Goal: Find specific fact: Find specific fact

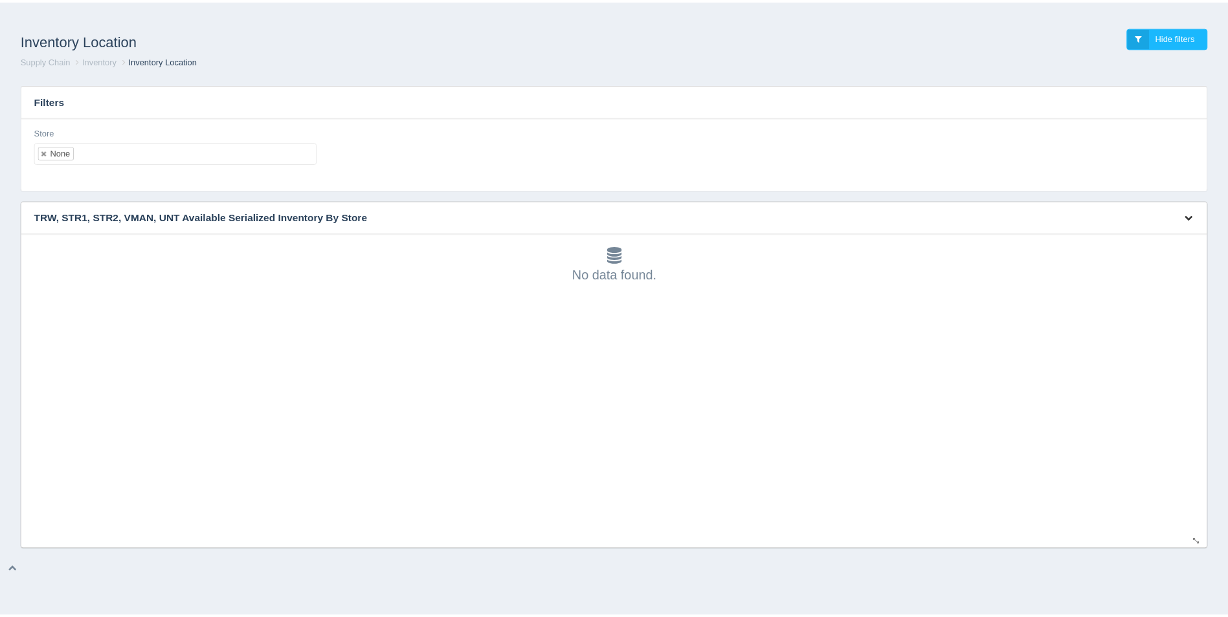
scroll to position [4, 0]
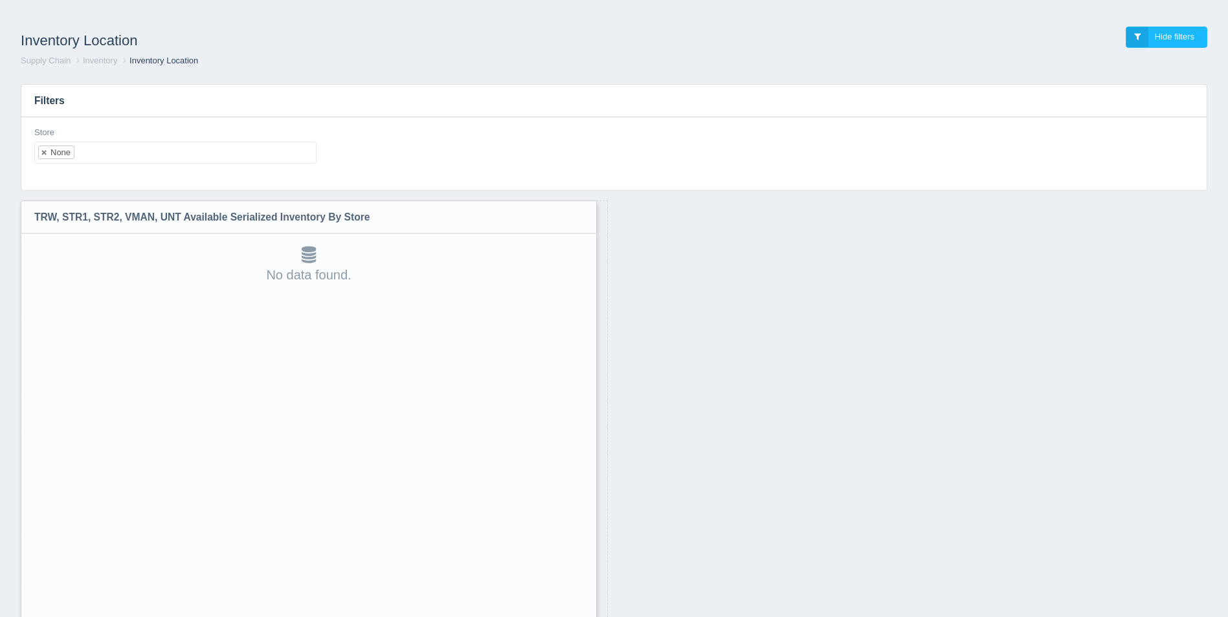
drag, startPoint x: 1206, startPoint y: 544, endPoint x: 584, endPoint y: 650, distance: 631.1
click at [584, 617] on html "Inventory Location Hide filters Supply Chain Inventory Inventory Location Filte…" at bounding box center [614, 342] width 1228 height 685
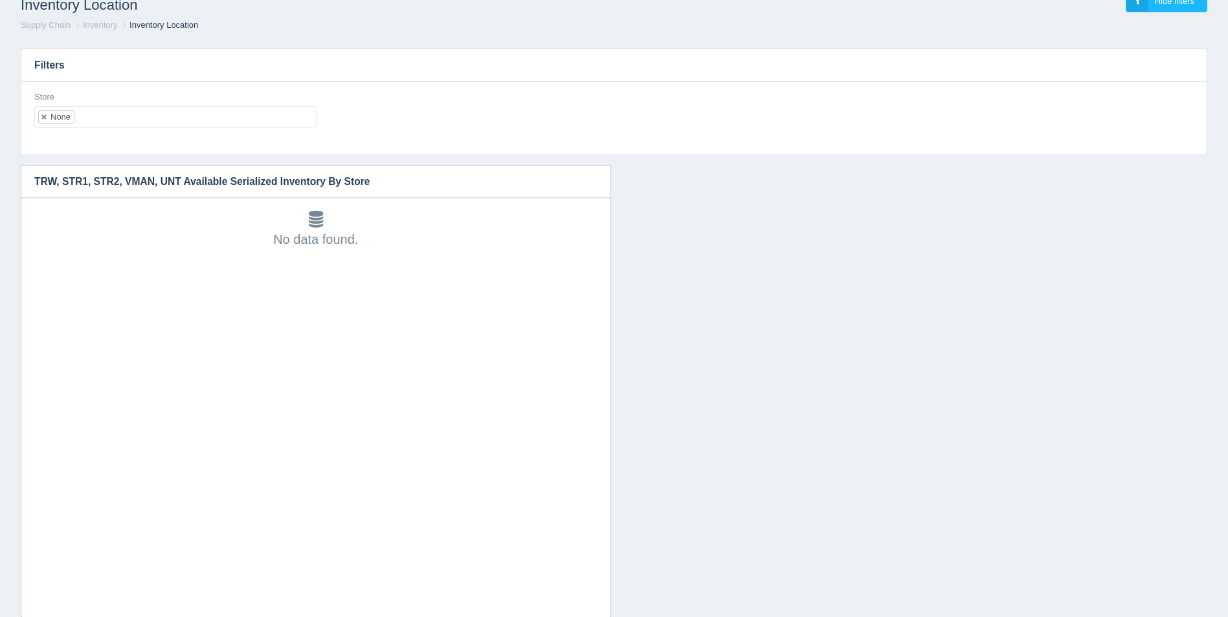
scroll to position [67, 0]
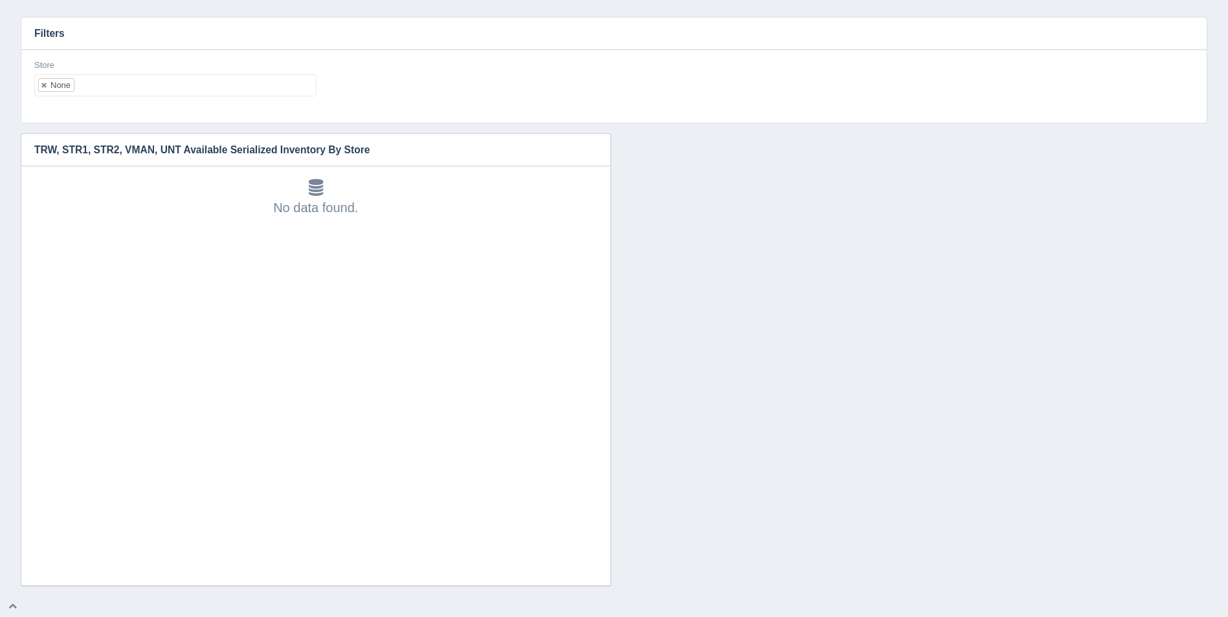
click at [194, 84] on ul "None" at bounding box center [175, 85] width 282 height 22
select select
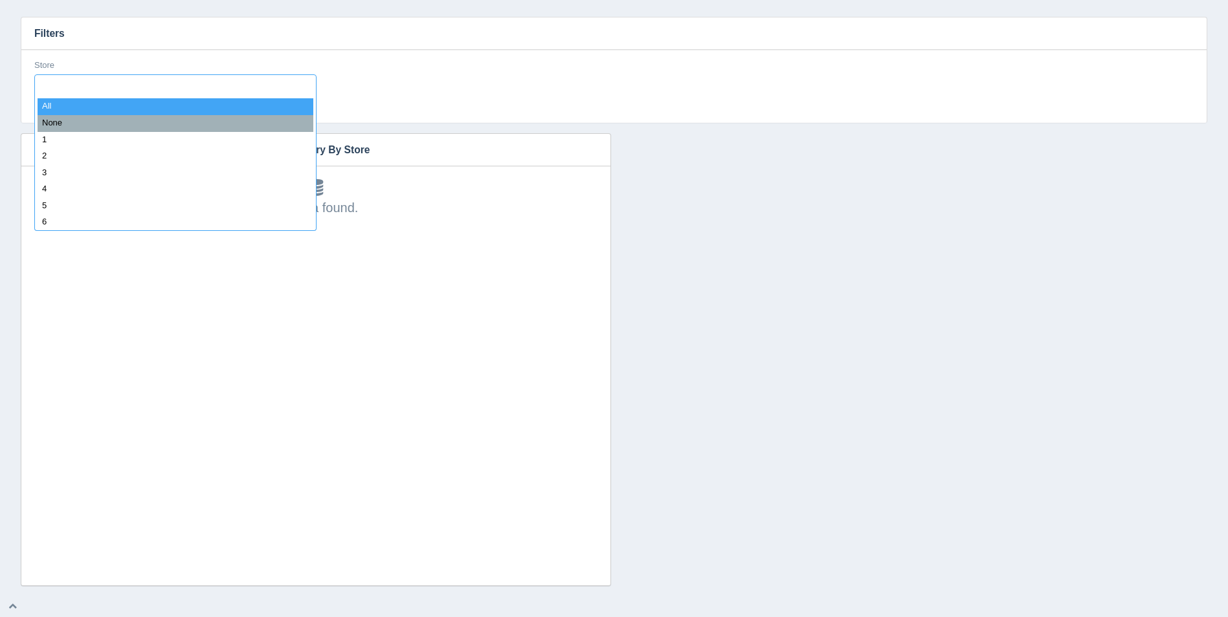
type input "8"
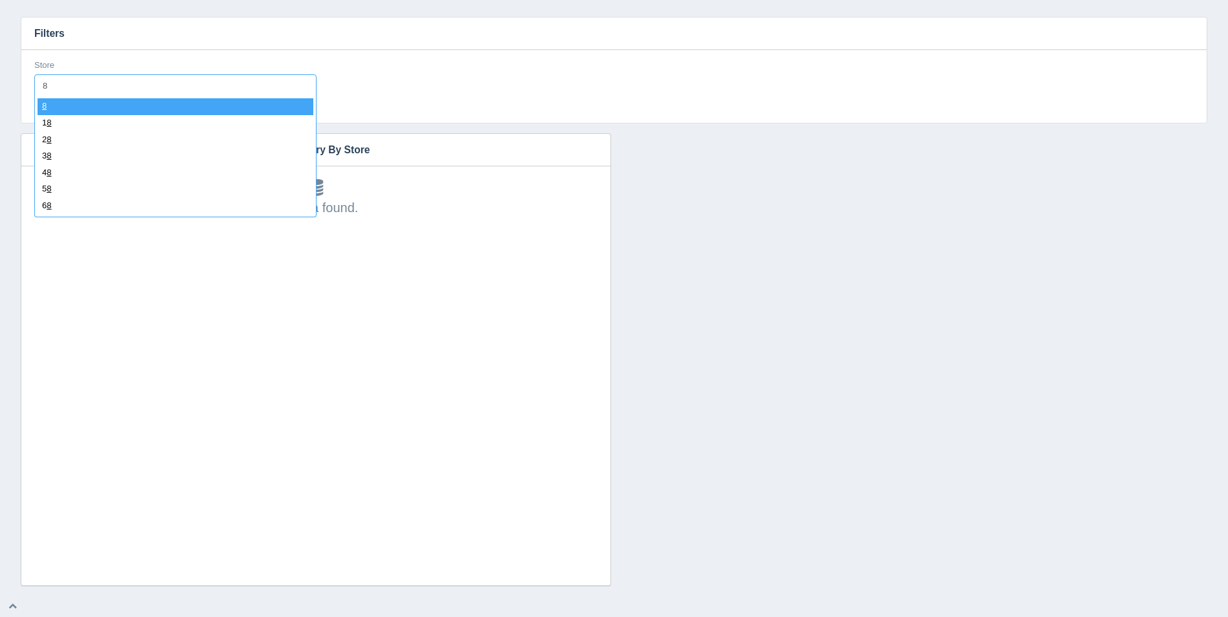
select select "8"
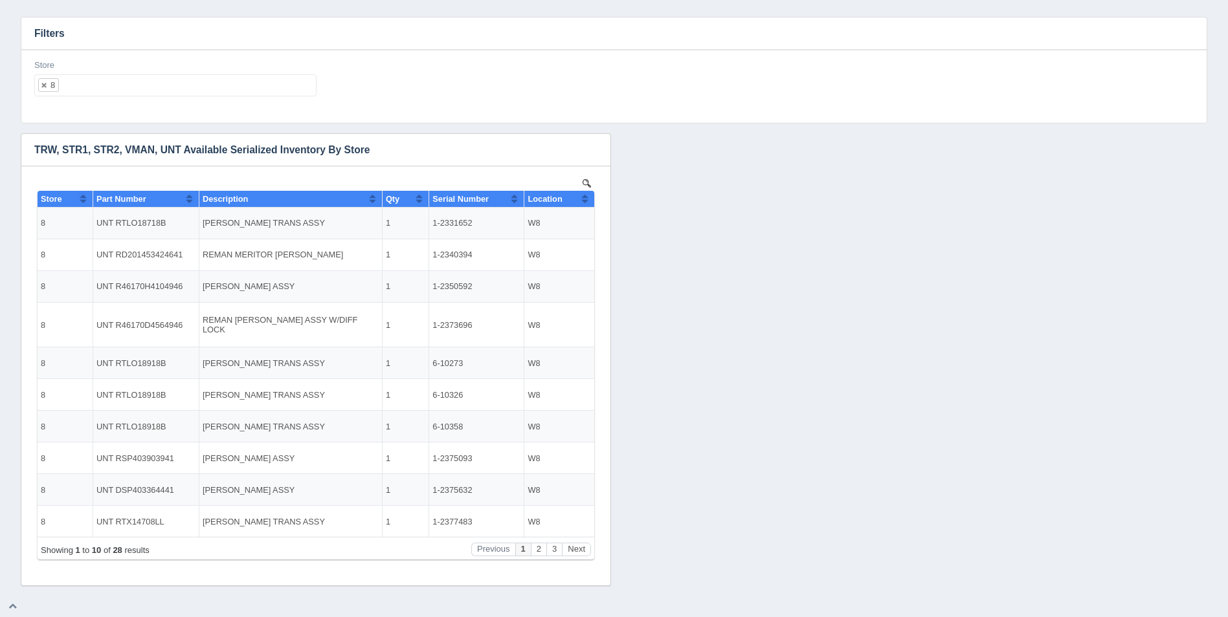
scroll to position [0, 0]
click at [583, 200] on button "Sort column ascending" at bounding box center [585, 199] width 8 height 16
click at [584, 199] on button "Sort column descending" at bounding box center [585, 199] width 8 height 16
click at [274, 83] on ul "8" at bounding box center [175, 85] width 282 height 22
select select
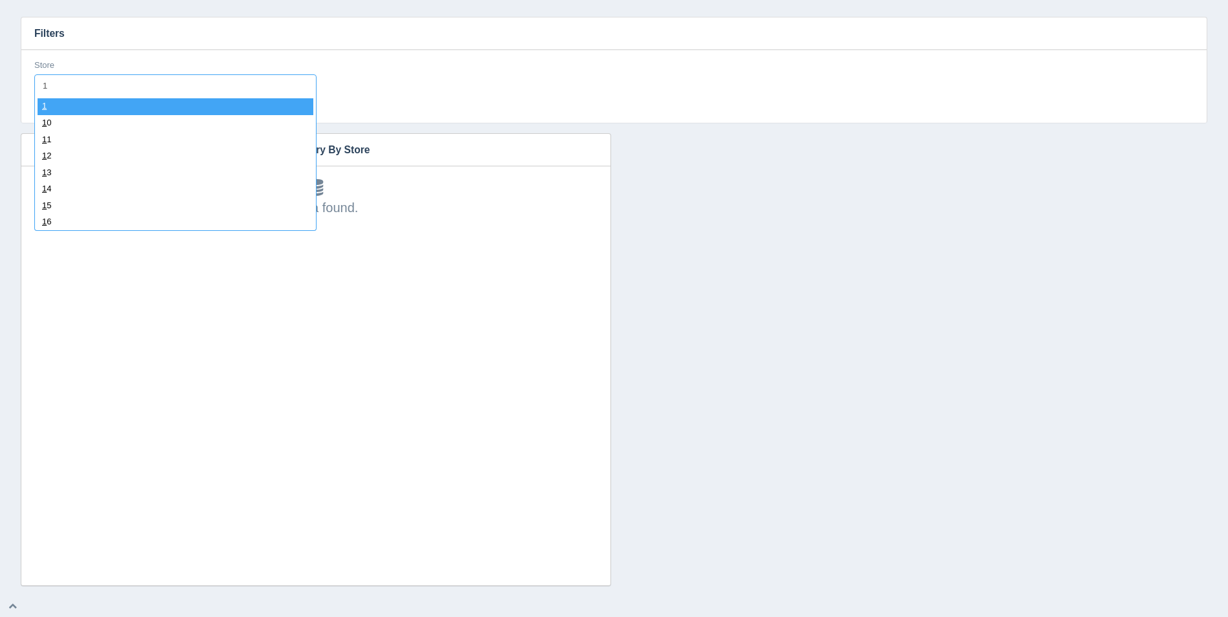
type input "11"
select select "11"
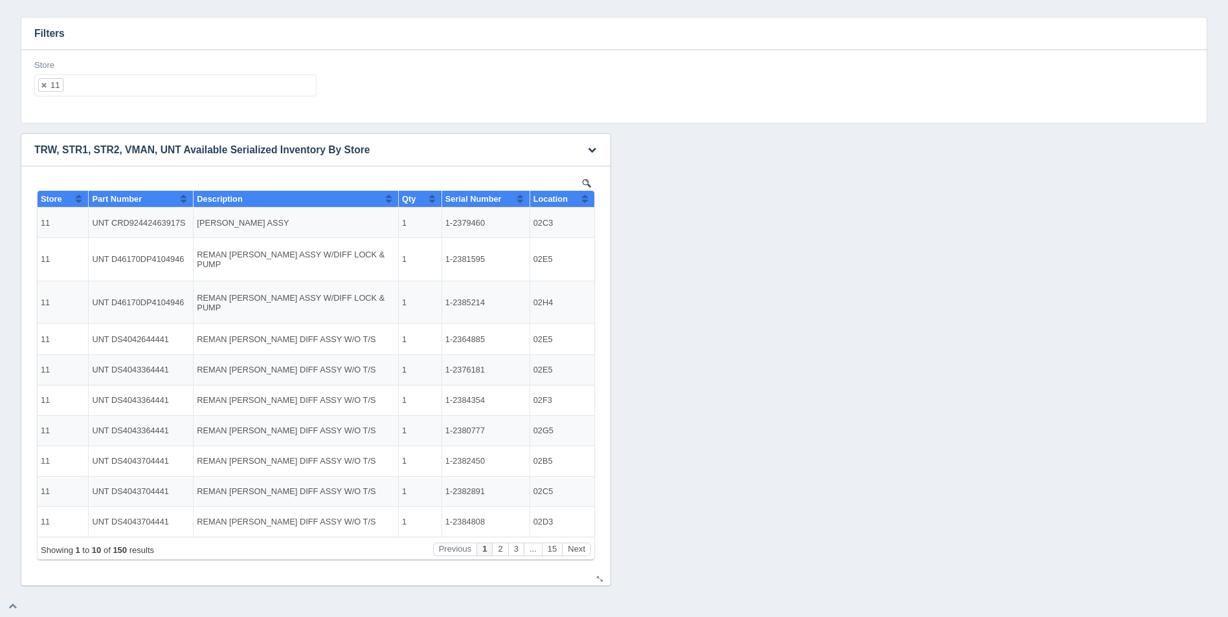
click at [586, 197] on button "Sort column ascending" at bounding box center [585, 199] width 8 height 16
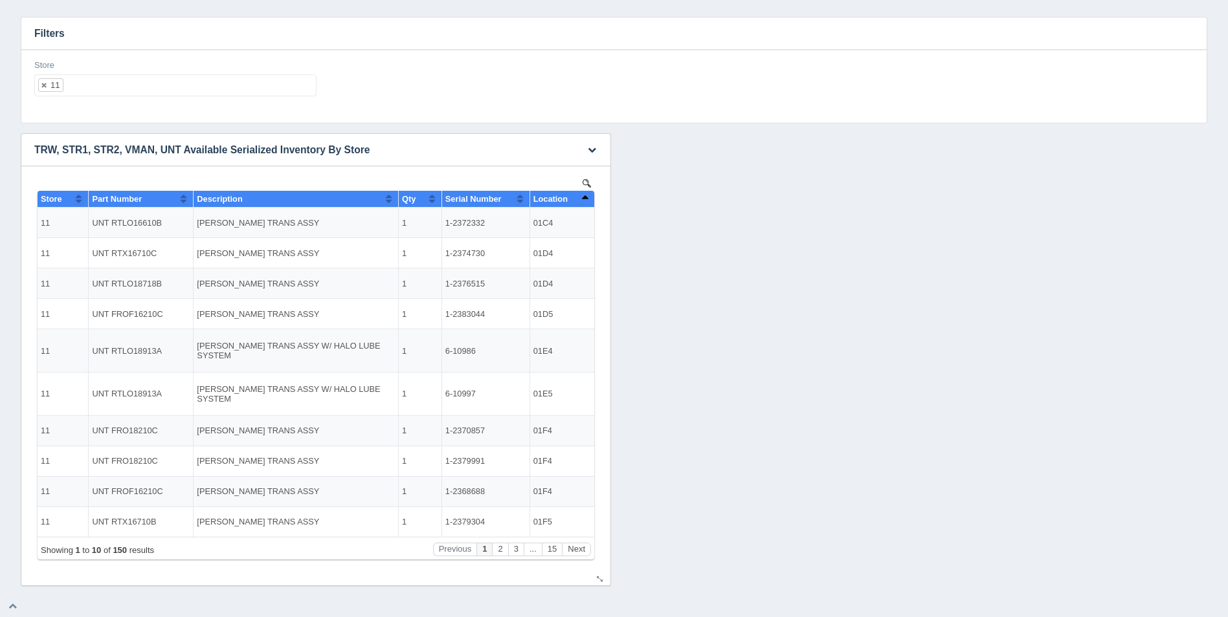
click at [586, 197] on button "Sort column descending" at bounding box center [585, 199] width 8 height 16
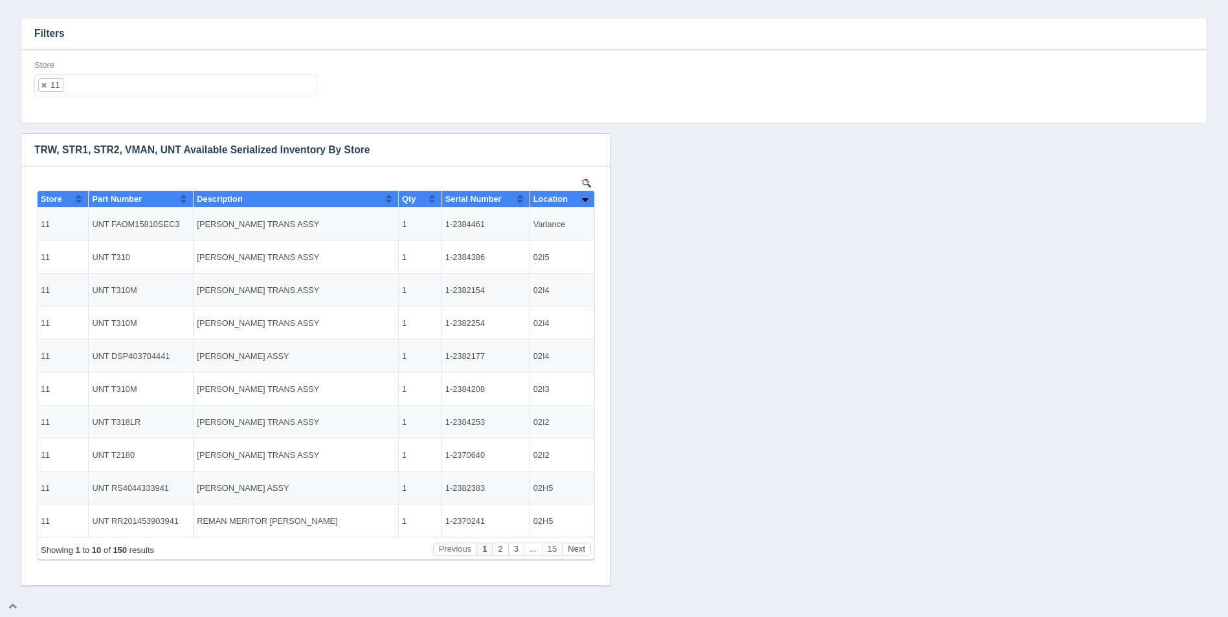
click at [204, 96] on ul "11" at bounding box center [175, 85] width 282 height 22
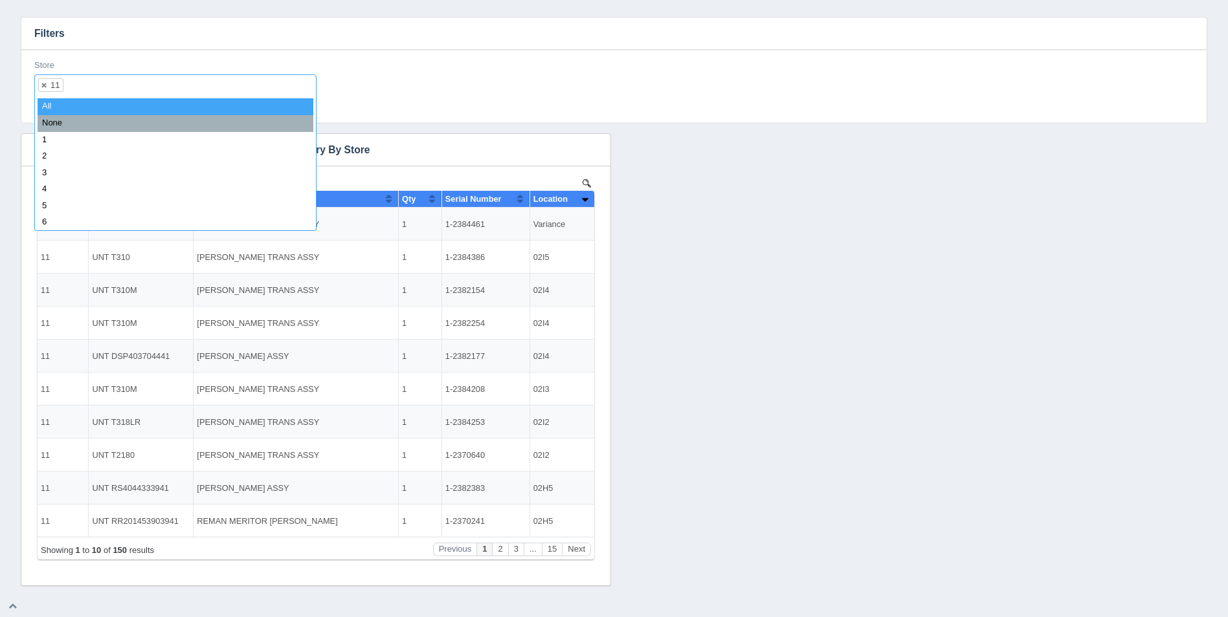
select select
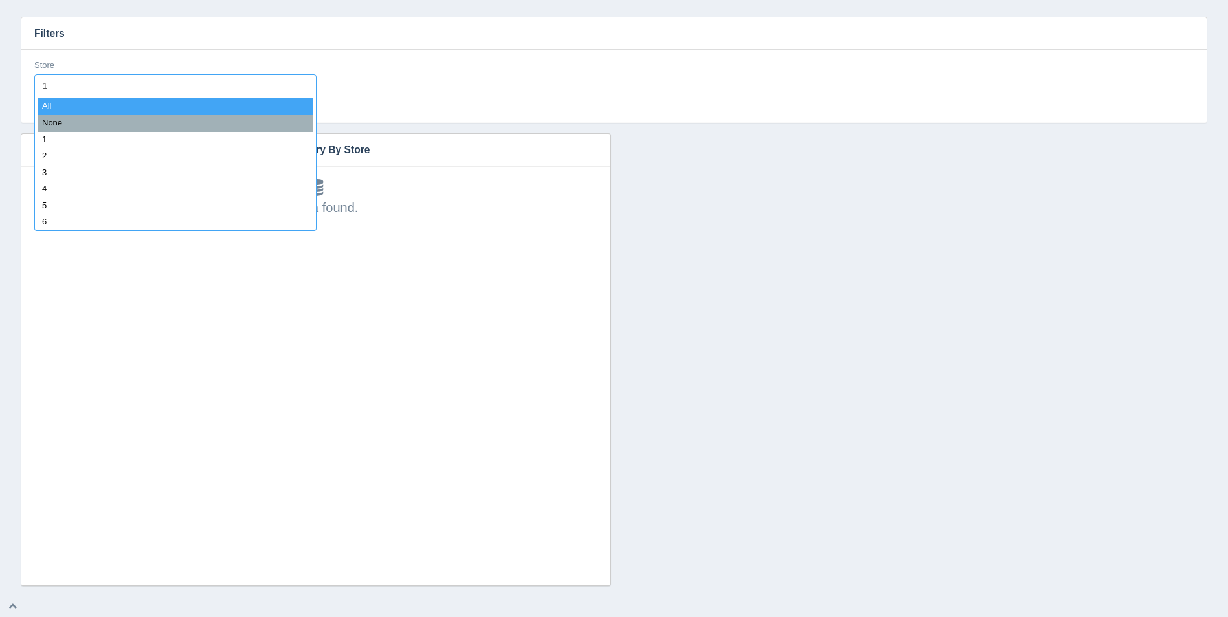
type input "12"
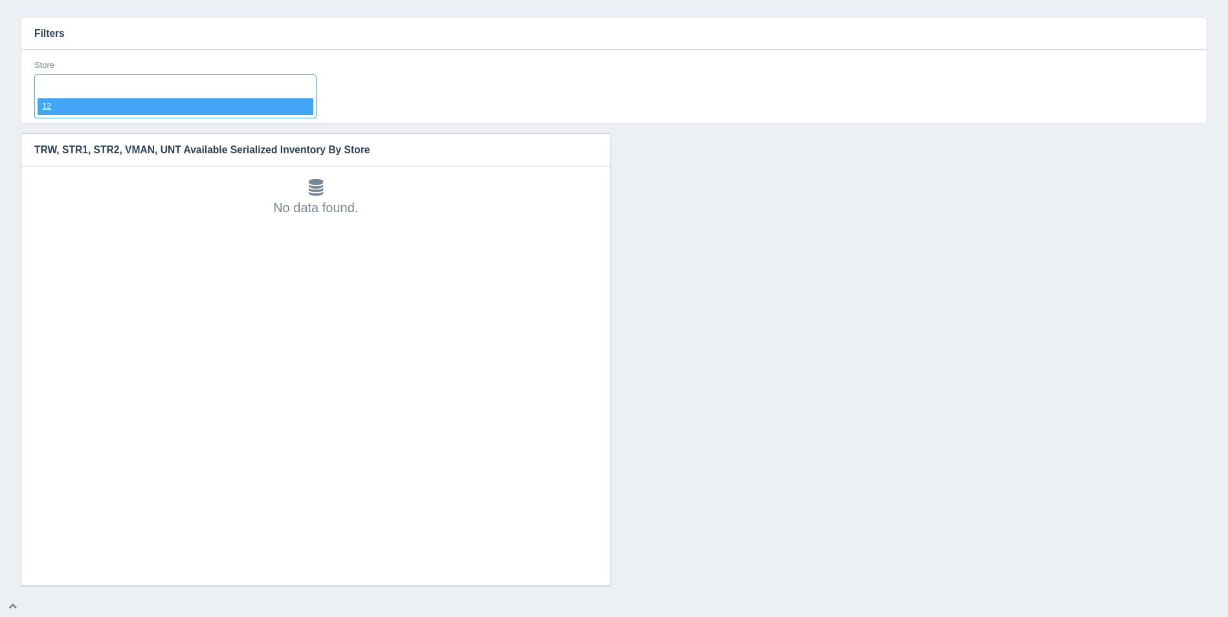
select select "12"
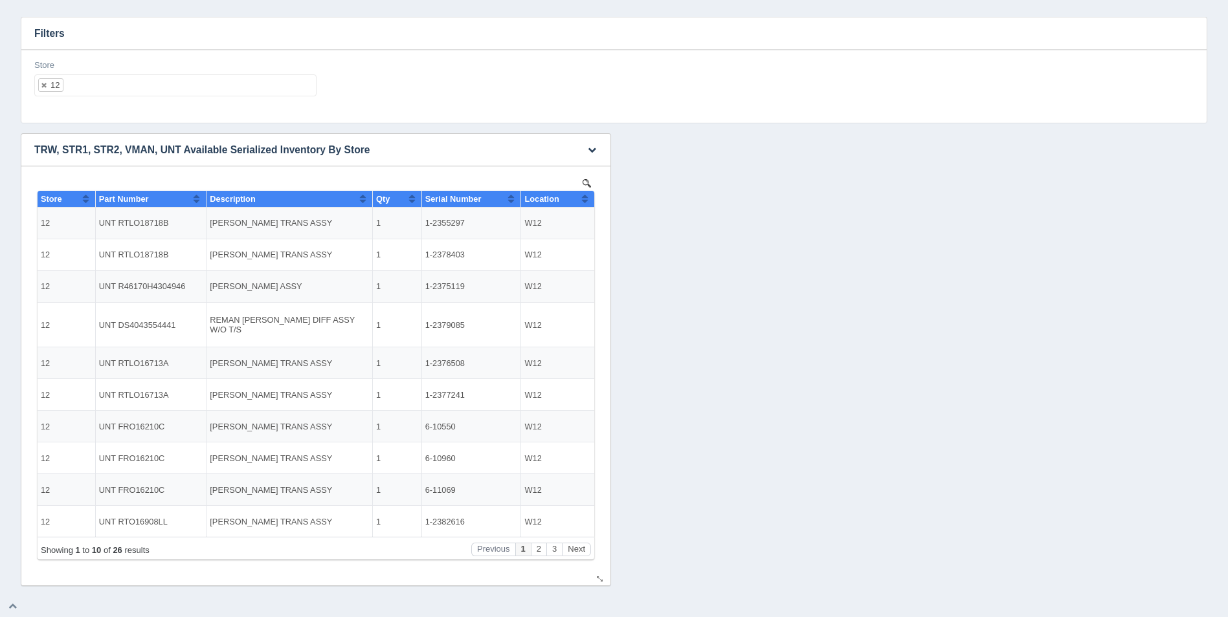
click at [583, 195] on button "Sort column ascending" at bounding box center [585, 199] width 8 height 16
click at [585, 199] on button "Sort column descending" at bounding box center [585, 199] width 8 height 16
click at [238, 85] on ul "12" at bounding box center [175, 85] width 282 height 22
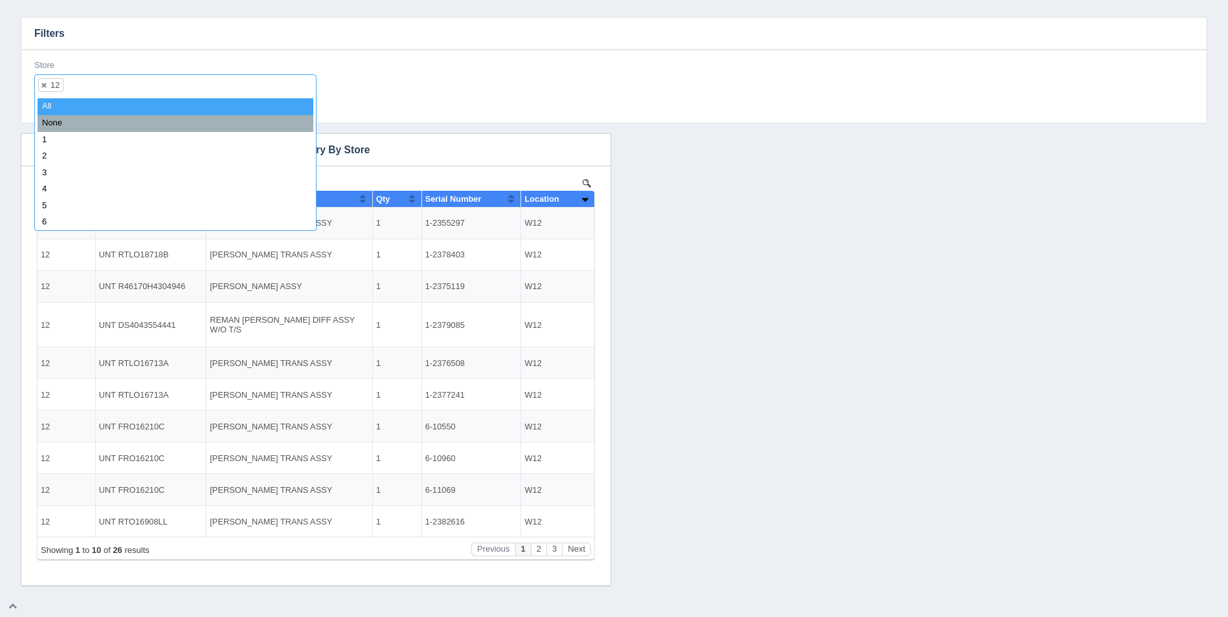
select select
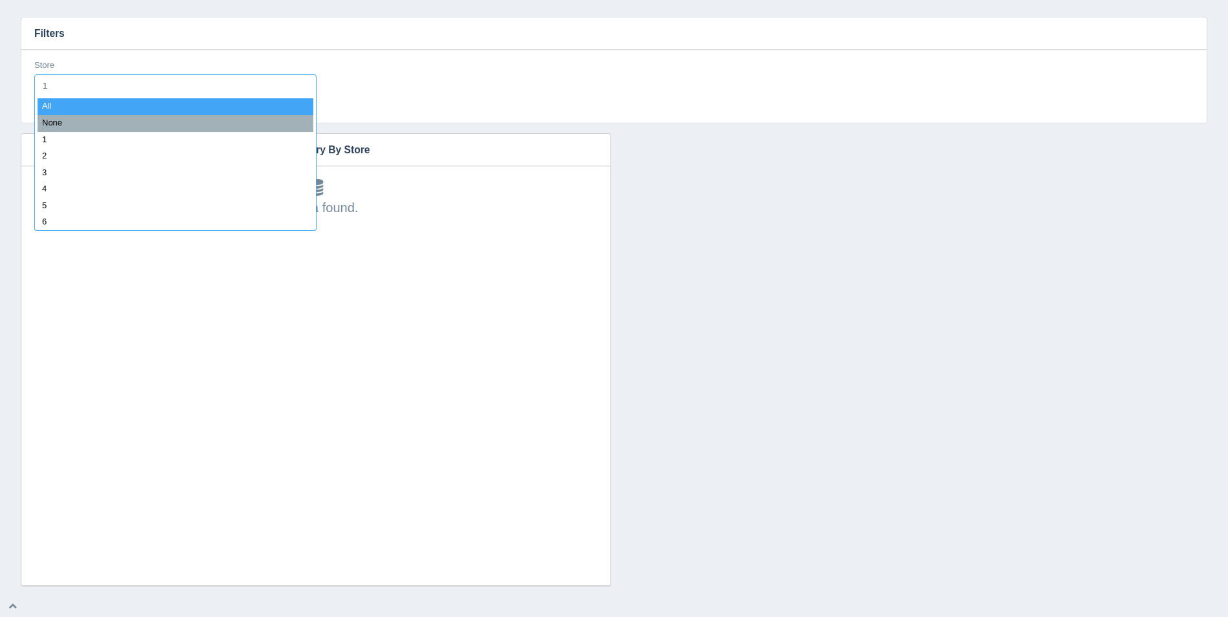
type input "13"
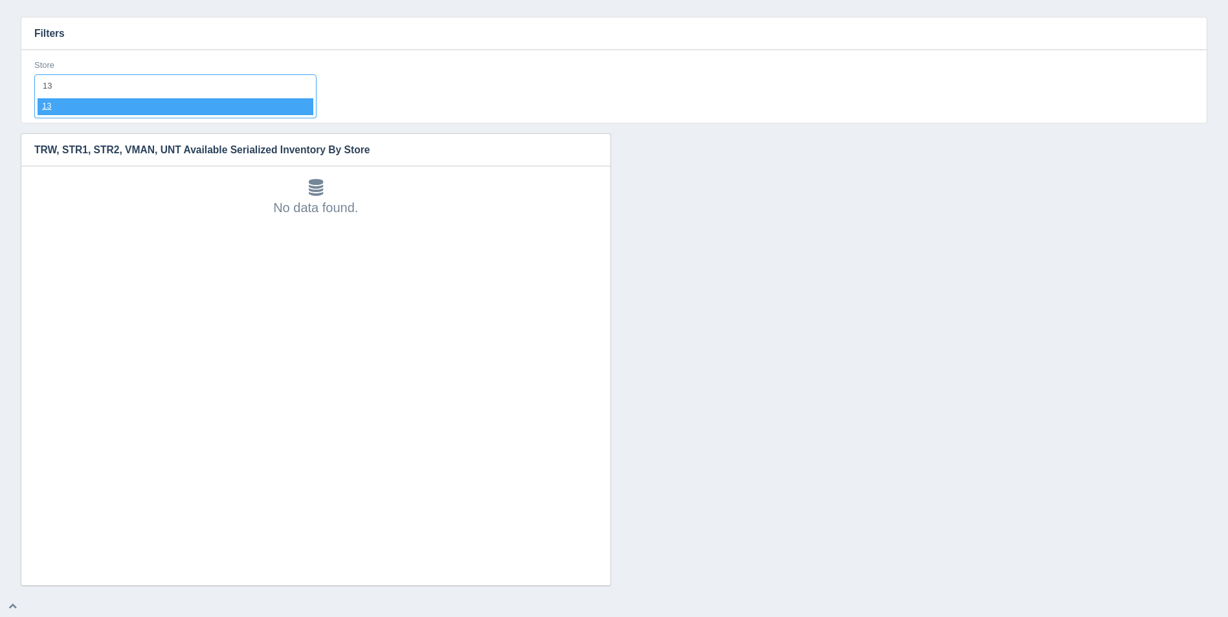
select select "13"
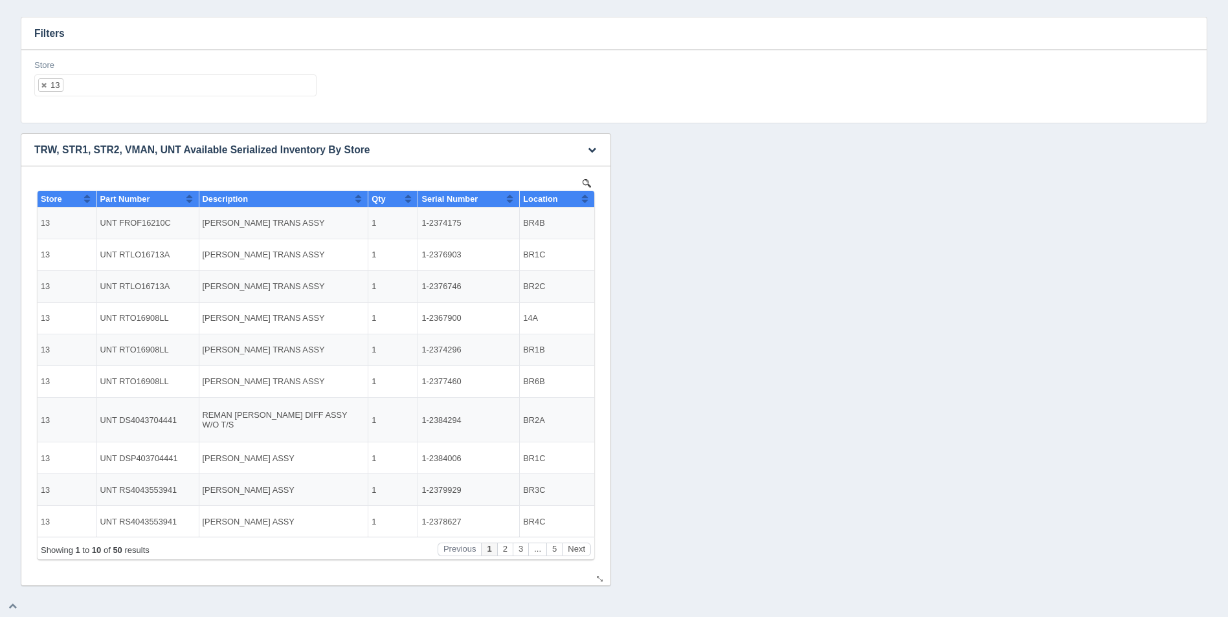
click at [591, 205] on th "Location" at bounding box center [557, 199] width 74 height 17
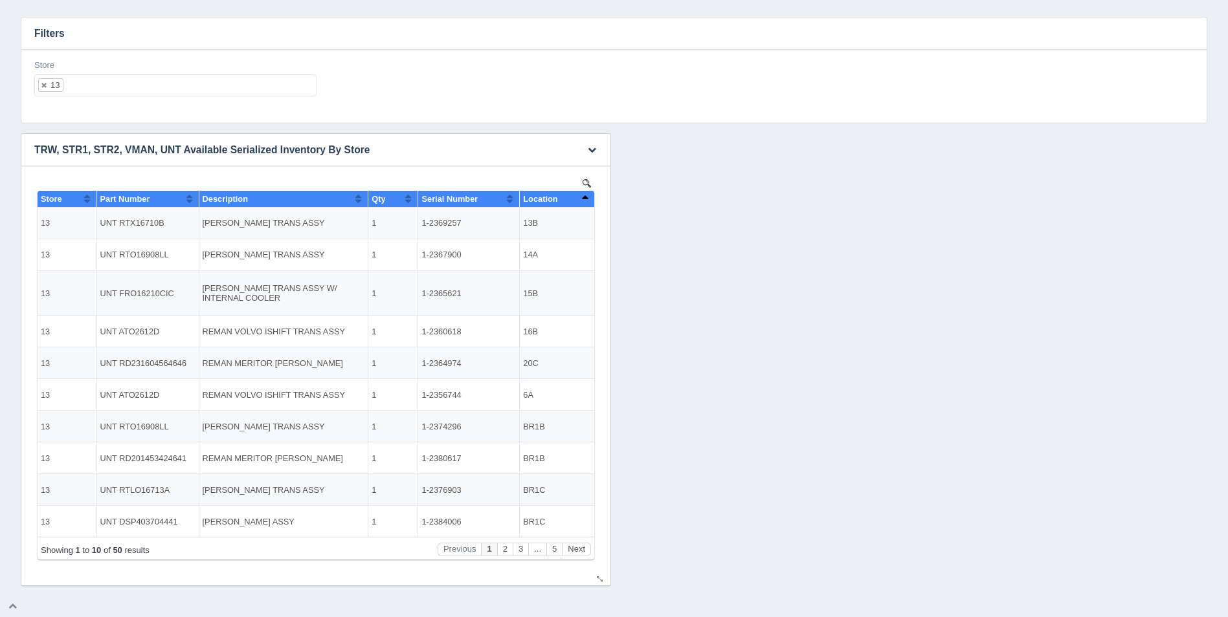
click at [589, 201] on th "Location" at bounding box center [557, 199] width 74 height 17
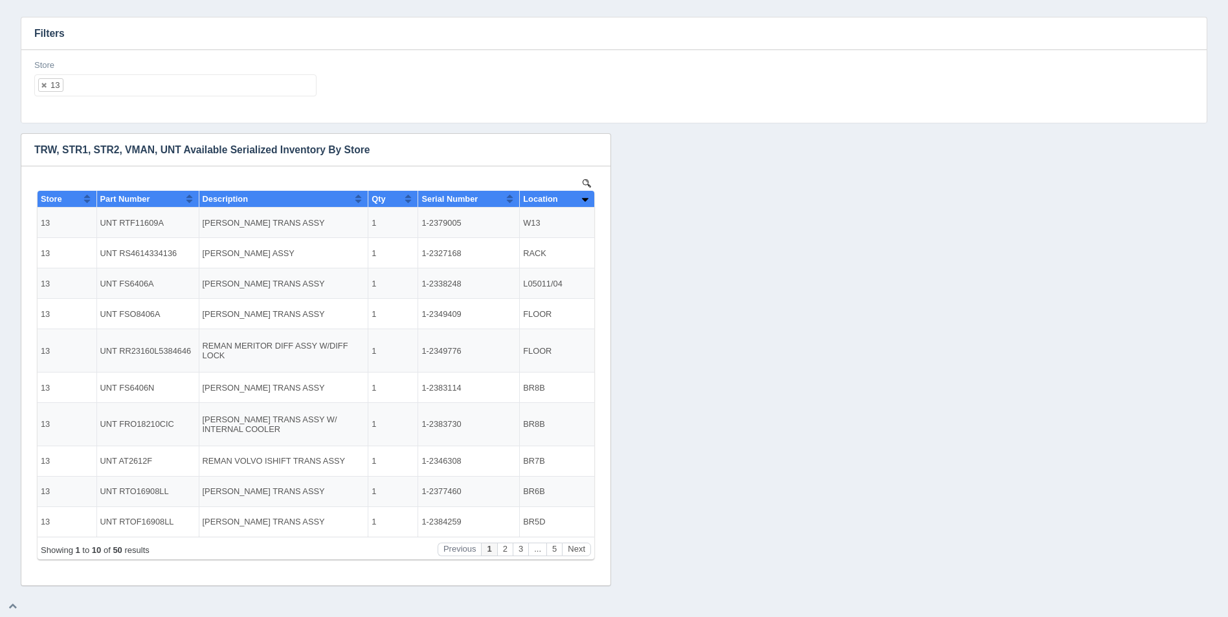
click at [298, 86] on ul "13" at bounding box center [175, 85] width 282 height 22
select select
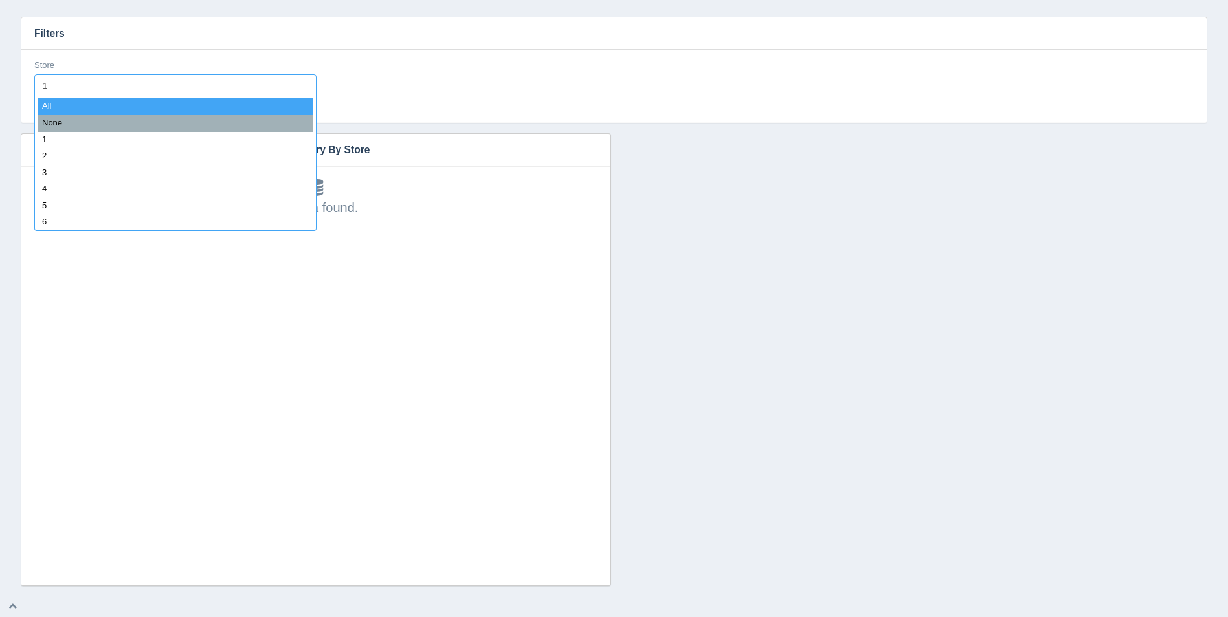
type input "14"
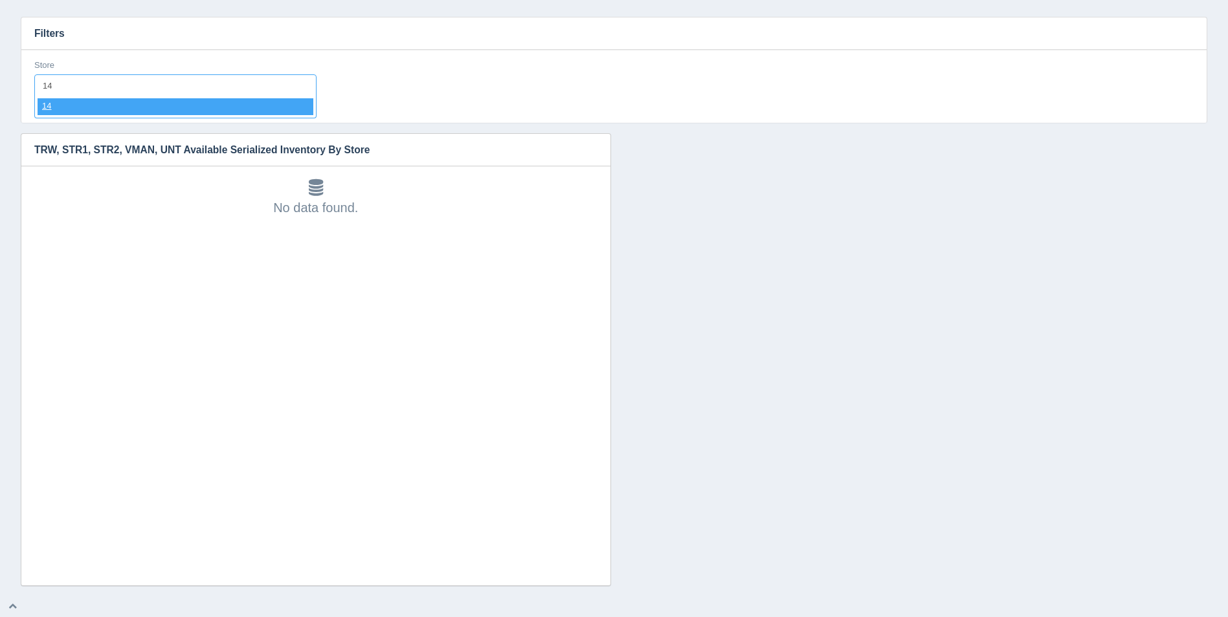
select select "14"
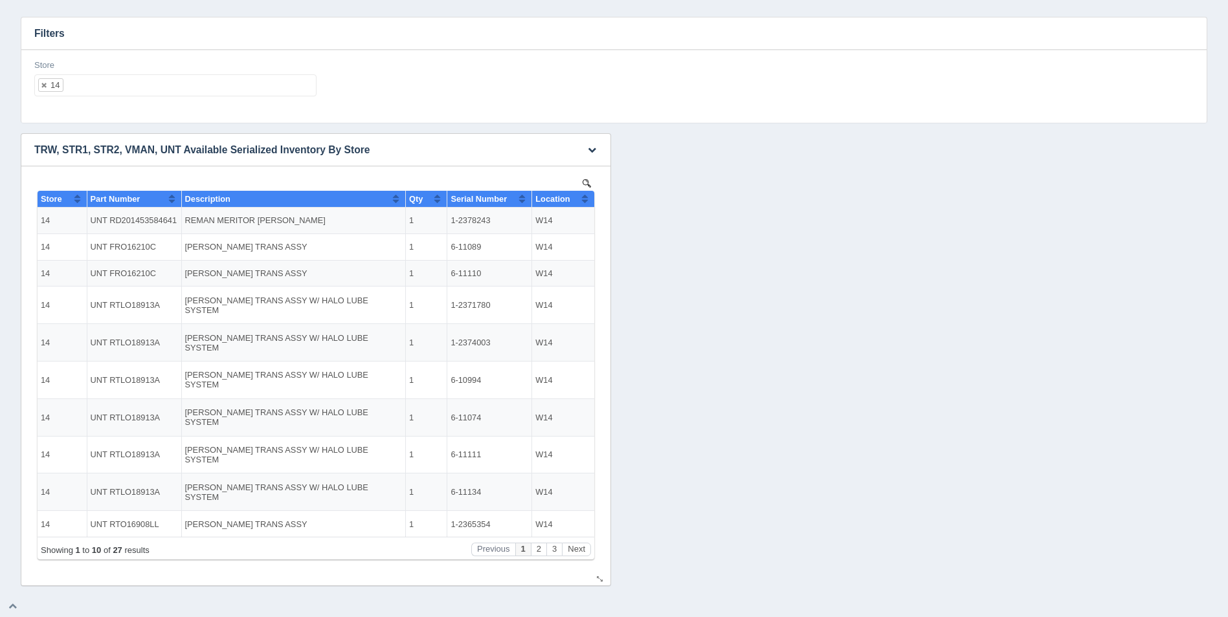
click at [582, 195] on button "Sort column ascending" at bounding box center [585, 199] width 8 height 16
click at [582, 195] on button "Sort column descending" at bounding box center [585, 199] width 8 height 16
click at [225, 90] on ul "14" at bounding box center [175, 85] width 282 height 22
select select
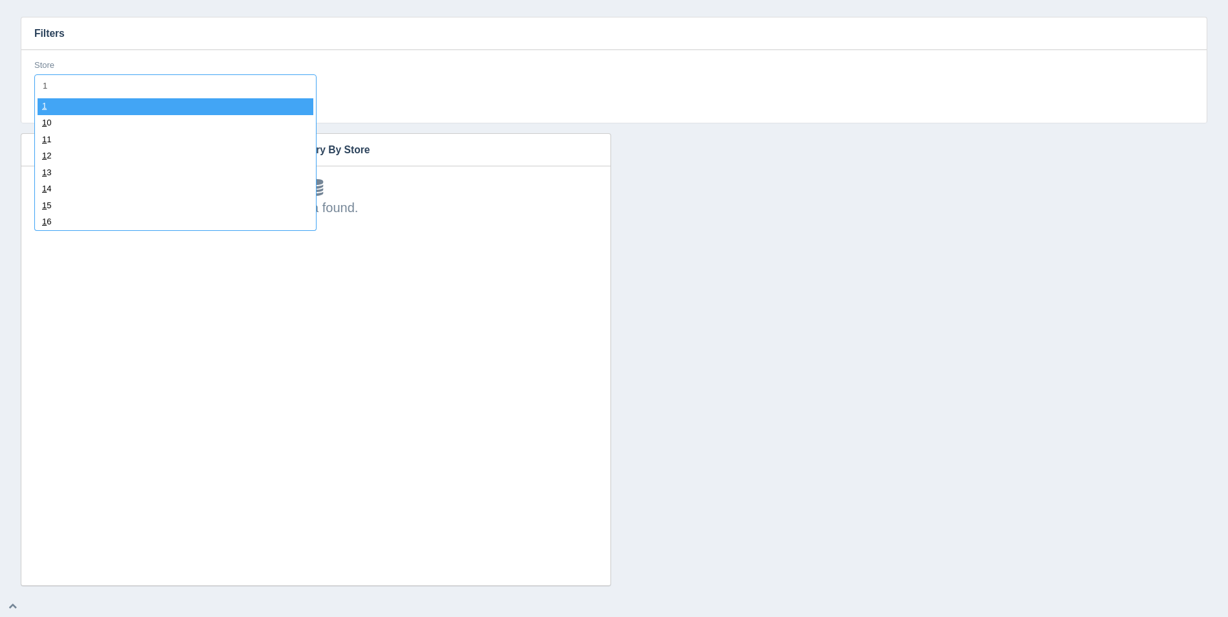
type input "15"
select select "15"
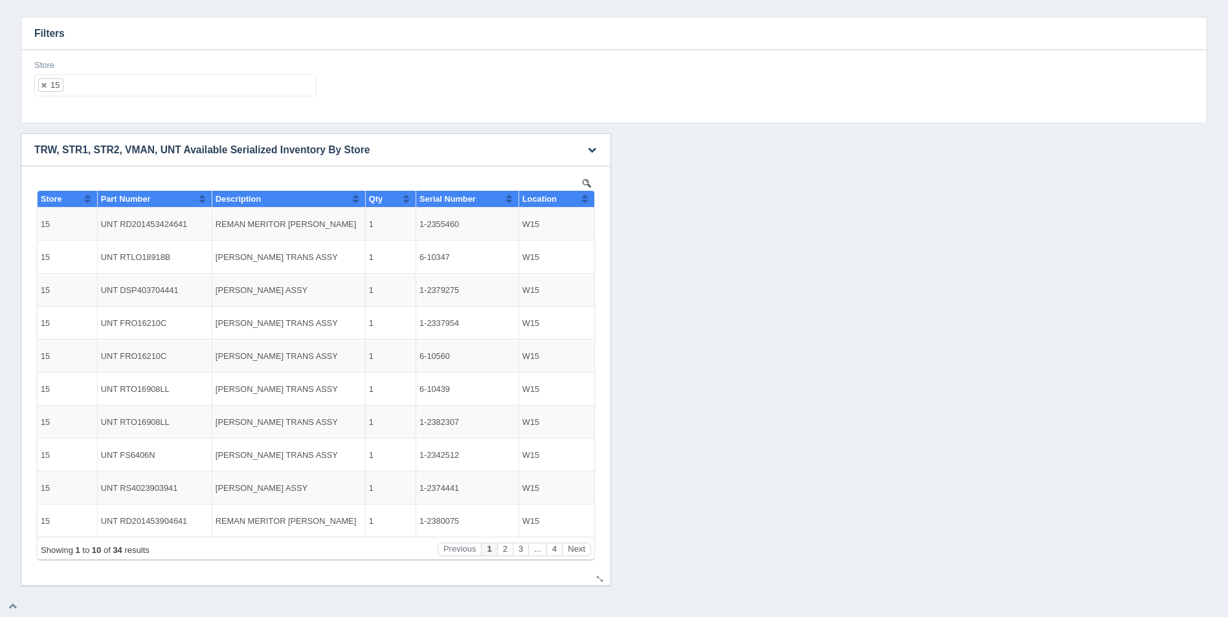
click at [586, 197] on button "Sort column ascending" at bounding box center [585, 199] width 8 height 16
click at [586, 197] on button "Sort column descending" at bounding box center [585, 199] width 8 height 16
click at [225, 86] on ul "15" at bounding box center [175, 85] width 282 height 22
select select
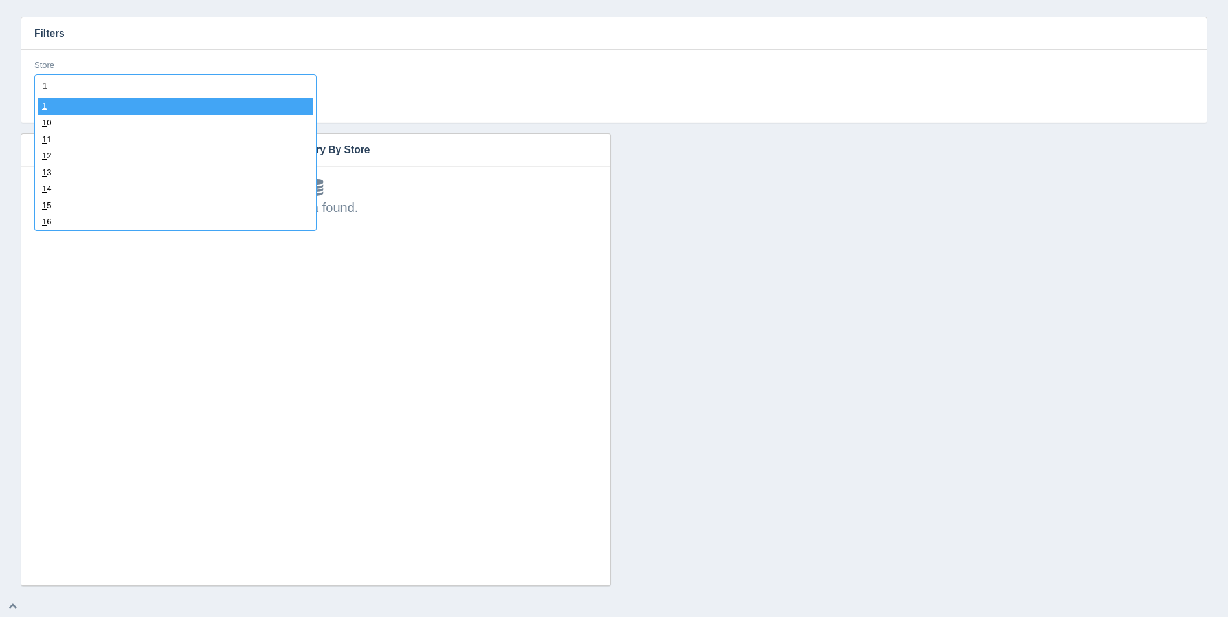
type input "16"
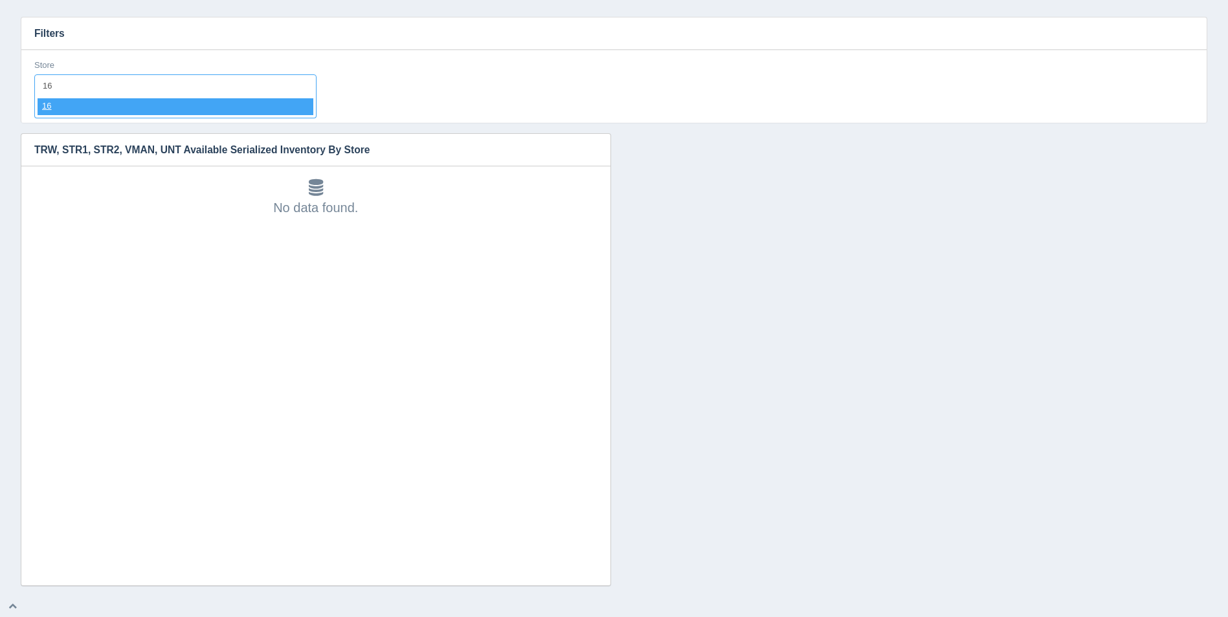
select select "16"
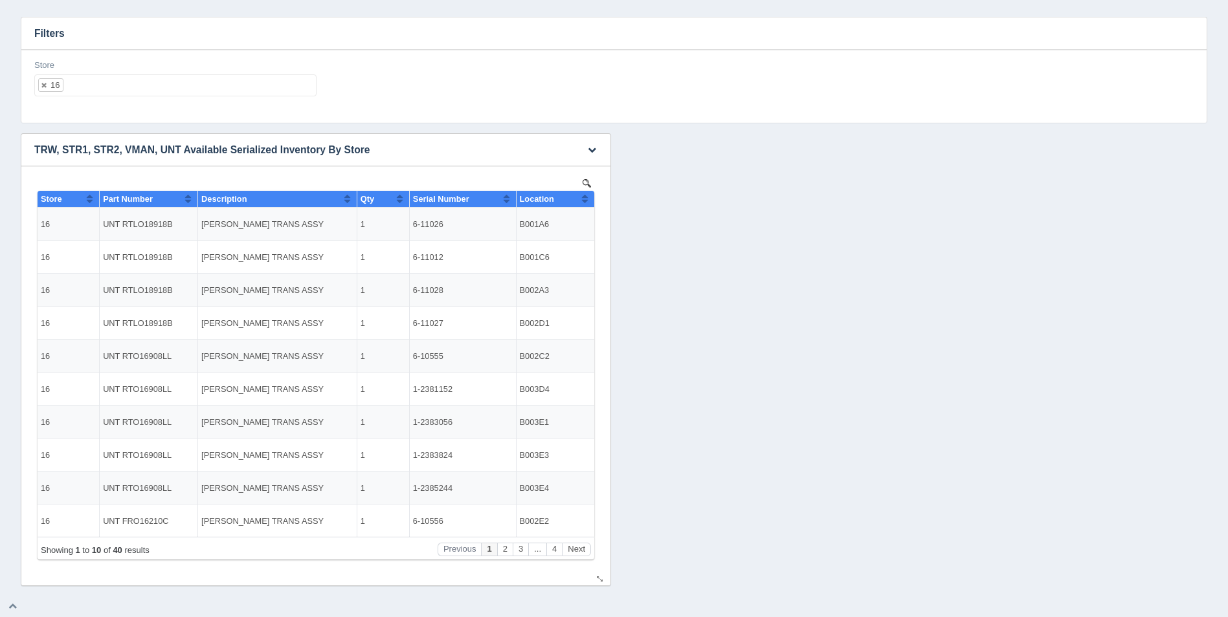
click at [588, 200] on button "Sort column ascending" at bounding box center [585, 199] width 8 height 16
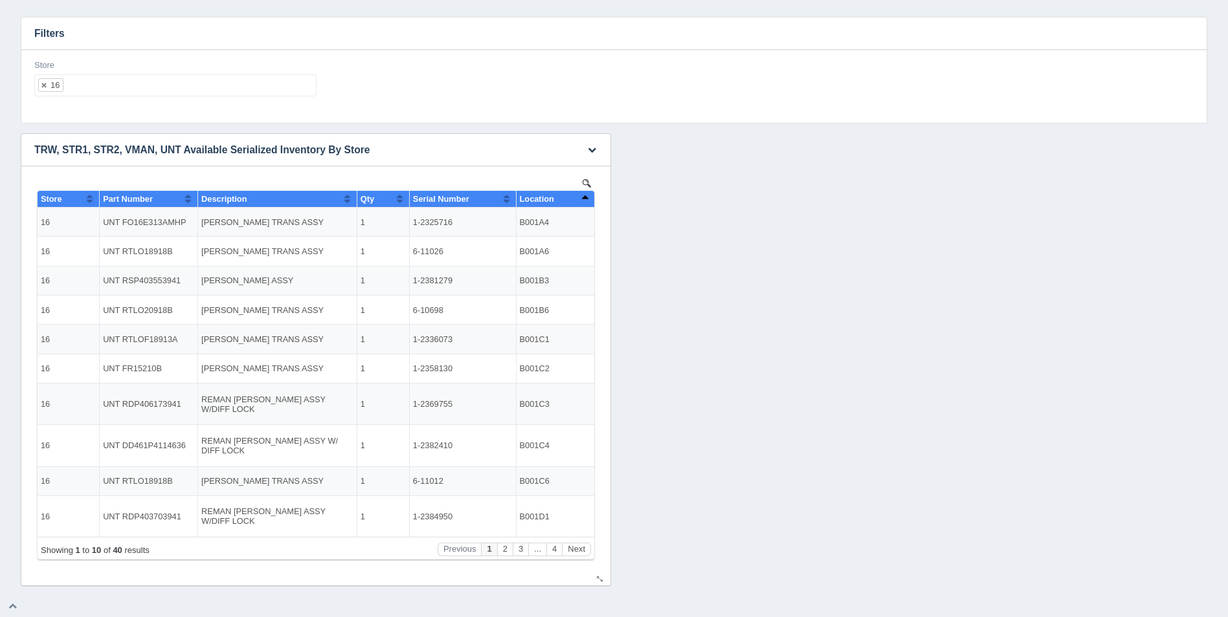
click at [588, 200] on button "Sort column descending" at bounding box center [585, 199] width 8 height 16
click at [807, 89] on div "Store 16 All None 1 2 3 4 5 6 7 8 9 10 11 12 13 14 15 16 17 18 19 20 21 22 23 2…" at bounding box center [614, 83] width 1170 height 47
click at [122, 82] on ul "16" at bounding box center [175, 85] width 282 height 22
select select
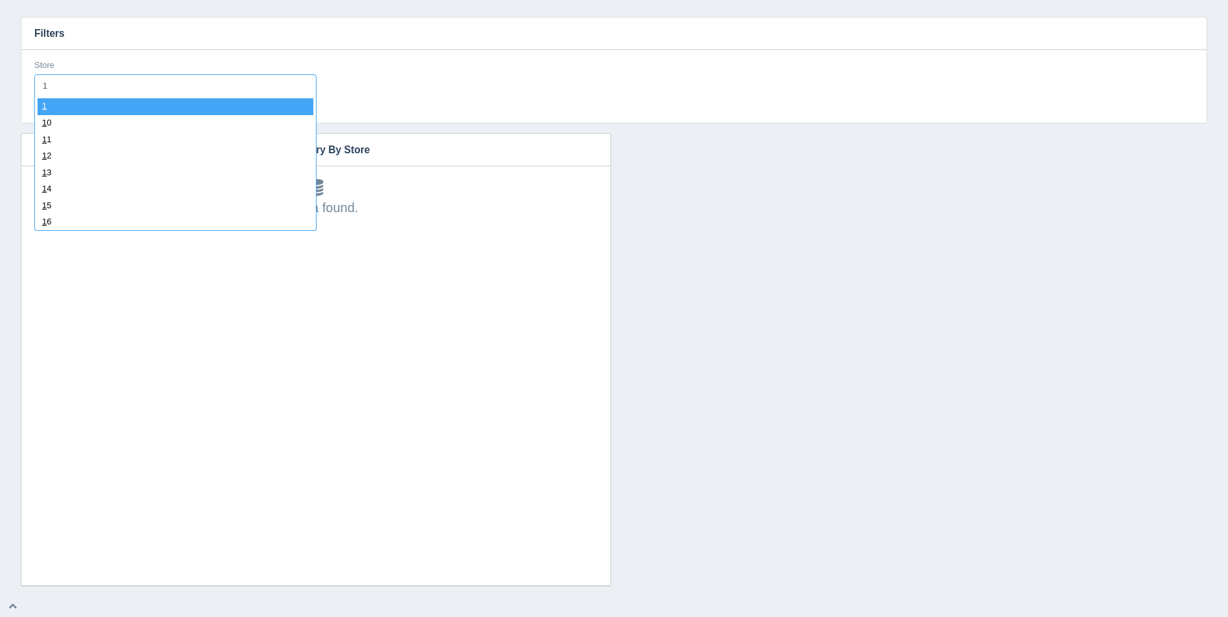
type input "17"
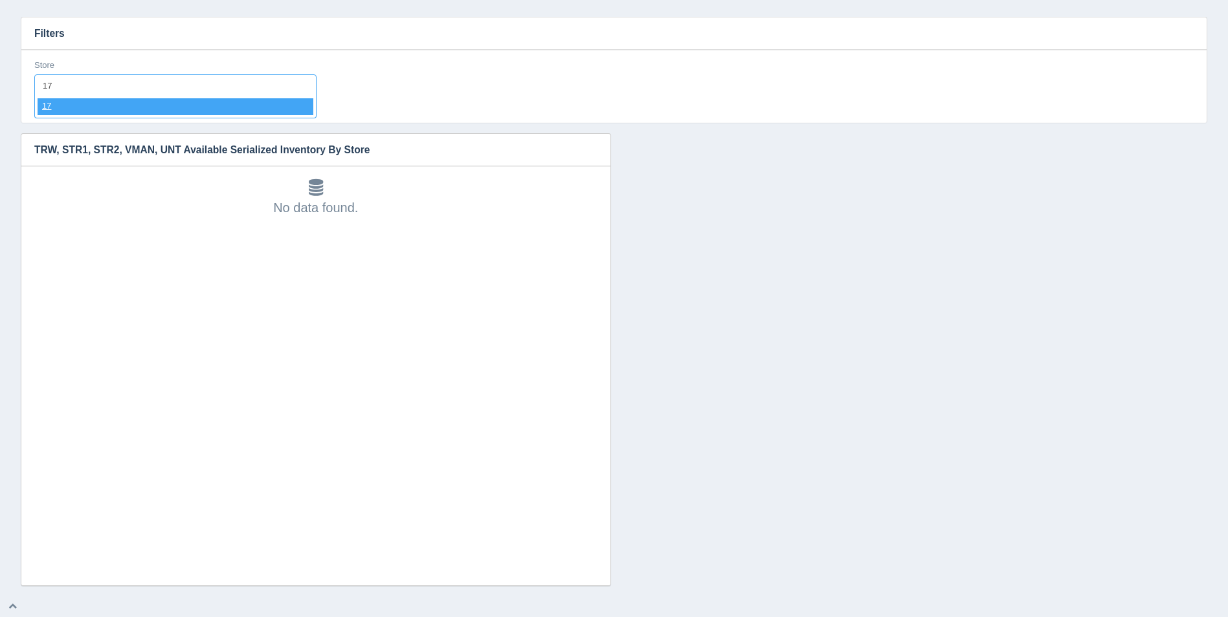
select select "17"
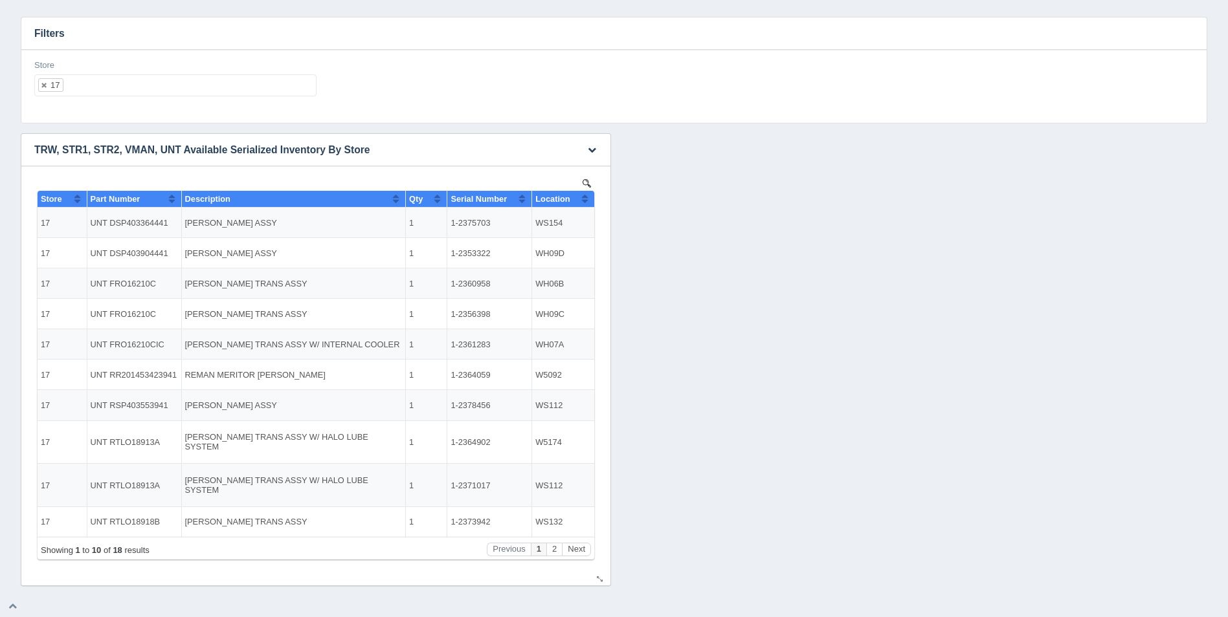
click at [581, 202] on button "Sort column ascending" at bounding box center [585, 199] width 8 height 16
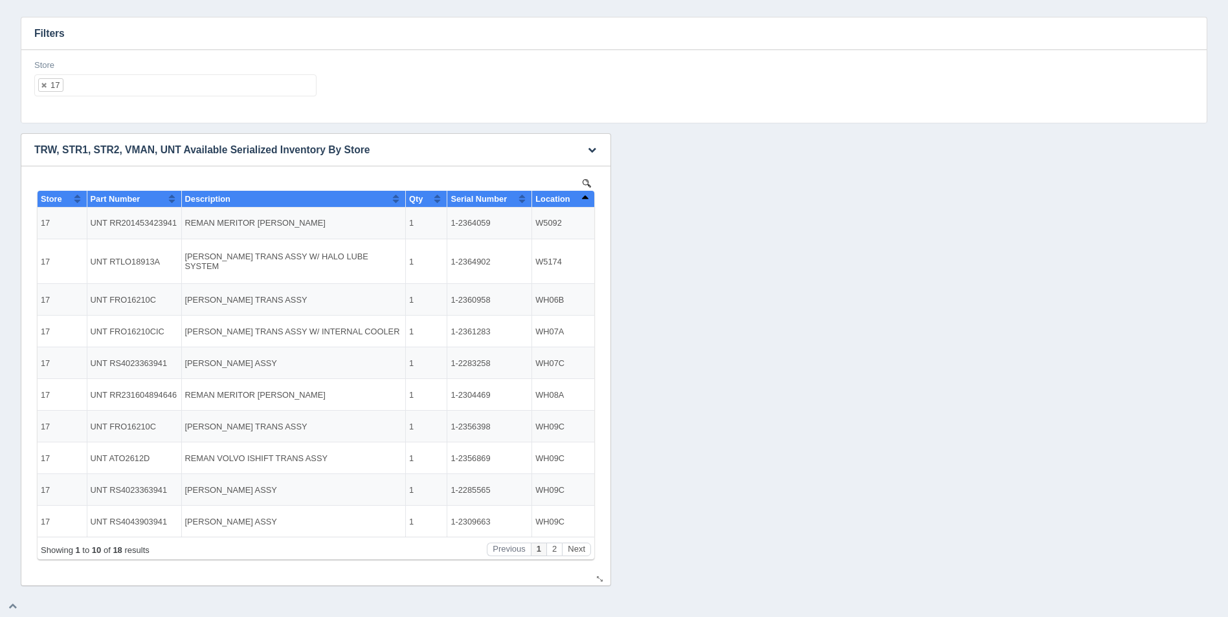
click at [581, 202] on button "Sort column descending" at bounding box center [585, 199] width 8 height 16
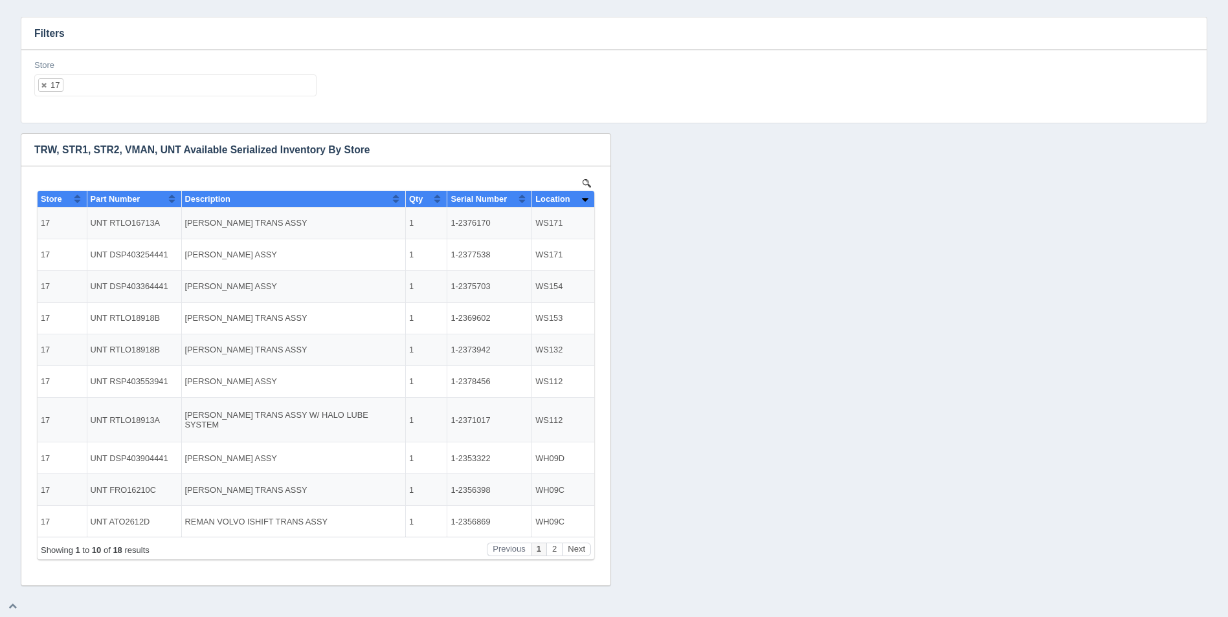
drag, startPoint x: 114, startPoint y: 54, endPoint x: 117, endPoint y: 67, distance: 13.8
click at [114, 54] on div "Store 17 All None 1 2 3 4 5 6 7 8 9 10 11 12 13 14 15 16 17 18 19 20 21 22 23 2…" at bounding box center [613, 86] width 1185 height 73
click at [122, 80] on ul "17" at bounding box center [175, 85] width 282 height 22
select select
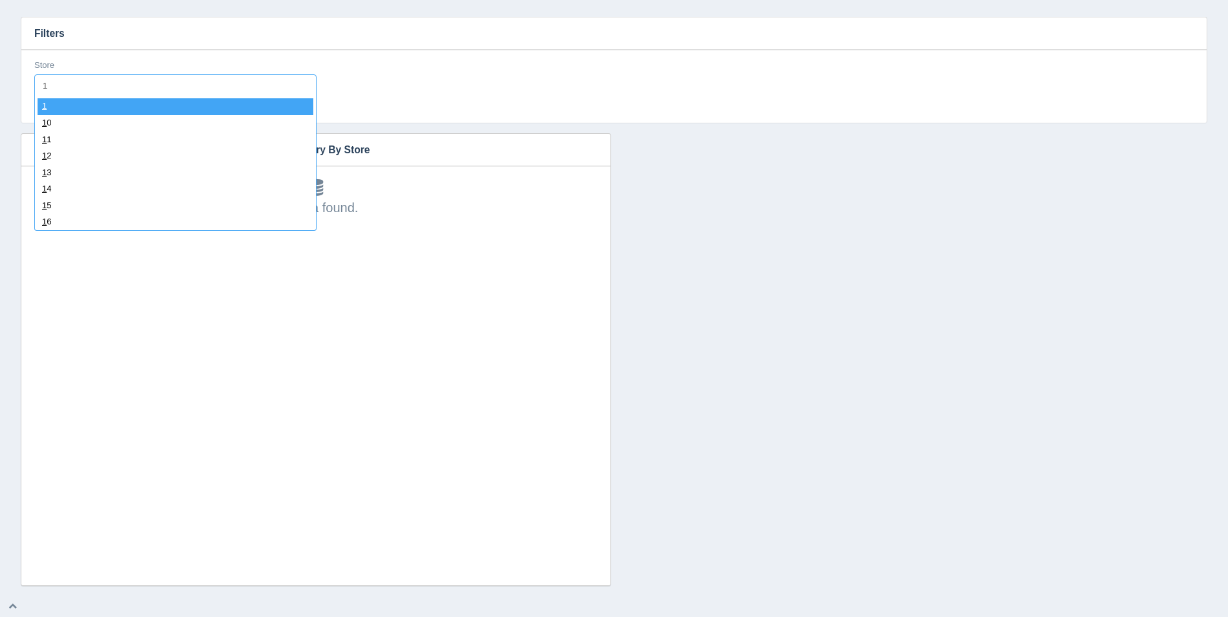
type input "18"
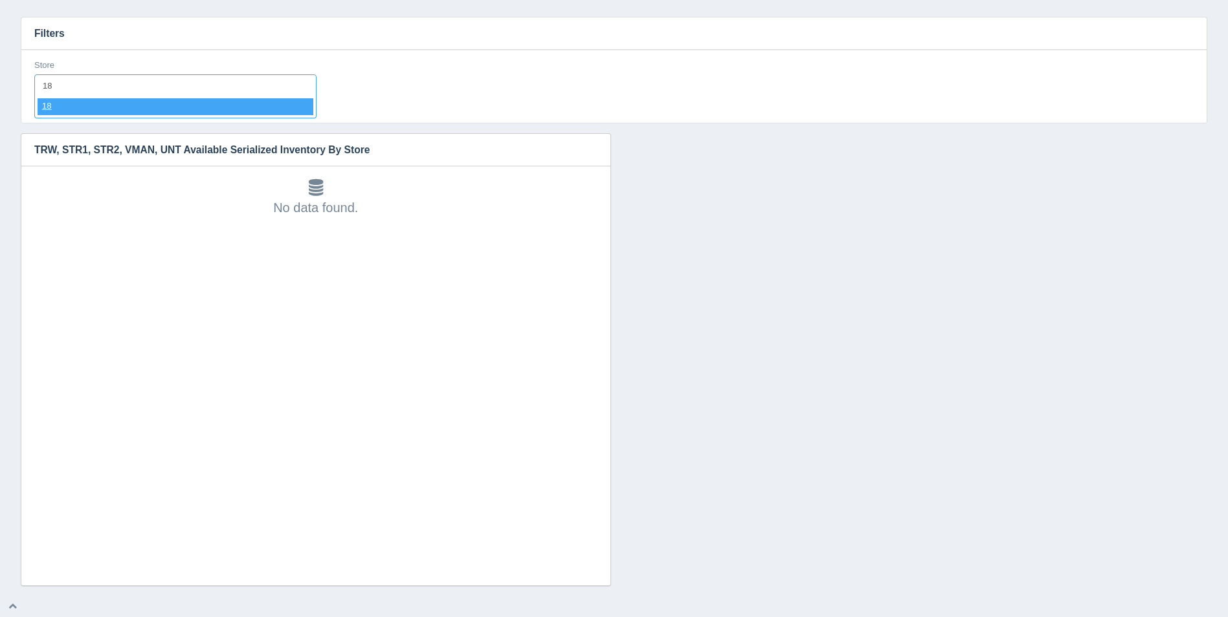
select select "18"
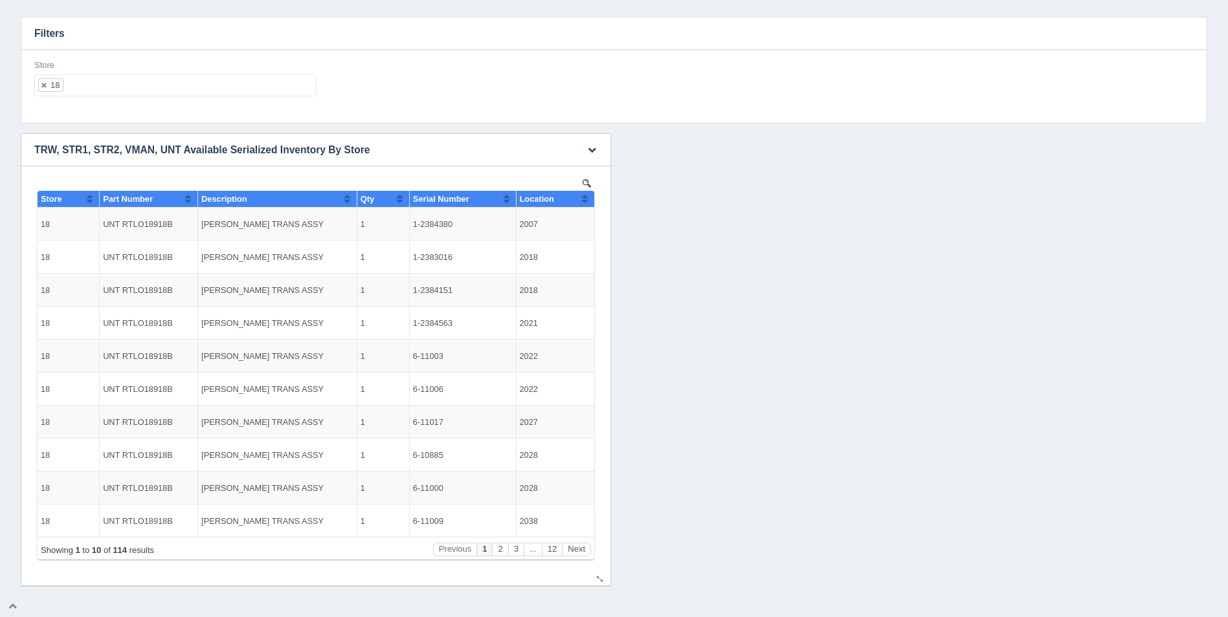
click at [590, 200] on th "Location" at bounding box center [555, 199] width 78 height 17
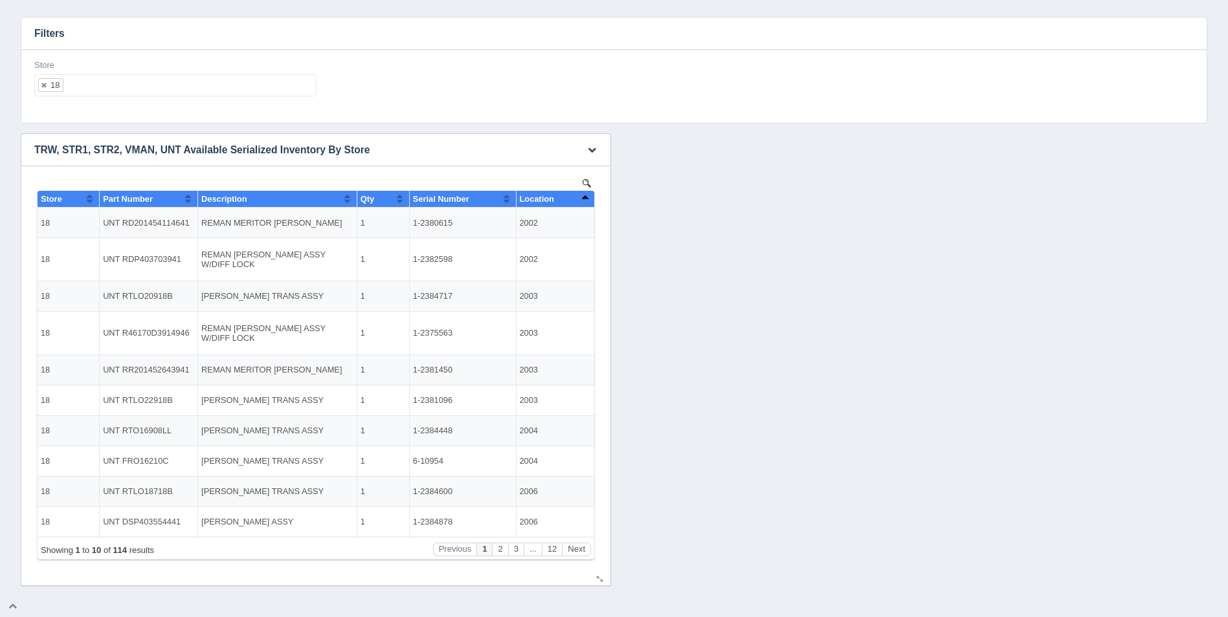
click at [590, 200] on th "Location" at bounding box center [555, 199] width 78 height 17
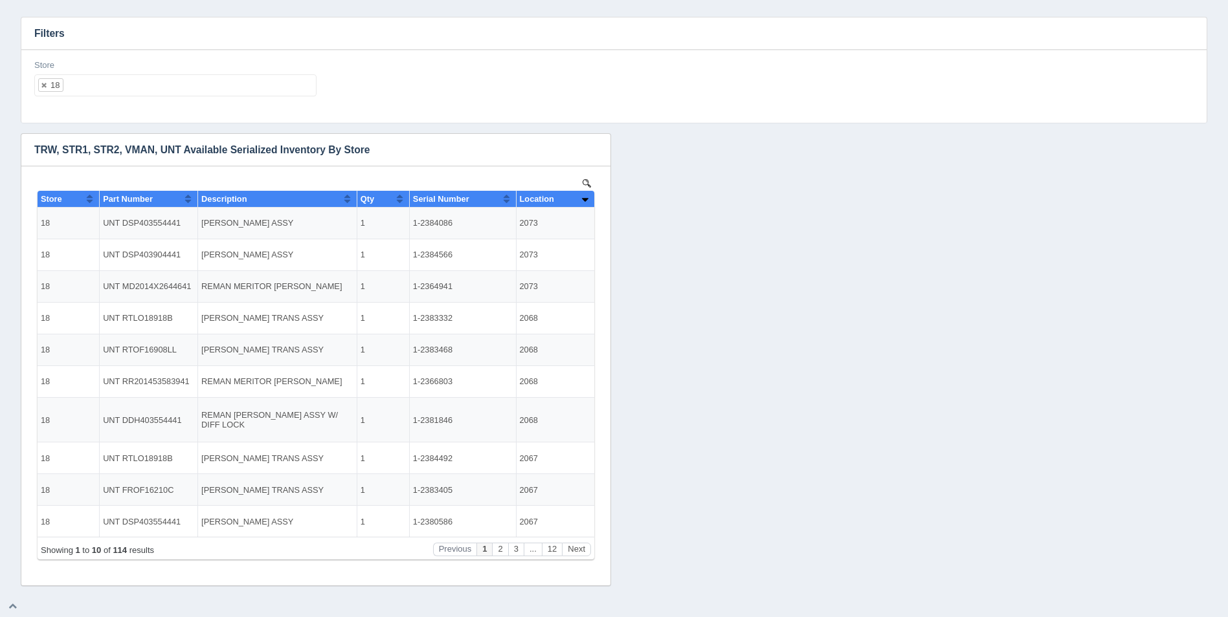
click at [167, 52] on div "Store 18 All None 1 2 3 4 5 6 7 8 9 10 11 12 13 14 15 16 17 18 19 20 21 22 23 2…" at bounding box center [613, 86] width 1185 height 73
click at [157, 94] on ul "18" at bounding box center [175, 85] width 282 height 22
select select
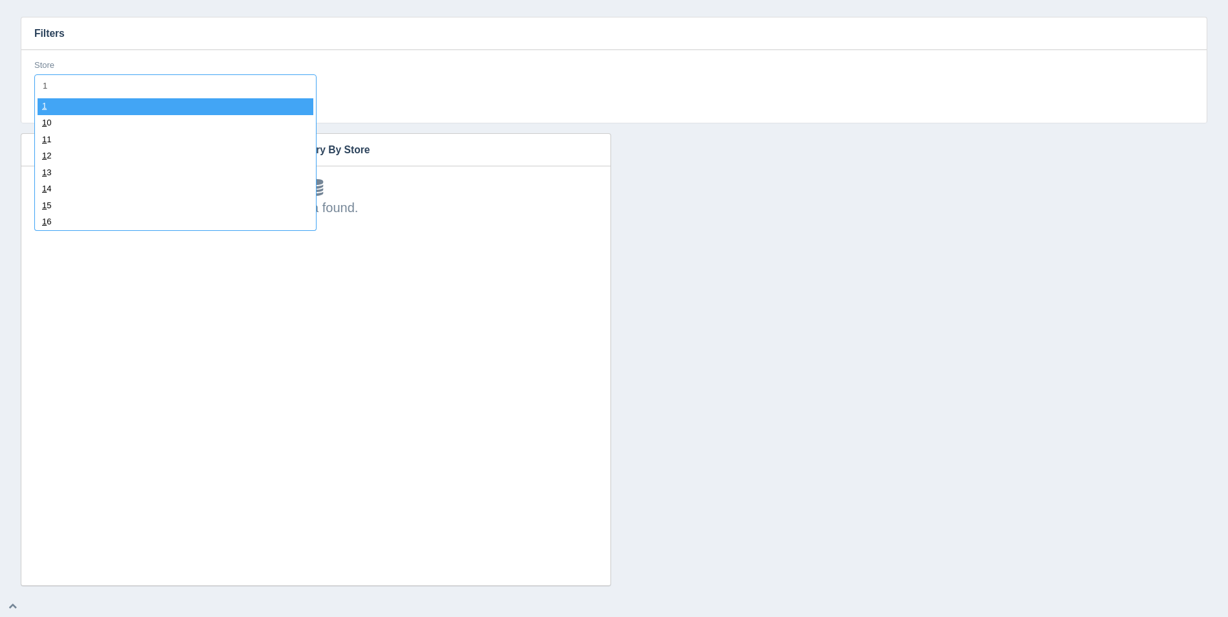
type input "19"
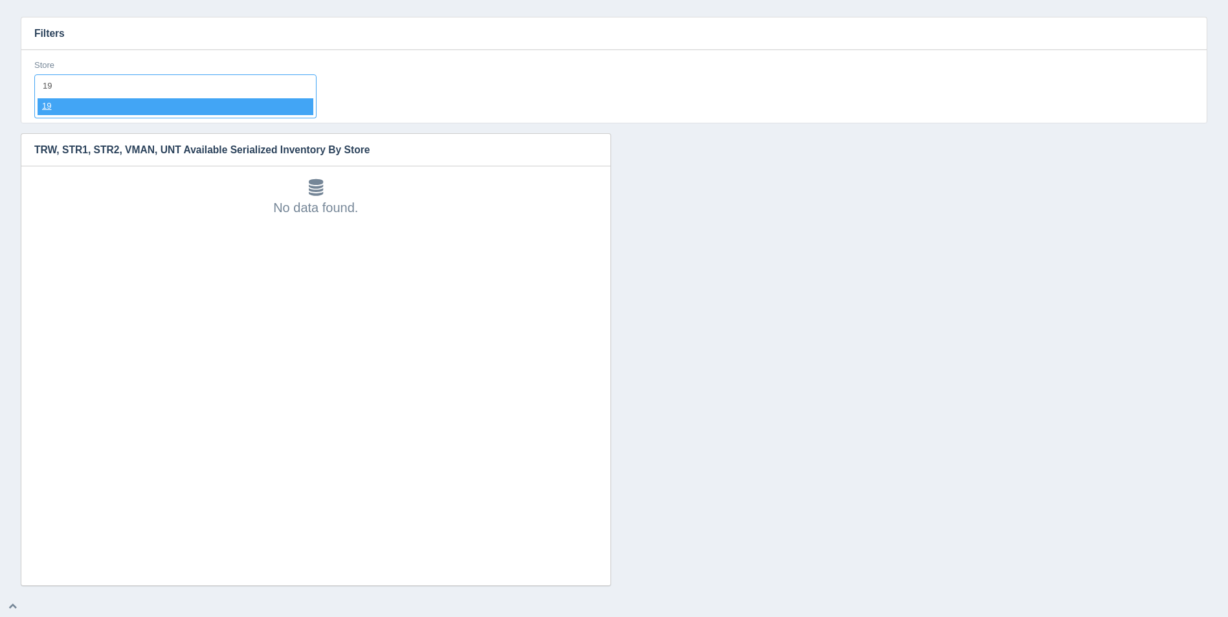
select select "19"
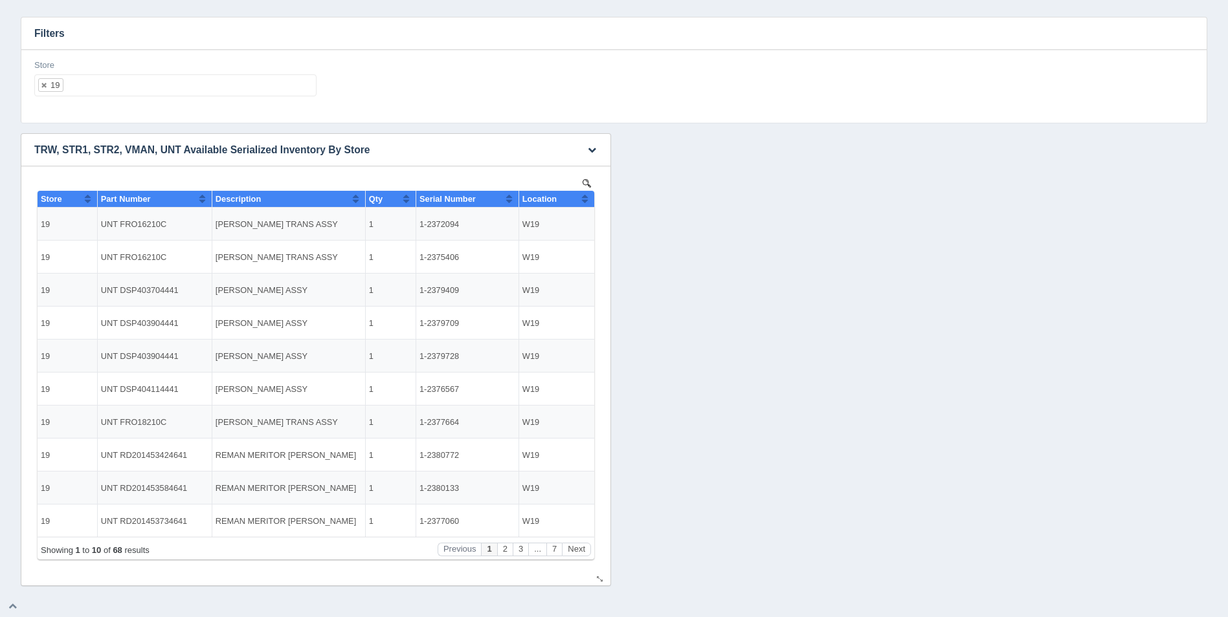
click at [585, 200] on button "Sort column ascending" at bounding box center [585, 199] width 8 height 16
click at [586, 200] on button "Sort column descending" at bounding box center [585, 199] width 8 height 16
click at [101, 92] on ul "19" at bounding box center [175, 85] width 282 height 22
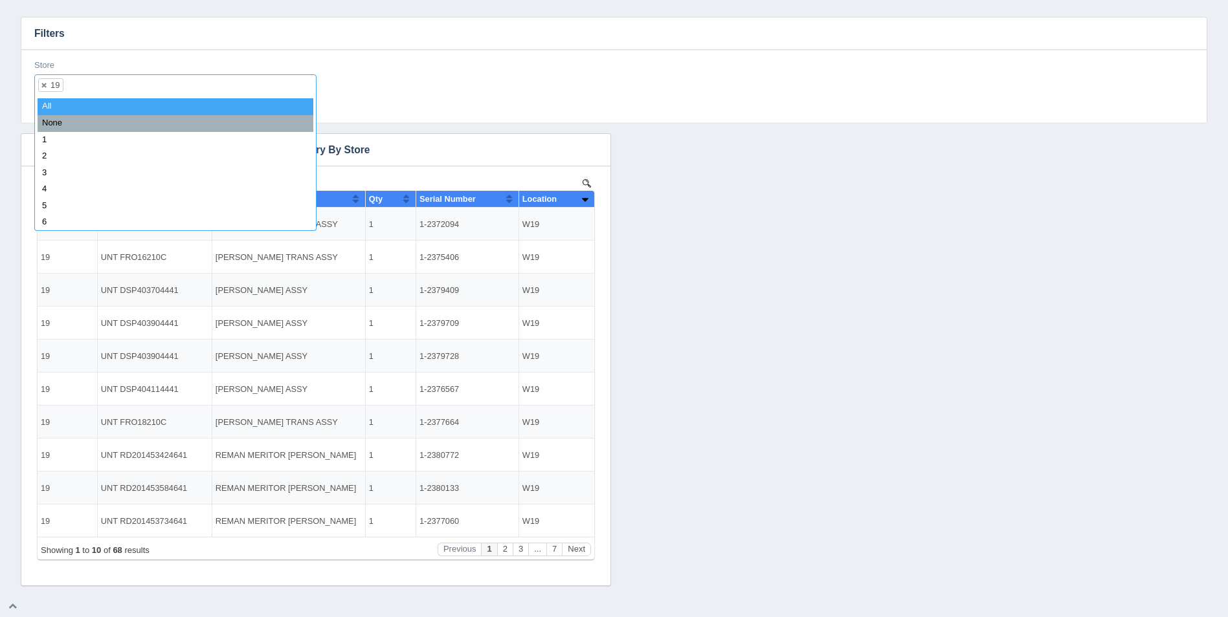
select select
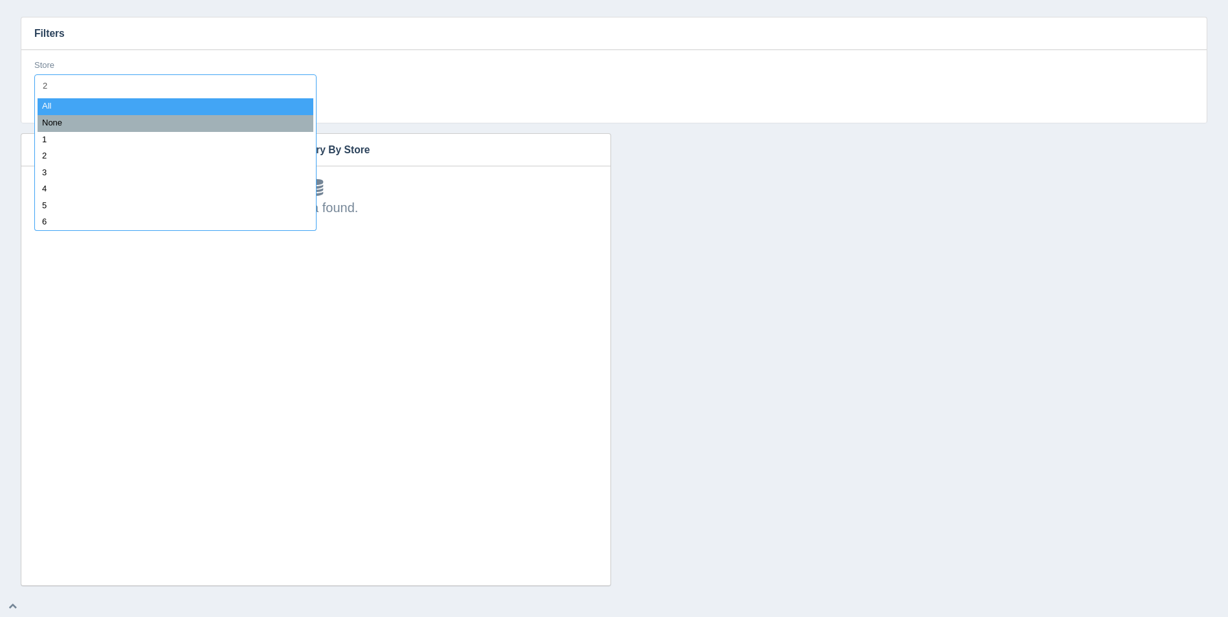
type input "21"
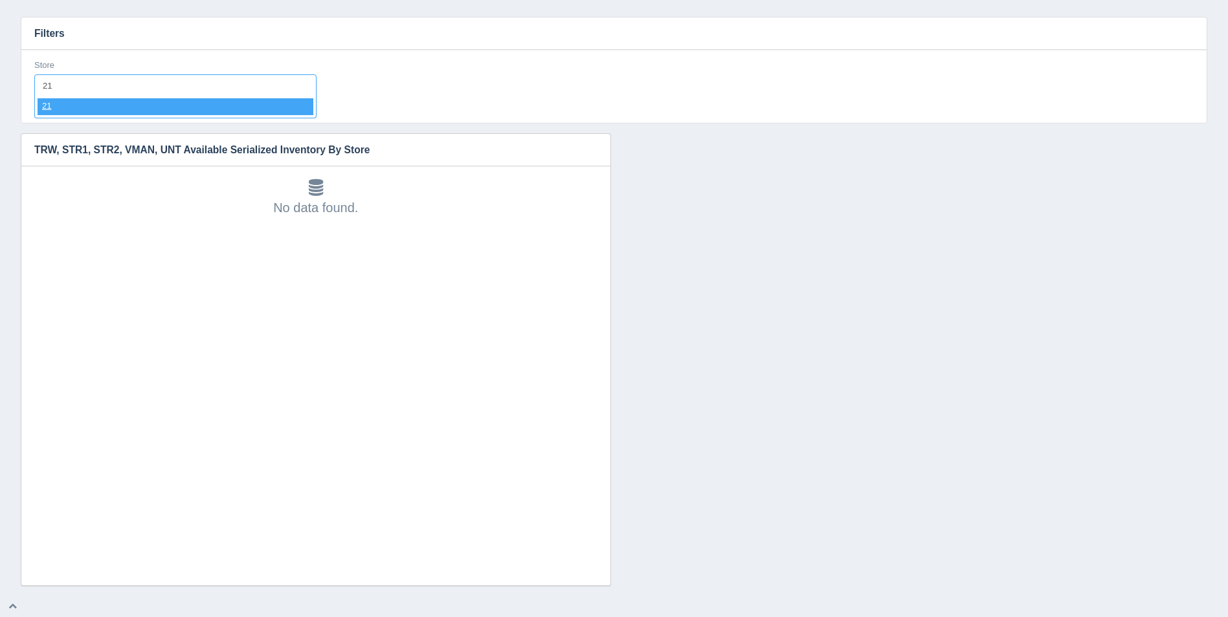
select select "21"
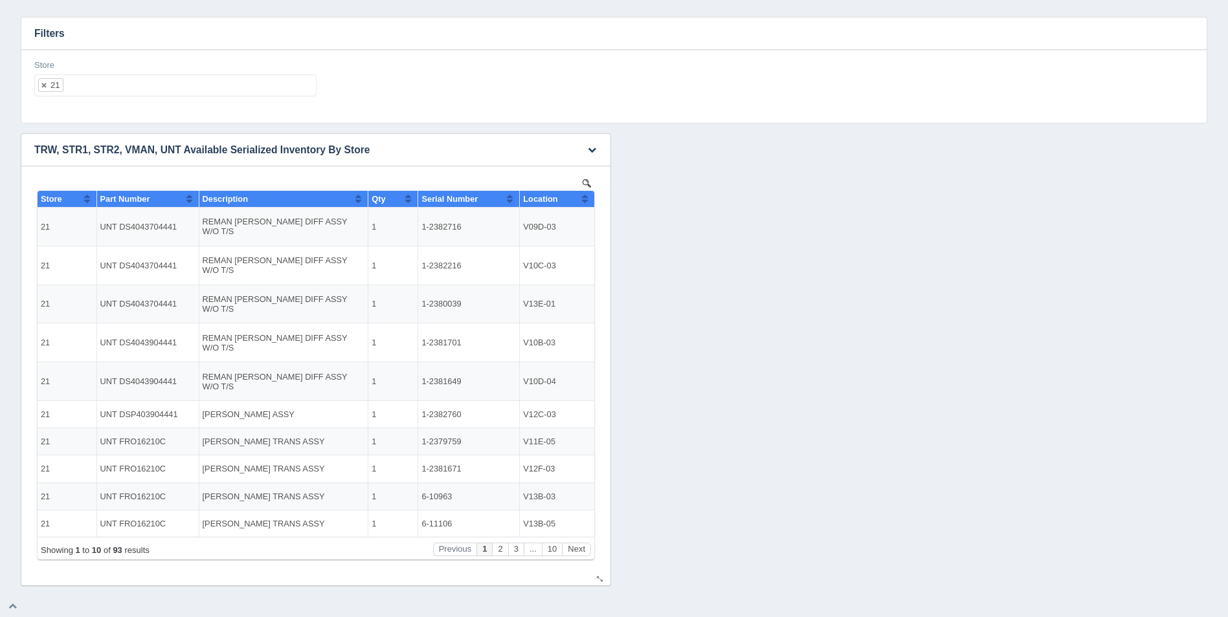
click at [590, 197] on th "Location" at bounding box center [557, 199] width 74 height 17
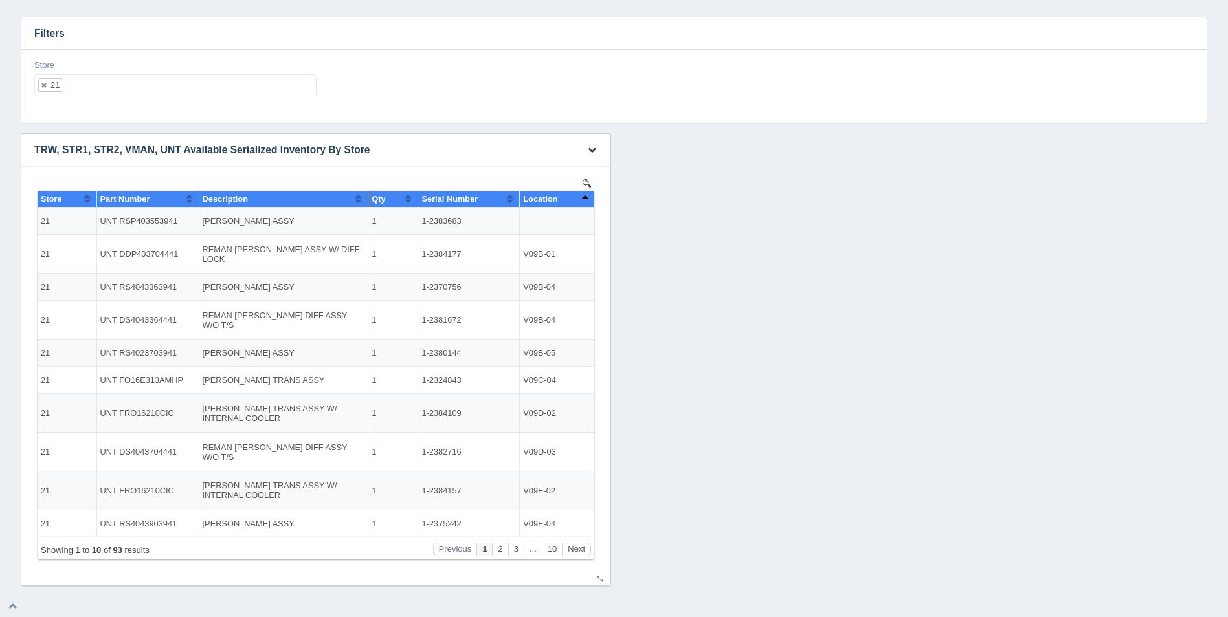
click at [590, 197] on th "Location" at bounding box center [557, 199] width 74 height 17
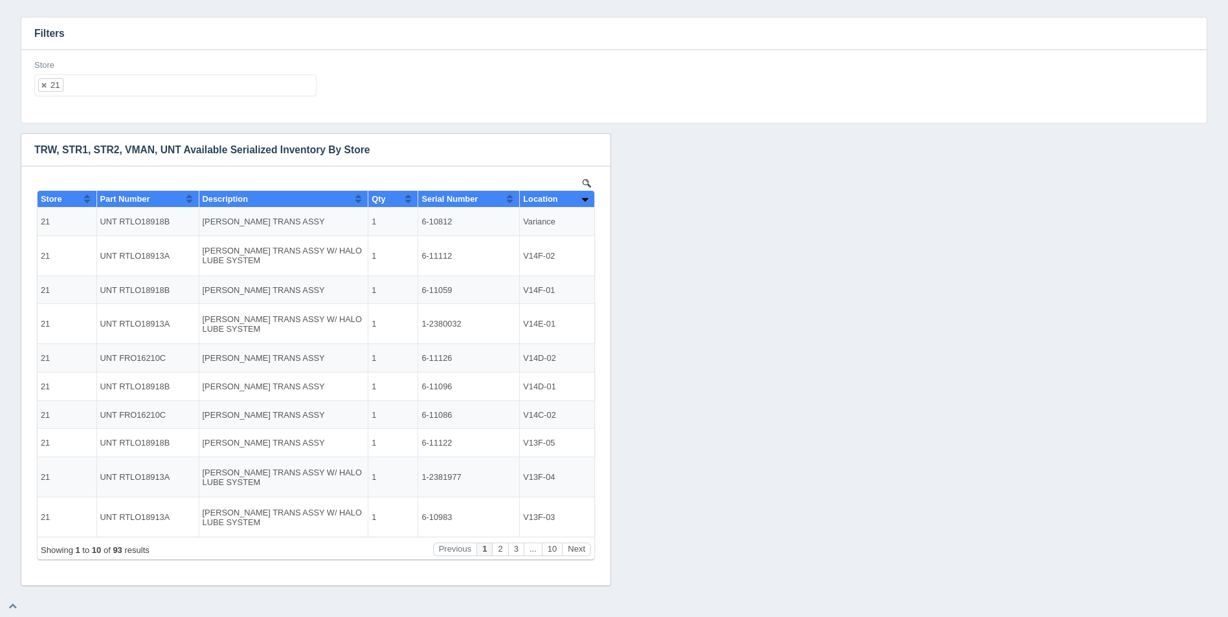
click at [139, 87] on ul "21" at bounding box center [175, 85] width 282 height 22
select select
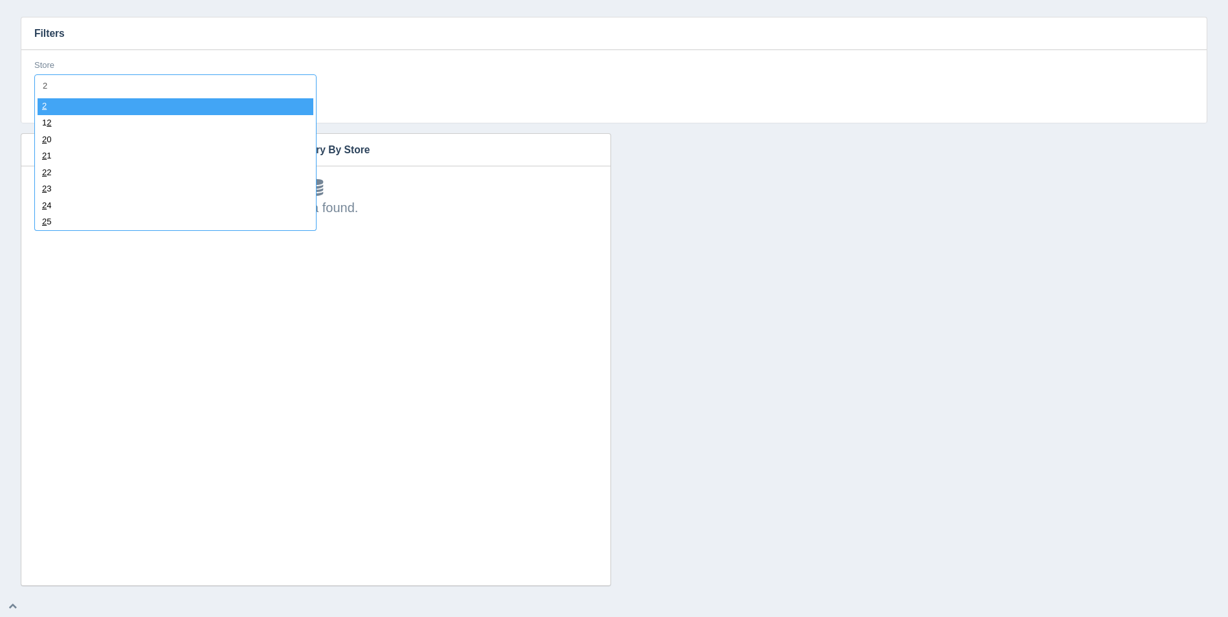
type input "22"
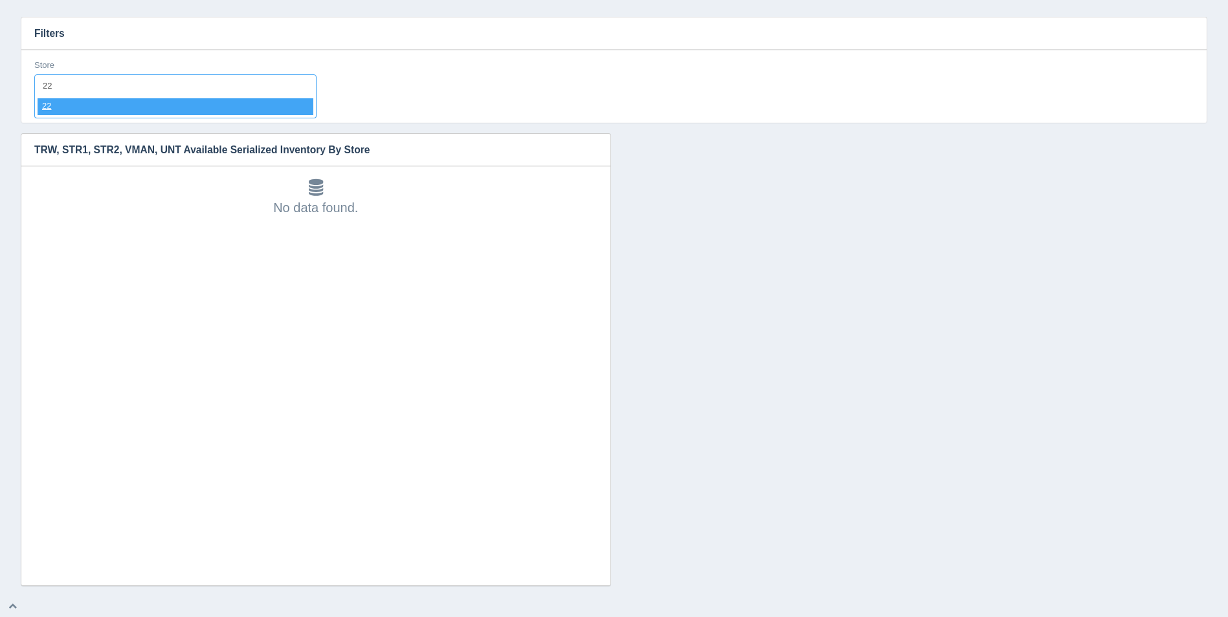
select select "22"
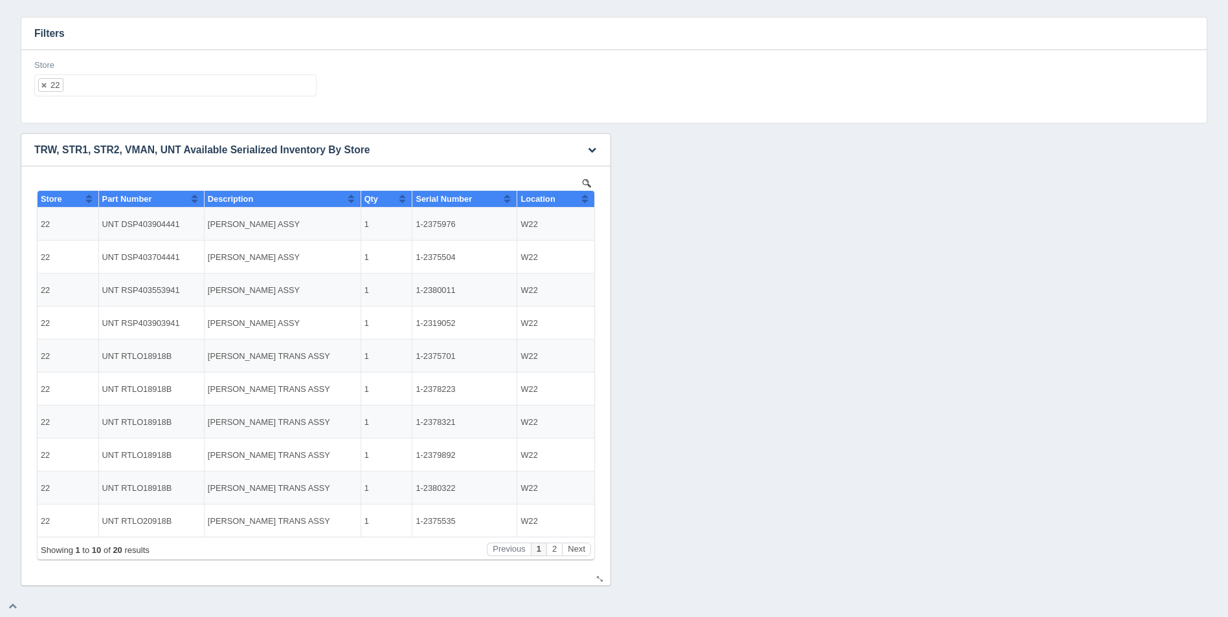
click at [586, 206] on button "Sort column ascending" at bounding box center [585, 199] width 8 height 16
click at [586, 203] on button "Sort column descending" at bounding box center [585, 199] width 8 height 16
click at [579, 543] on button "Next" at bounding box center [576, 550] width 29 height 14
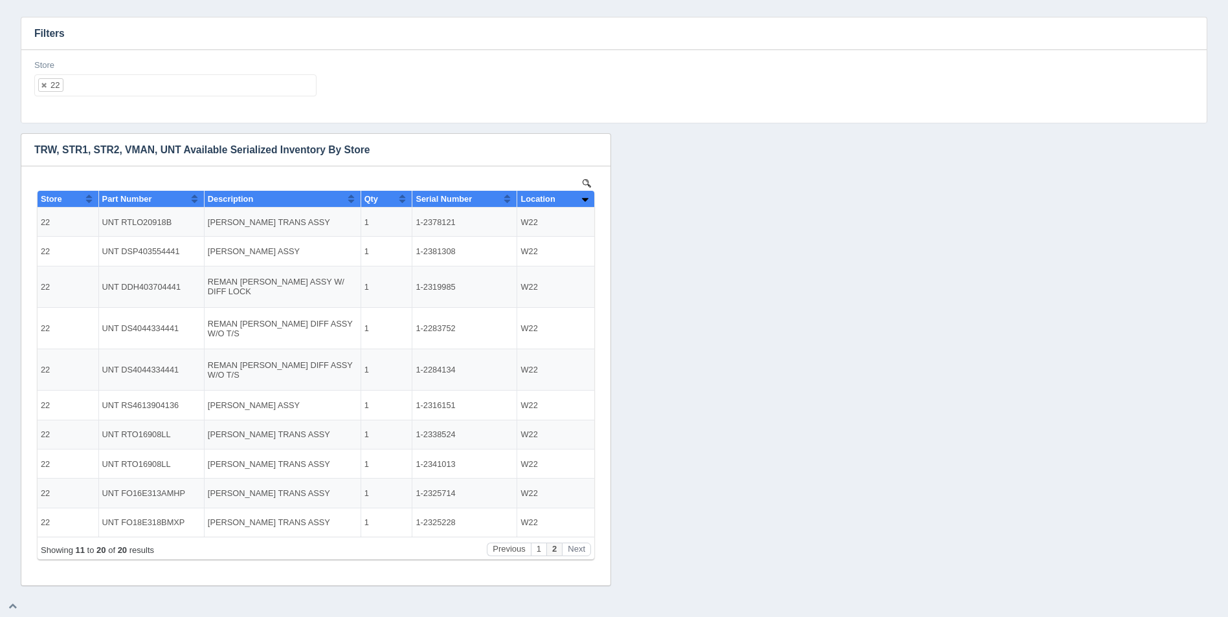
click at [102, 89] on ul "22" at bounding box center [175, 85] width 282 height 22
select select
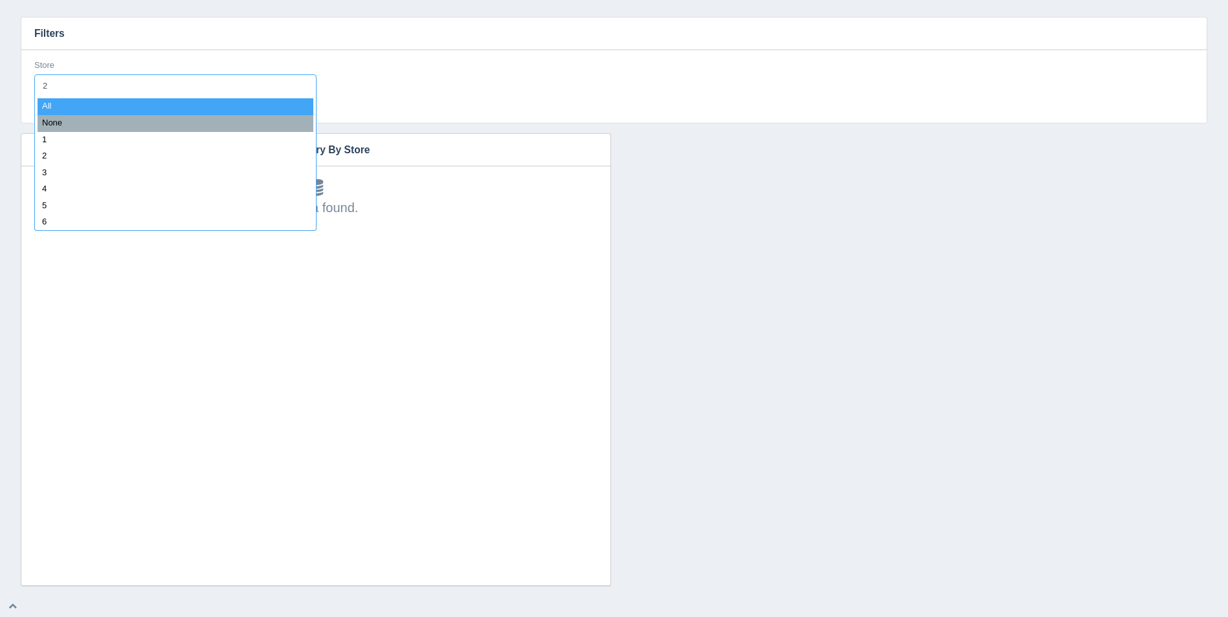
type input "23"
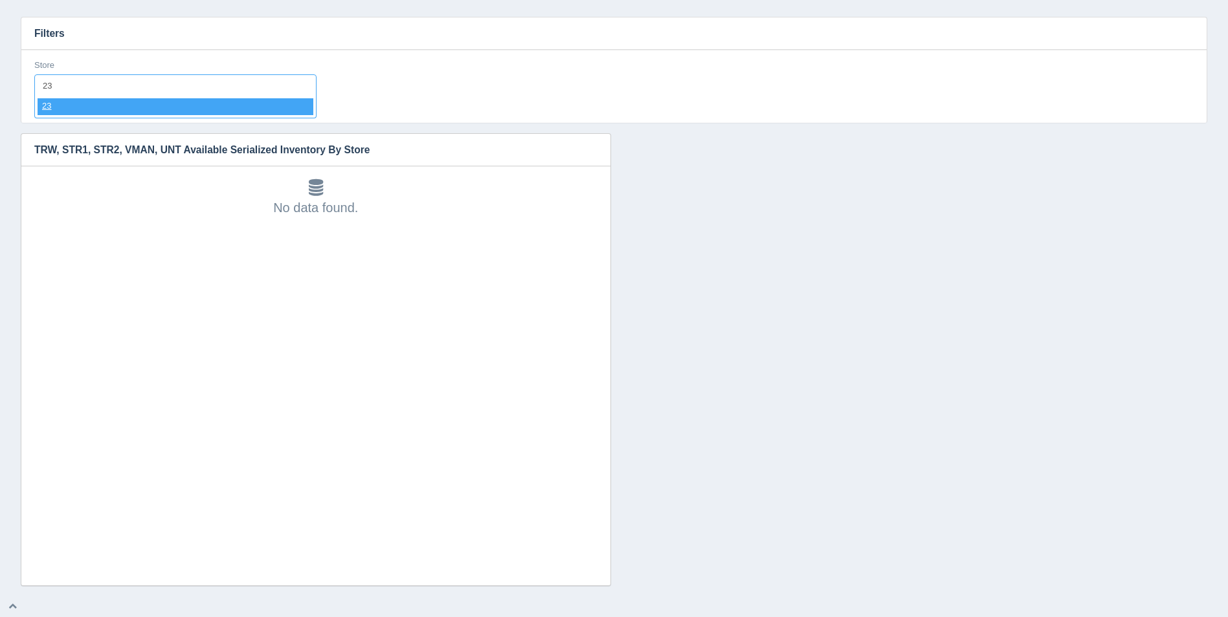
select select "23"
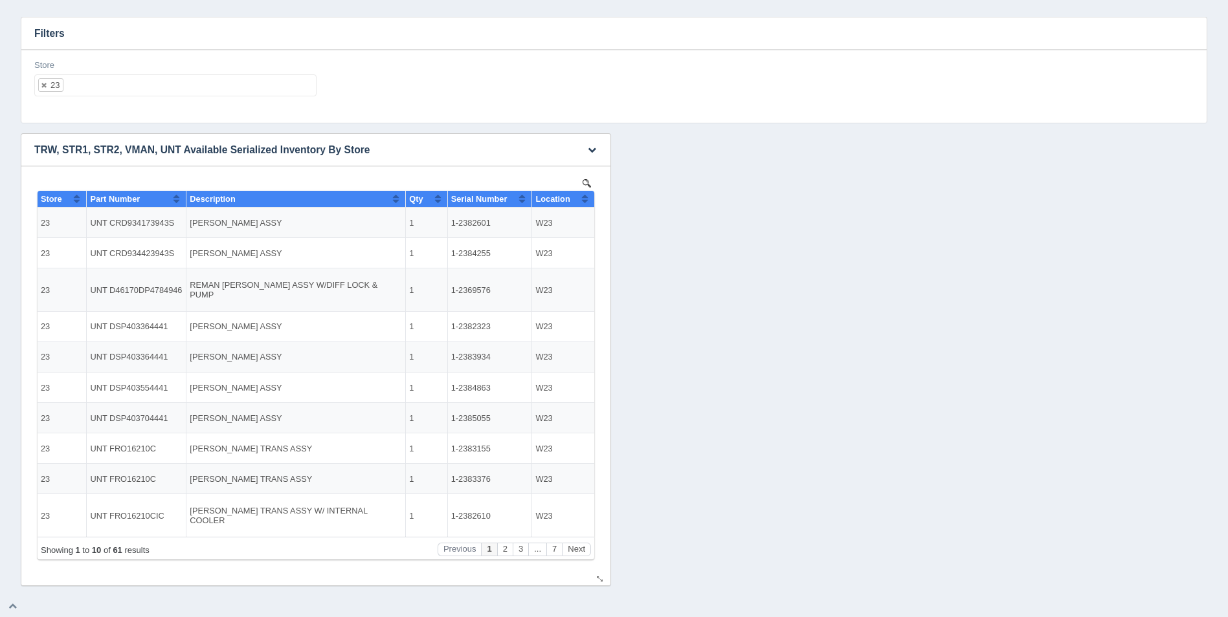
click at [582, 201] on button "Sort column ascending" at bounding box center [585, 199] width 8 height 16
click at [582, 201] on button "Sort column descending" at bounding box center [585, 199] width 8 height 16
click at [150, 90] on ul "23" at bounding box center [175, 85] width 282 height 22
select select
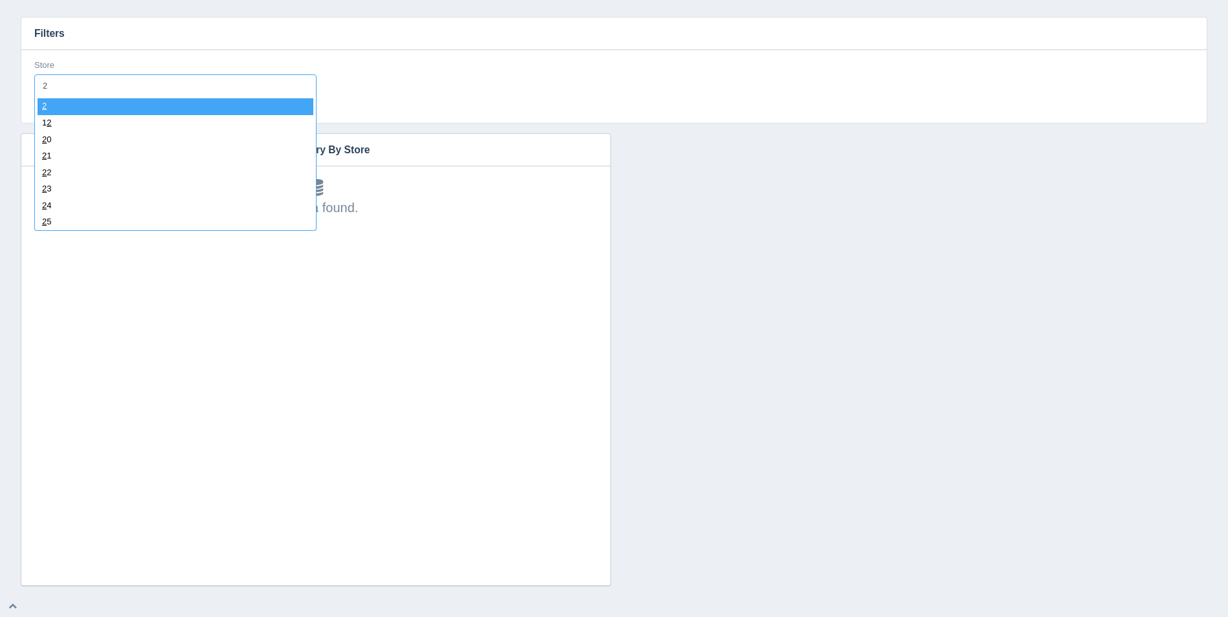
type input "24"
select select "24"
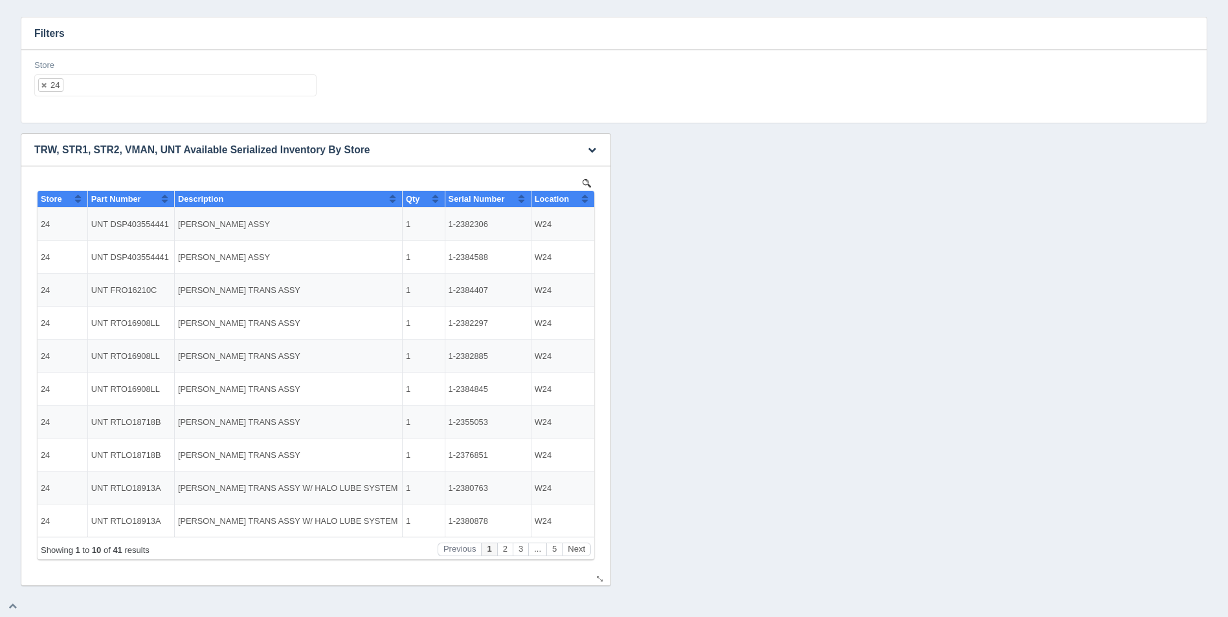
click at [586, 205] on button "Sort column ascending" at bounding box center [585, 199] width 8 height 16
click at [586, 205] on button "Sort column descending" at bounding box center [585, 199] width 8 height 16
click at [176, 88] on ul "24" at bounding box center [175, 85] width 282 height 22
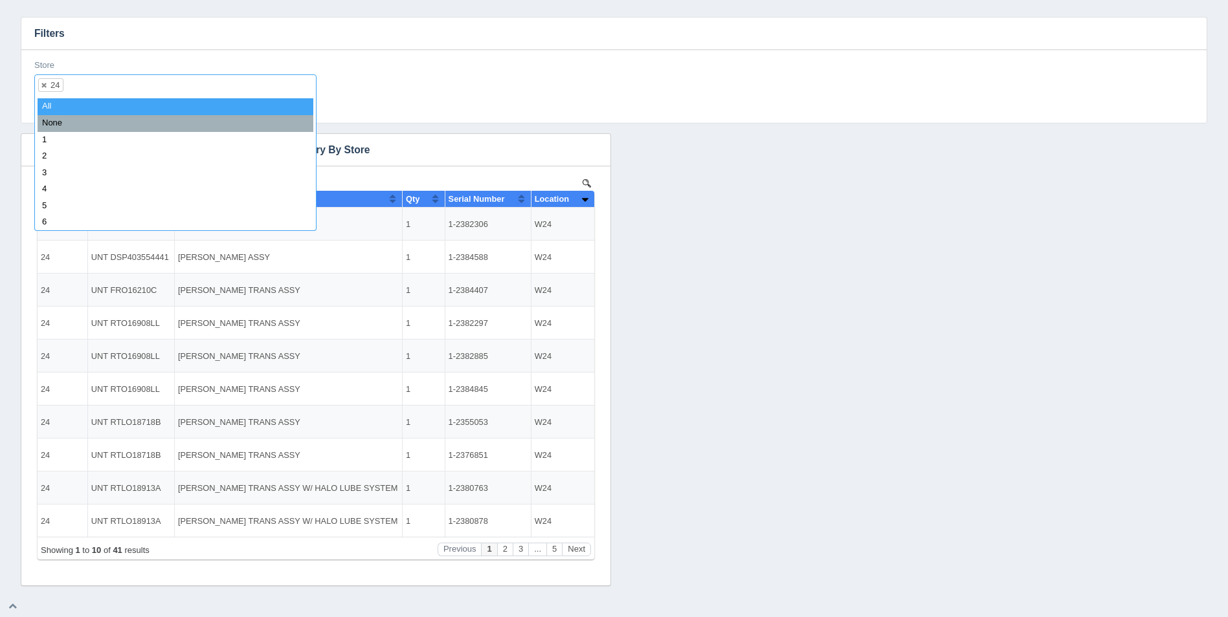
select select
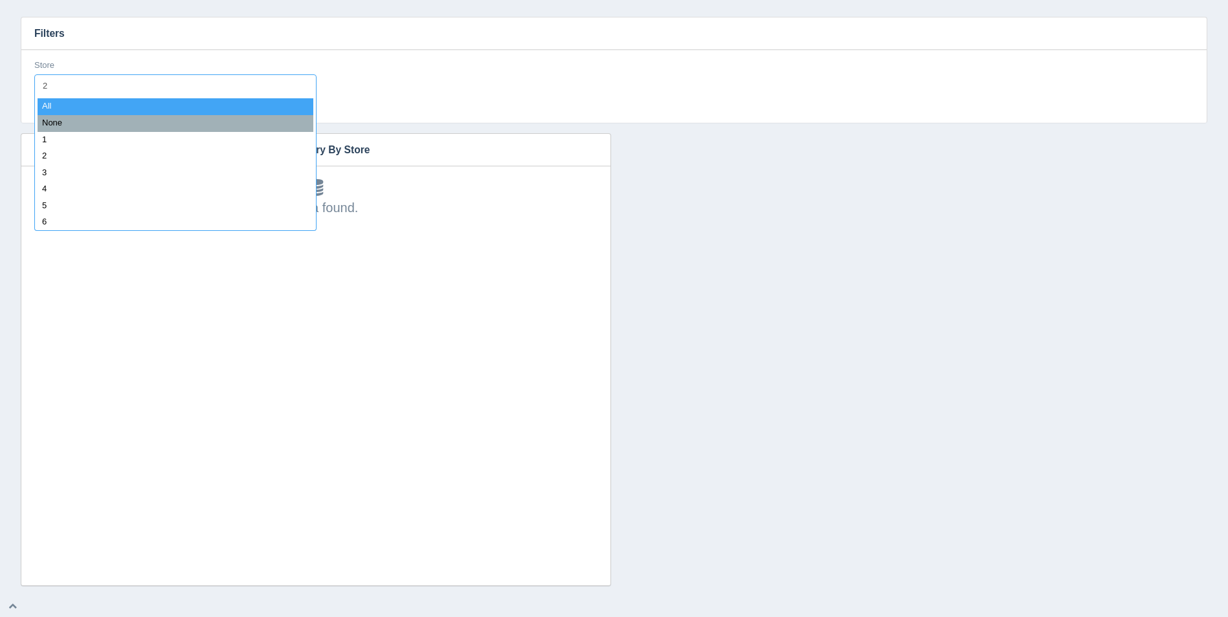
type input "25"
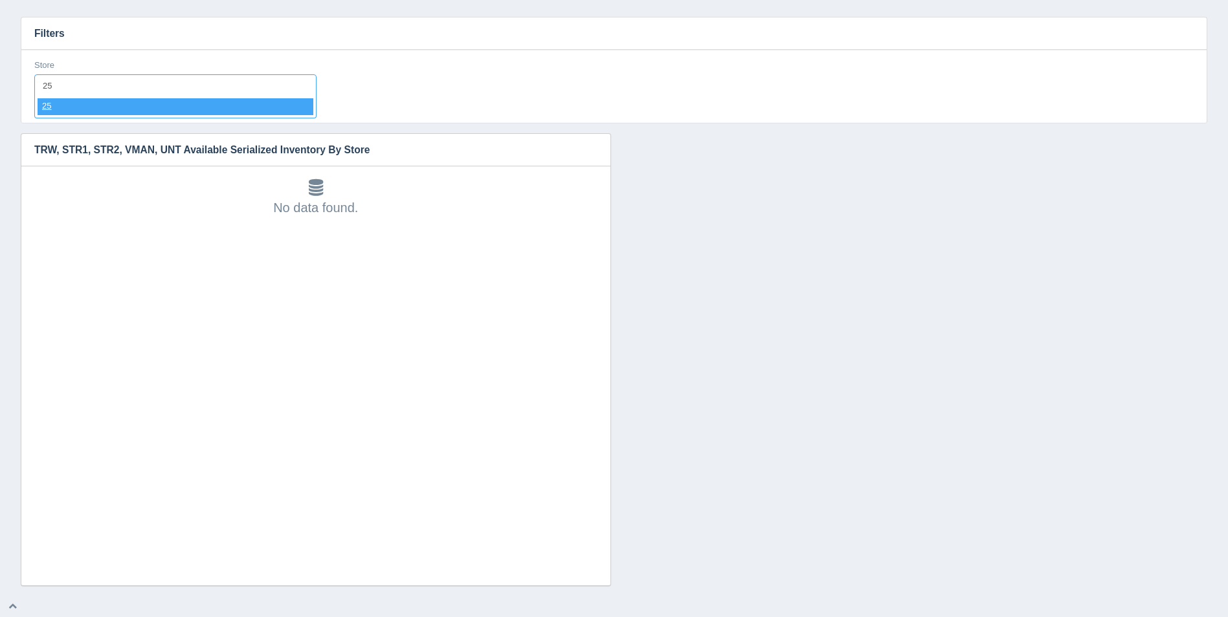
select select "25"
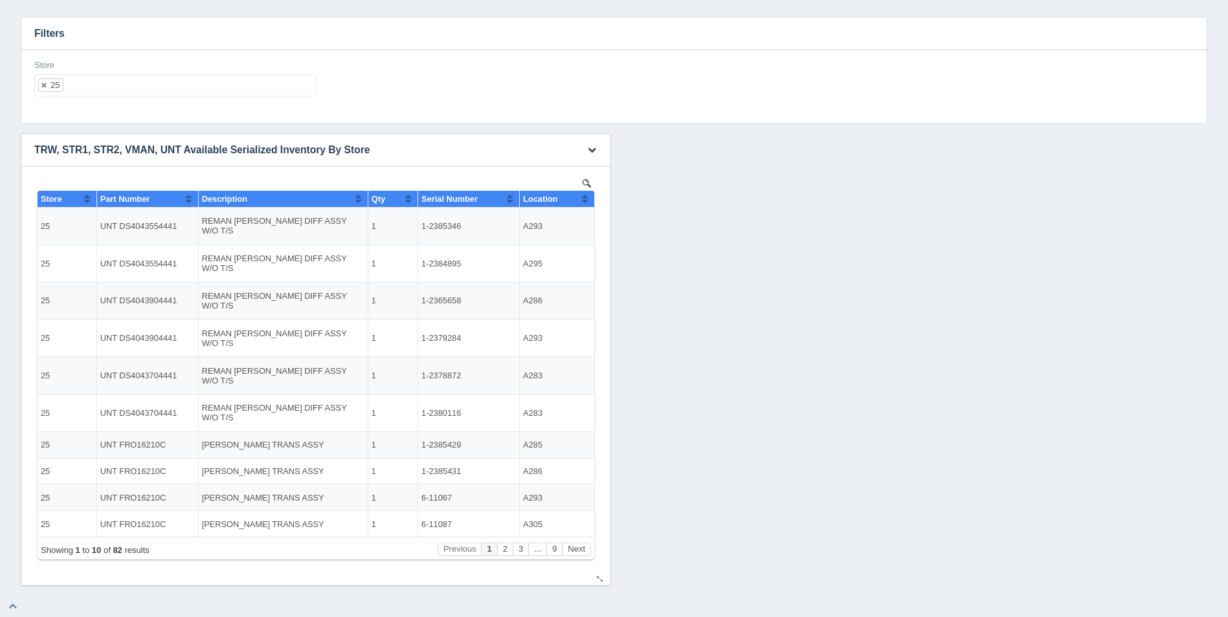
click at [581, 198] on button "Sort column ascending" at bounding box center [585, 199] width 8 height 16
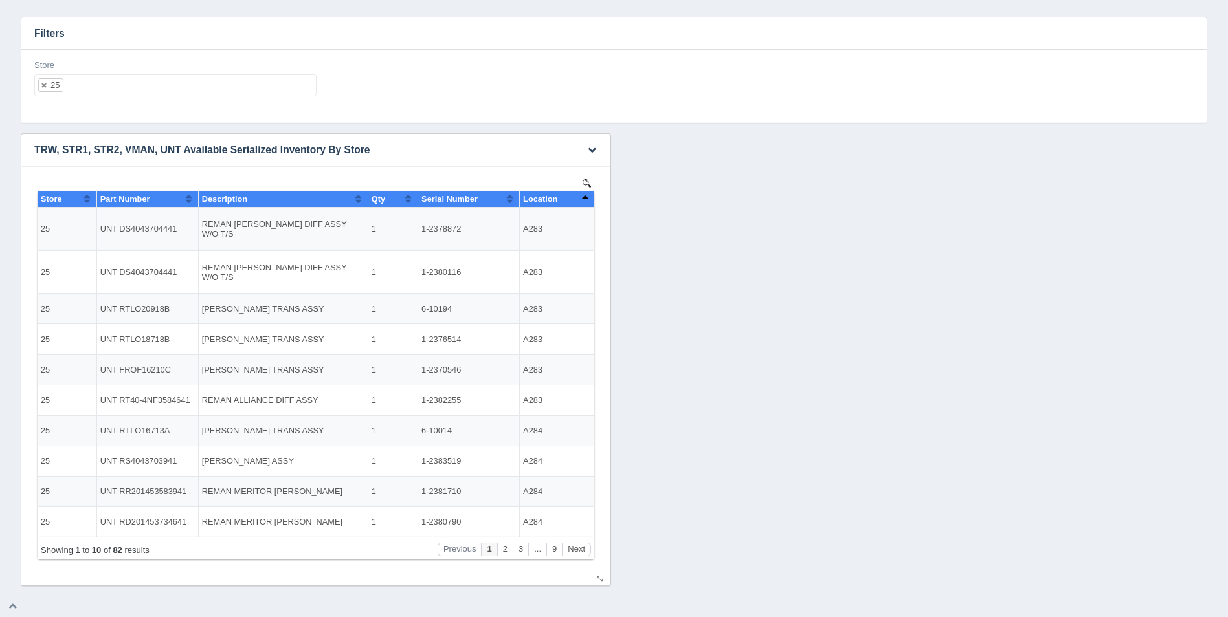
click at [581, 198] on button "Sort column descending" at bounding box center [585, 199] width 8 height 16
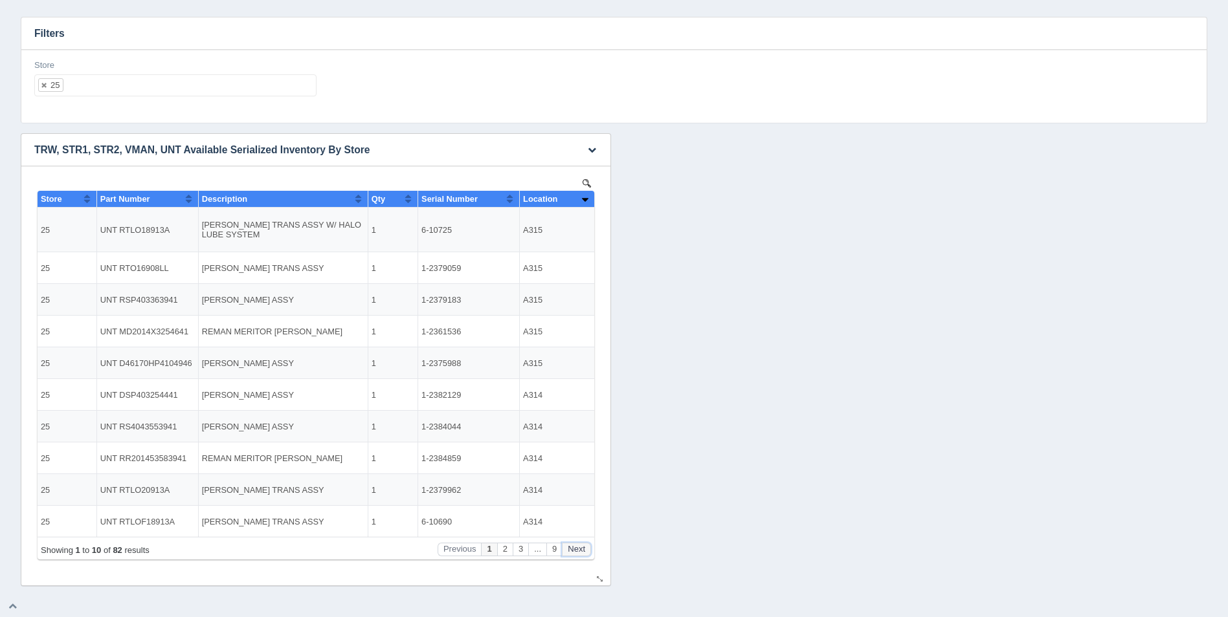
click at [579, 550] on button "Next" at bounding box center [576, 550] width 29 height 14
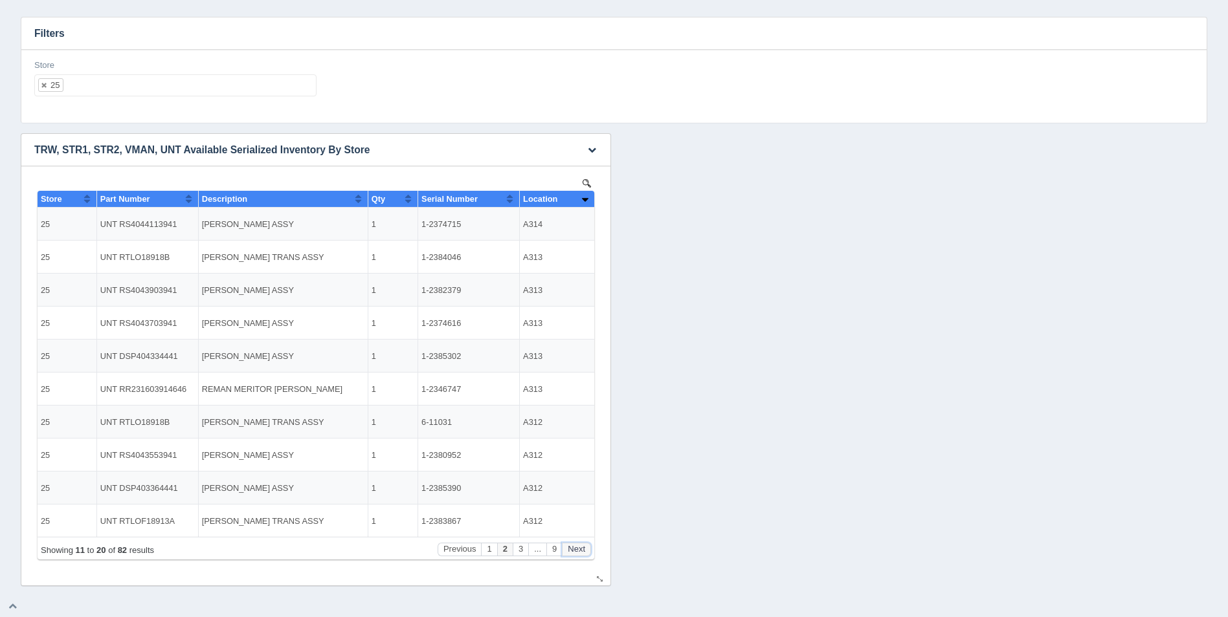
click at [579, 550] on button "Next" at bounding box center [576, 550] width 29 height 14
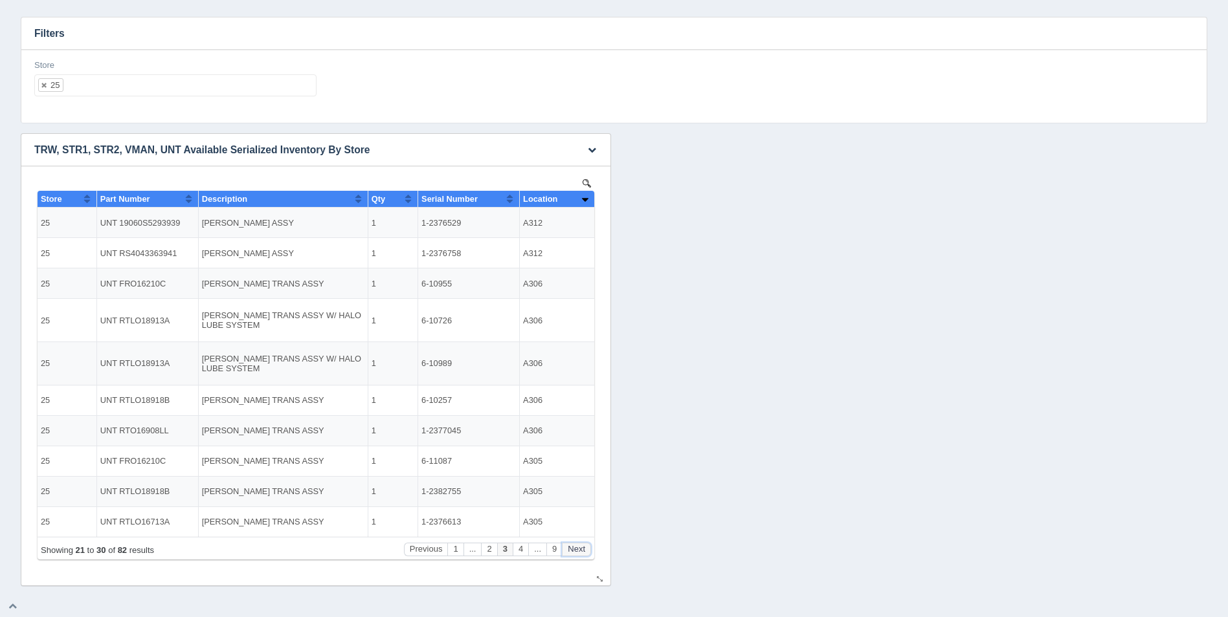
click at [579, 550] on button "Next" at bounding box center [576, 550] width 29 height 14
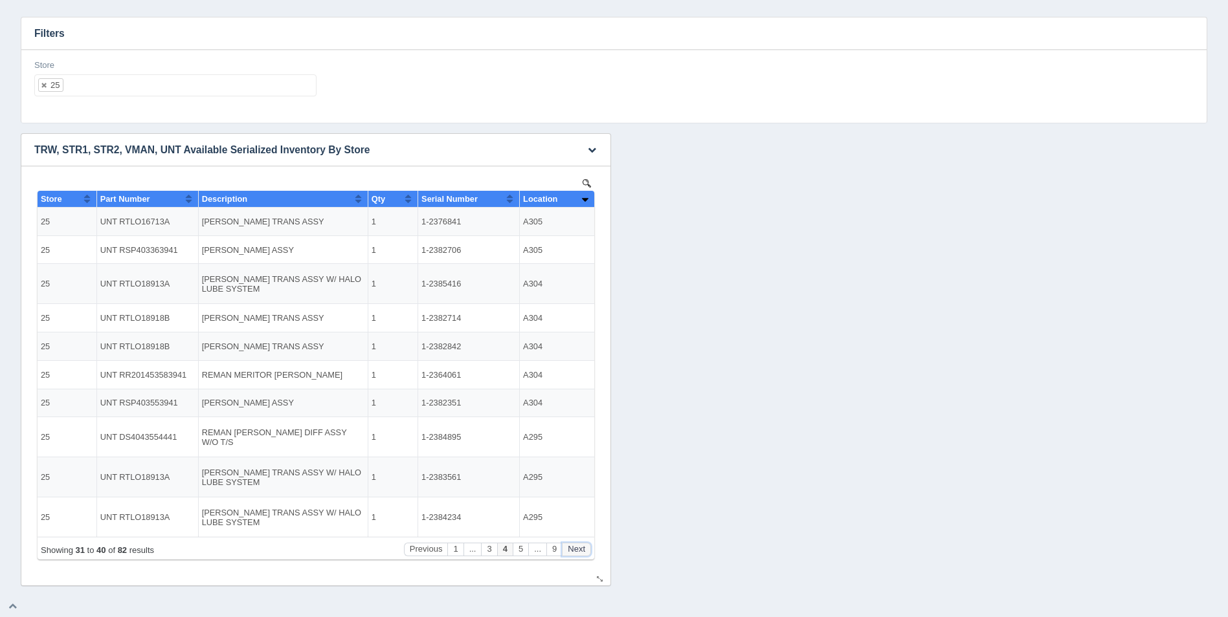
click at [579, 550] on button "Next" at bounding box center [576, 550] width 29 height 14
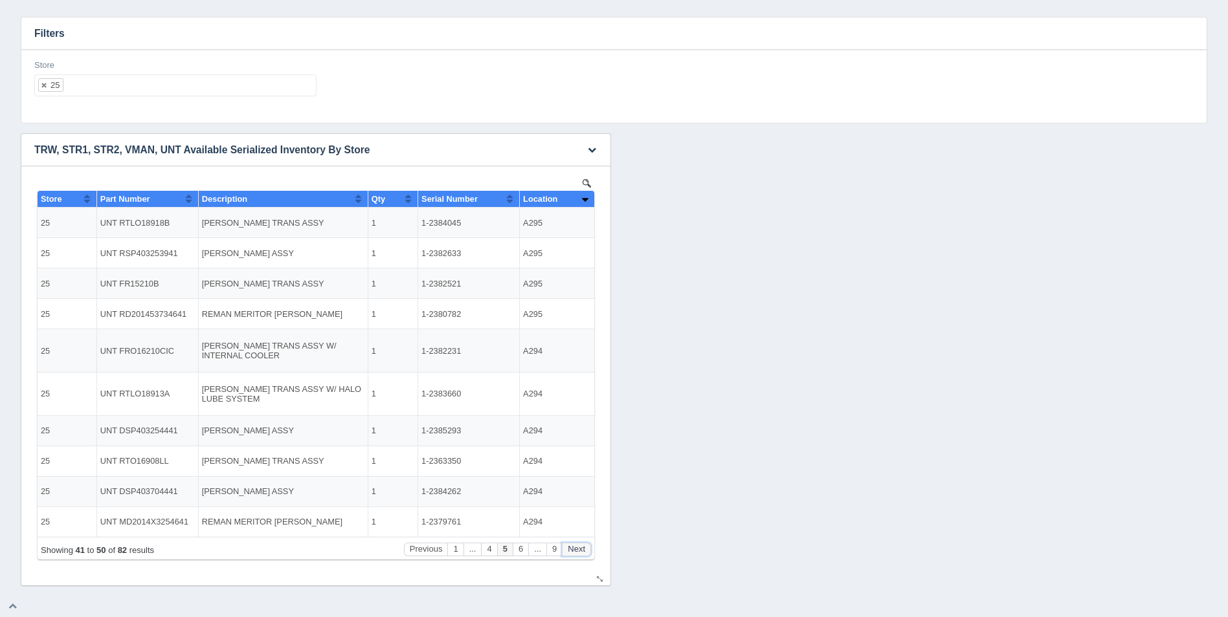
click at [579, 550] on button "Next" at bounding box center [576, 550] width 29 height 14
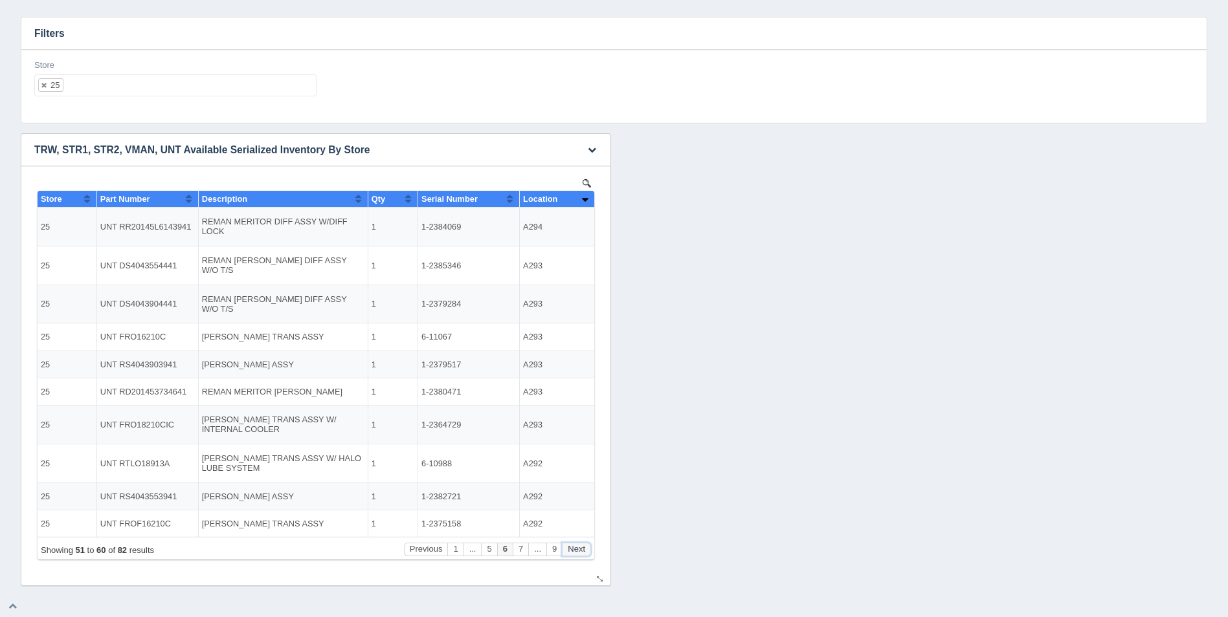
click at [579, 550] on button "Next" at bounding box center [576, 550] width 29 height 14
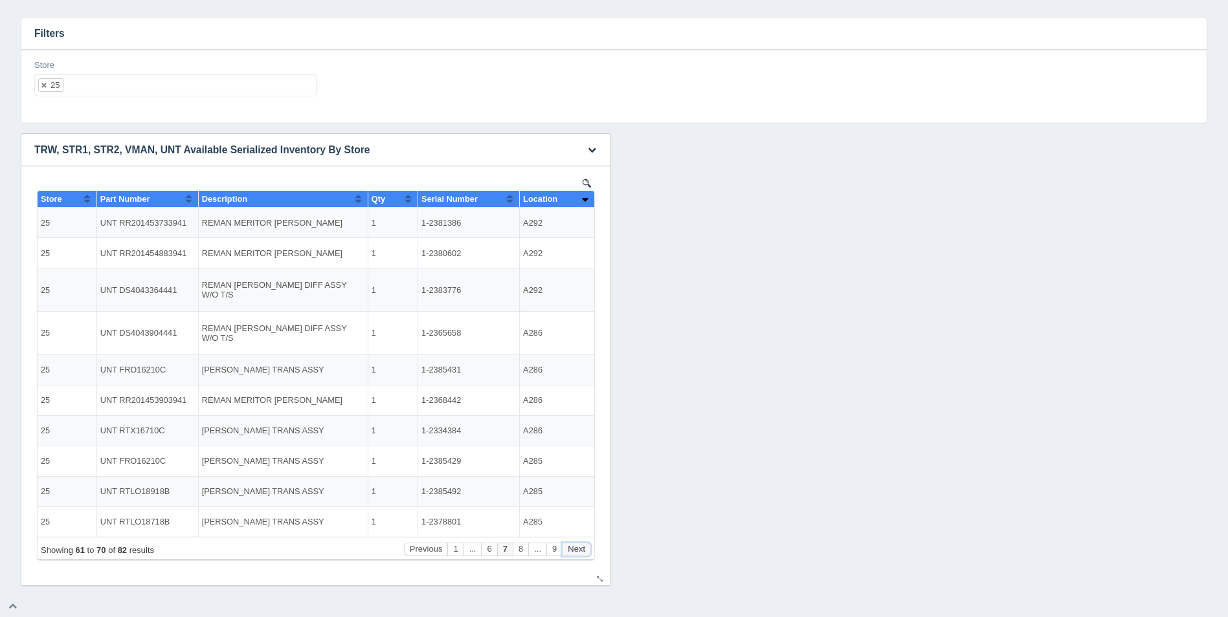
click at [579, 550] on button "Next" at bounding box center [576, 550] width 29 height 14
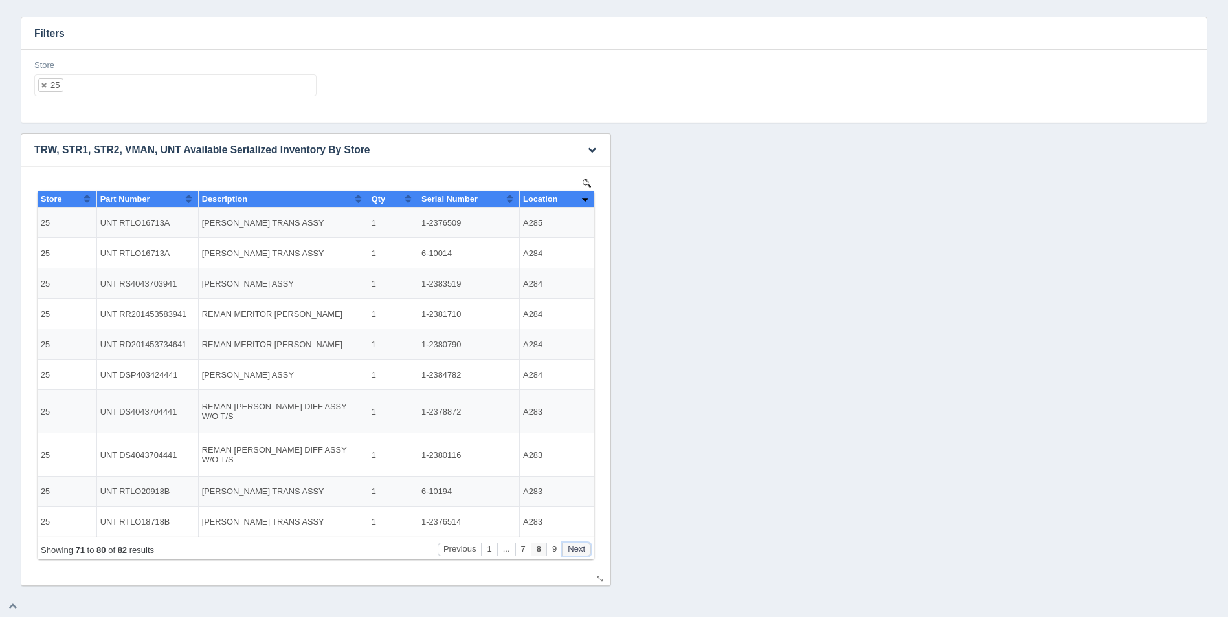
click at [579, 550] on button "Next" at bounding box center [576, 550] width 29 height 14
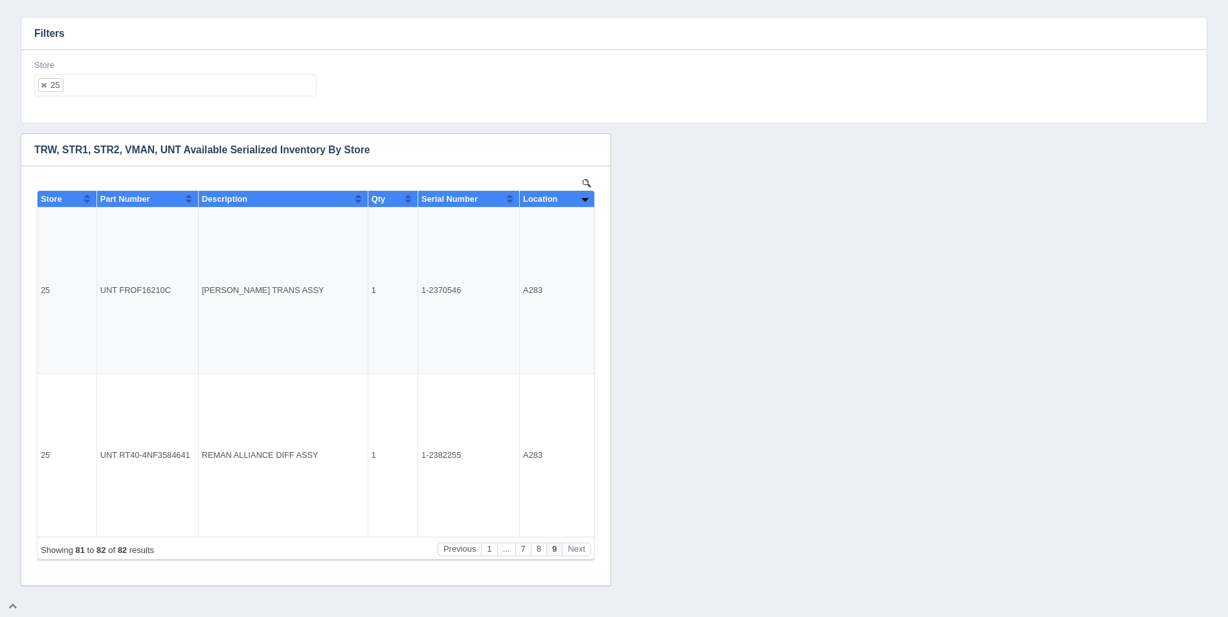
click at [180, 83] on ul "25" at bounding box center [175, 85] width 282 height 22
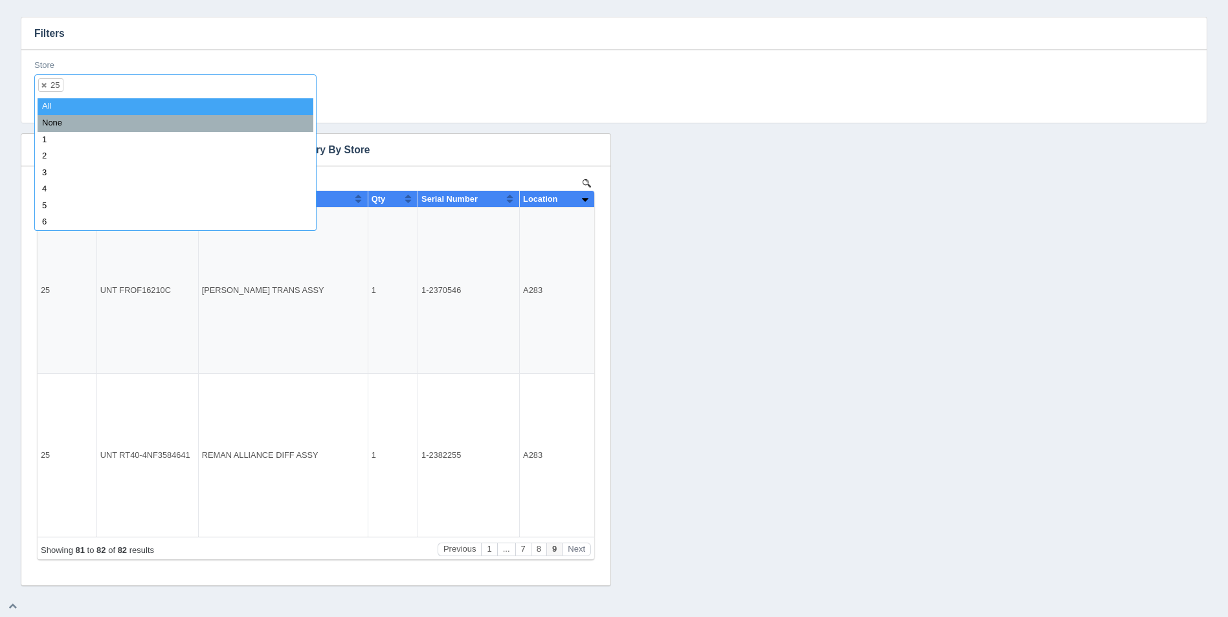
select select
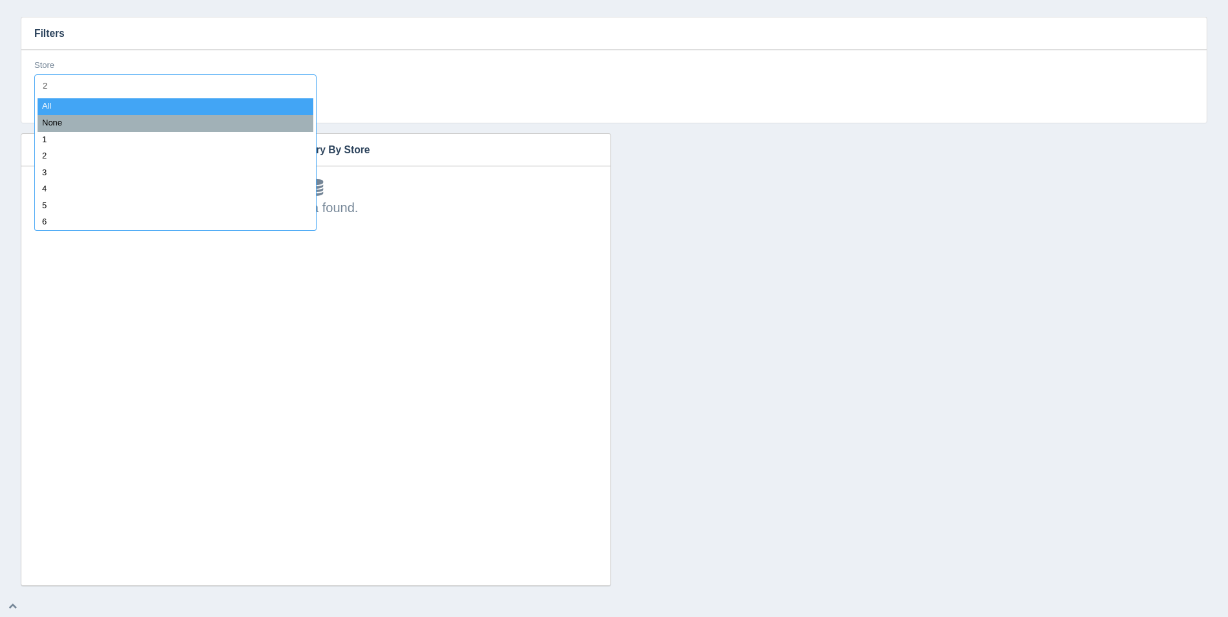
type input "26"
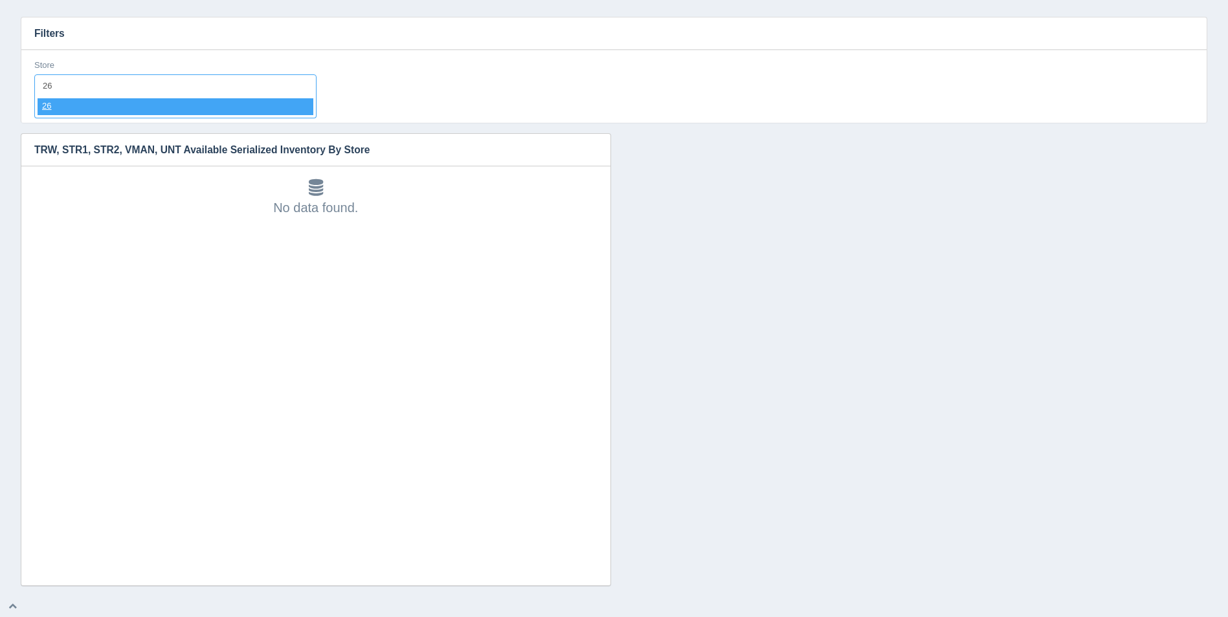
select select "26"
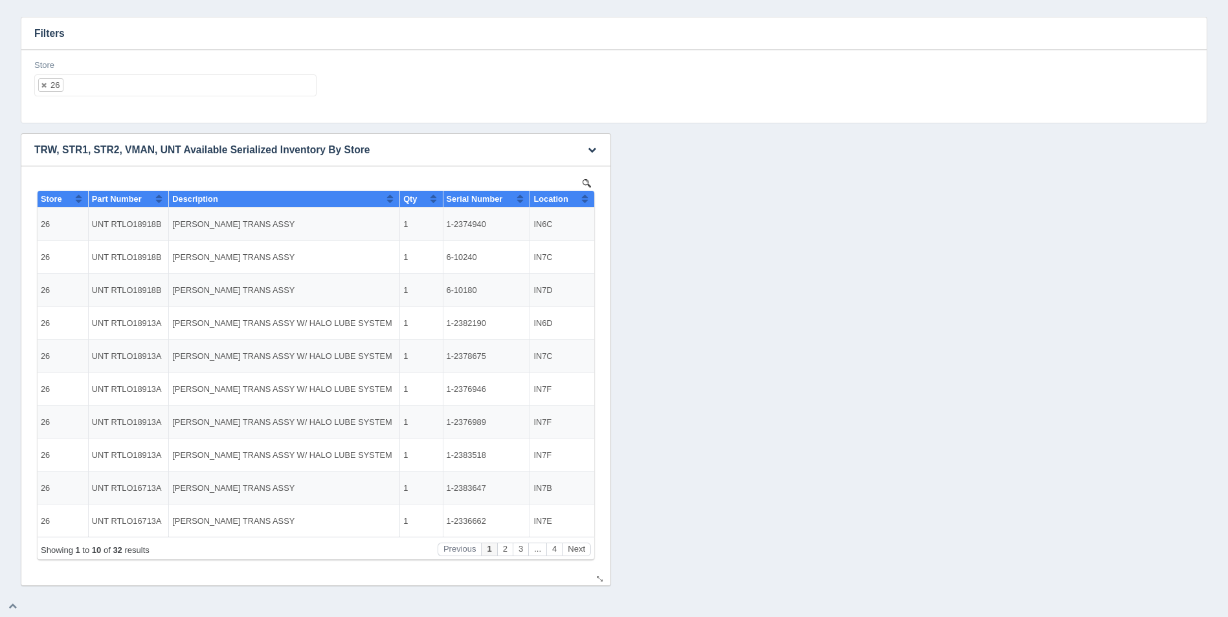
click at [582, 203] on button "Sort column ascending" at bounding box center [585, 199] width 8 height 16
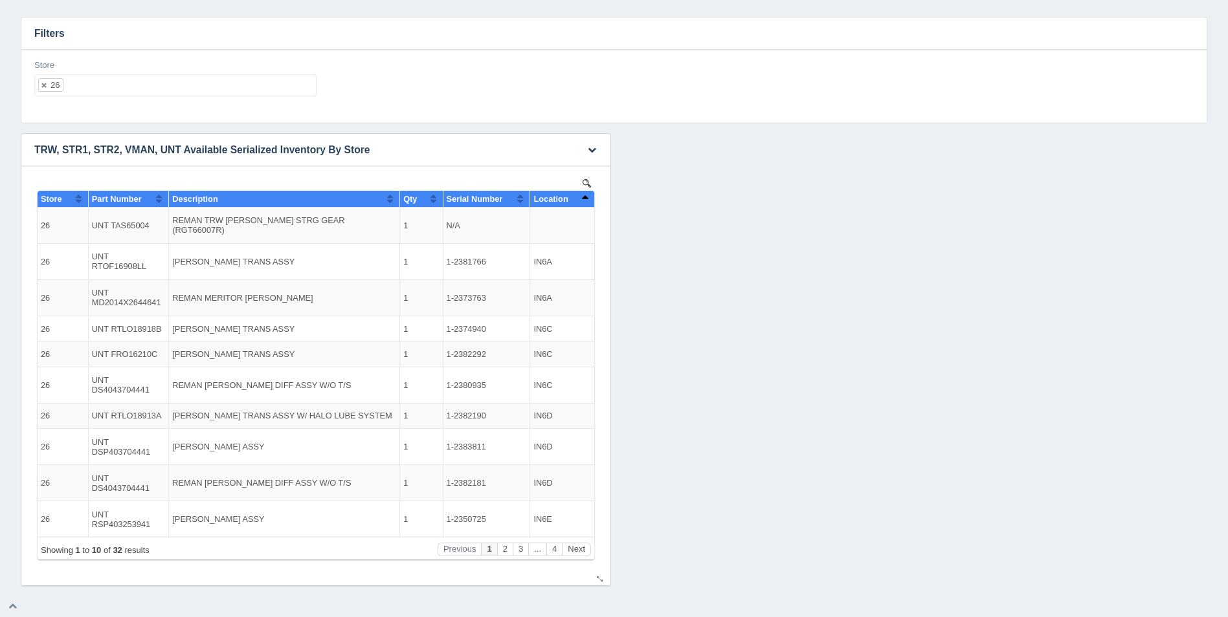
click at [568, 197] on span "Location" at bounding box center [550, 199] width 34 height 10
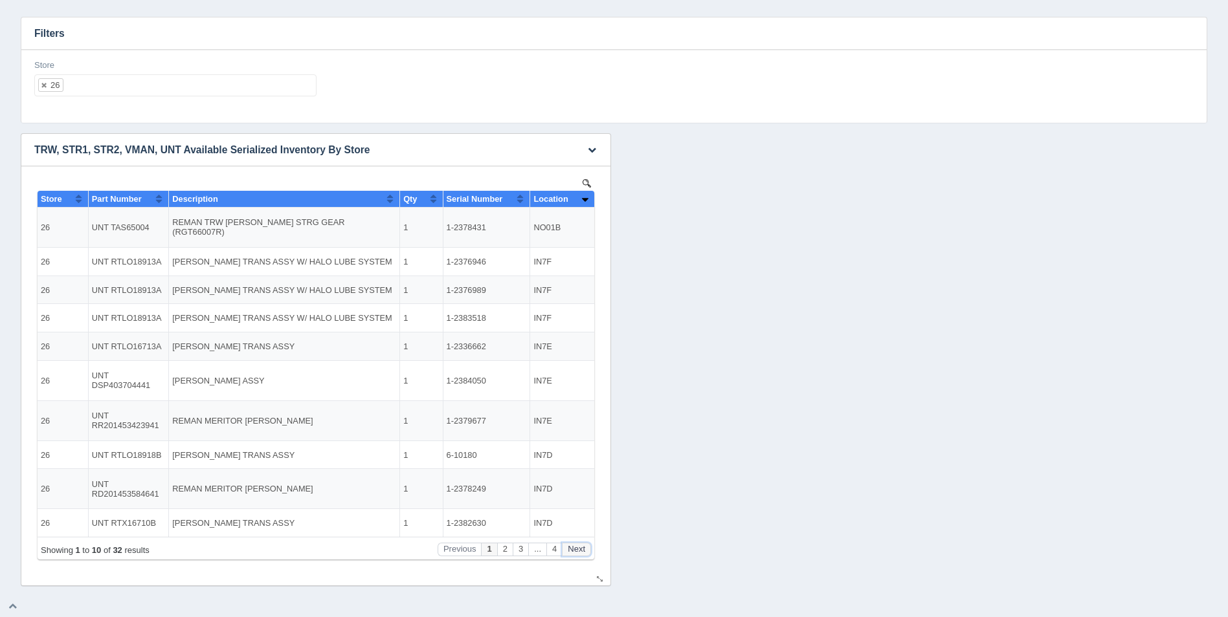
click at [575, 546] on button "Next" at bounding box center [576, 550] width 29 height 14
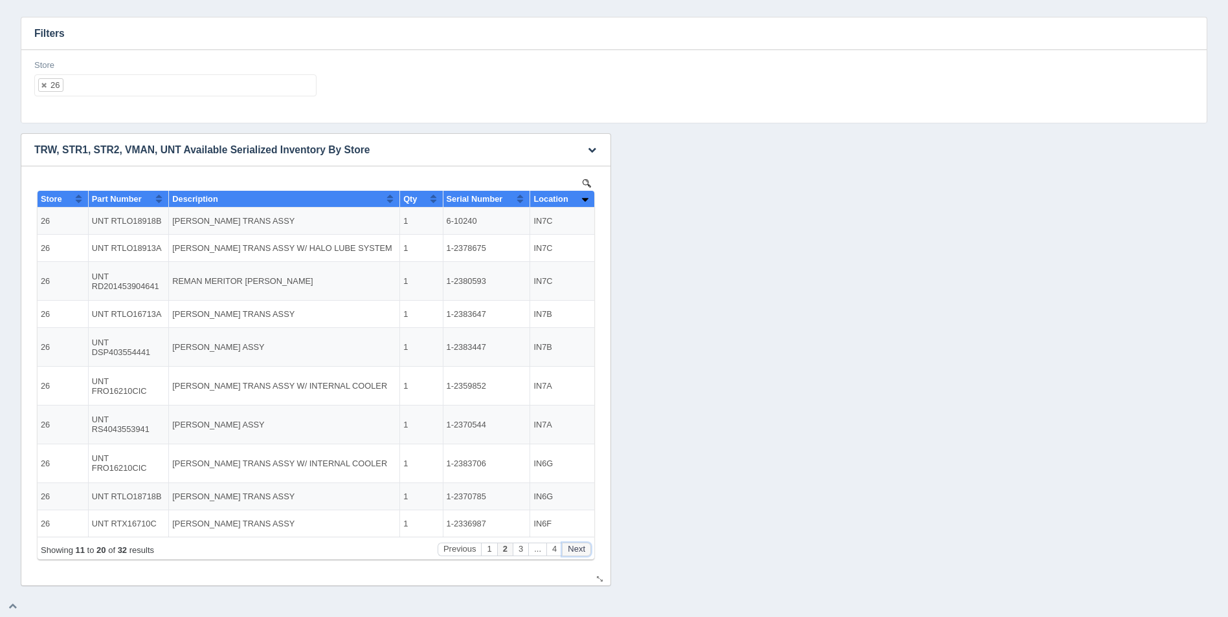
click at [575, 548] on button "Next" at bounding box center [576, 550] width 29 height 14
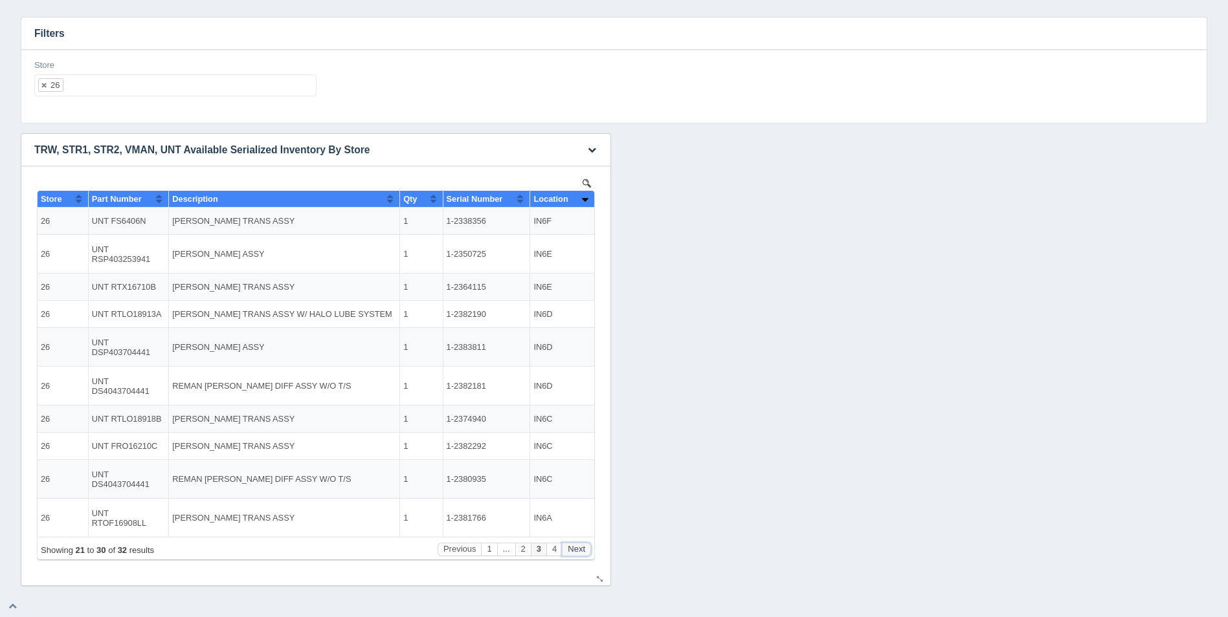
click at [575, 548] on button "Next" at bounding box center [576, 550] width 29 height 14
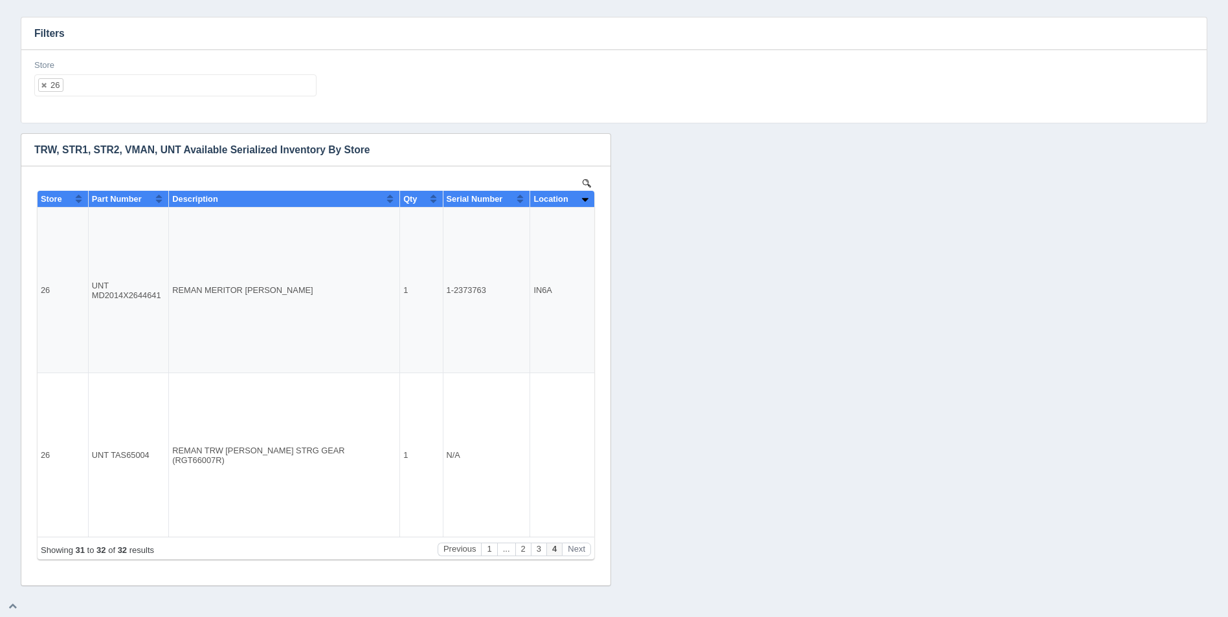
click at [154, 87] on ul "26" at bounding box center [175, 85] width 282 height 22
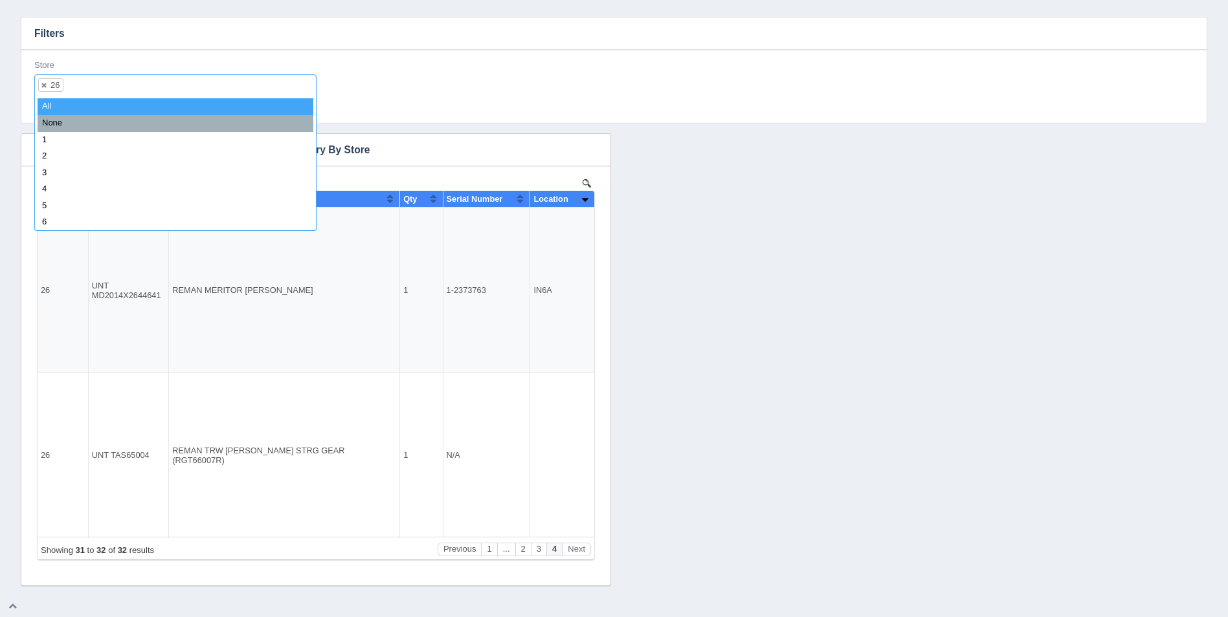
select select
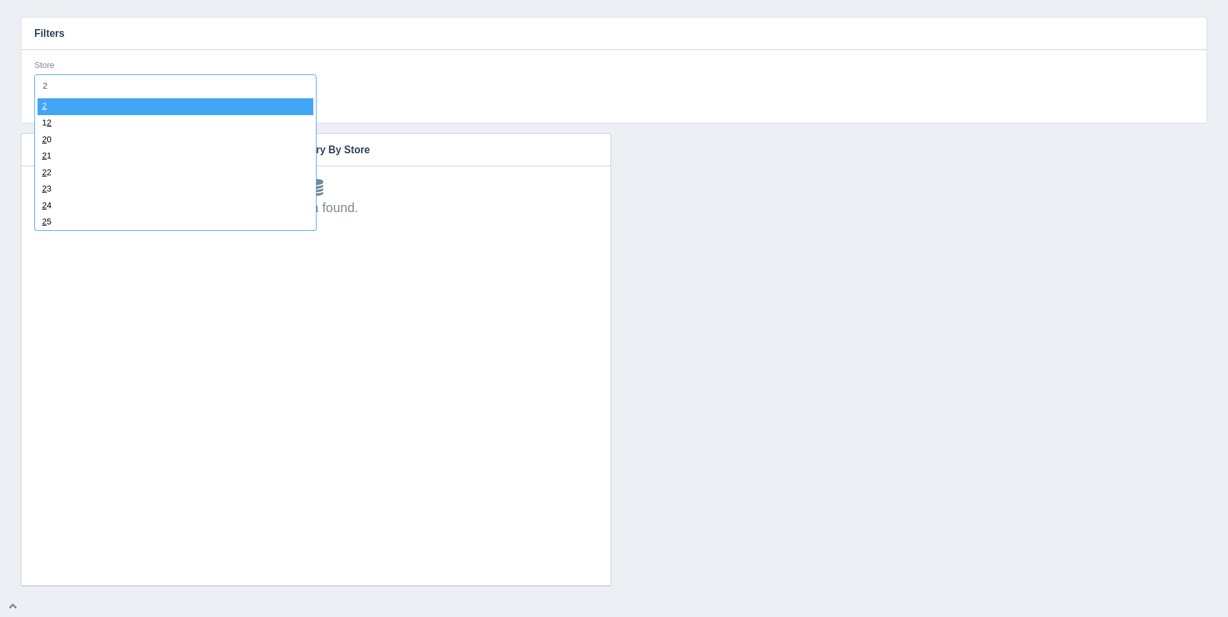
type input "27"
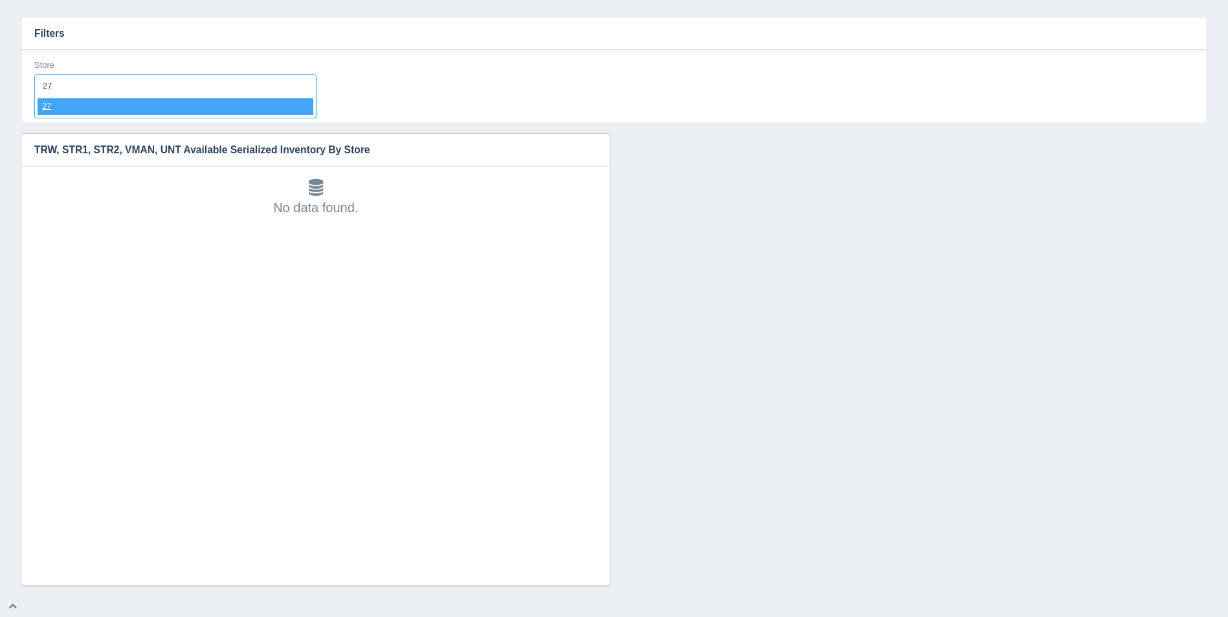
select select "27"
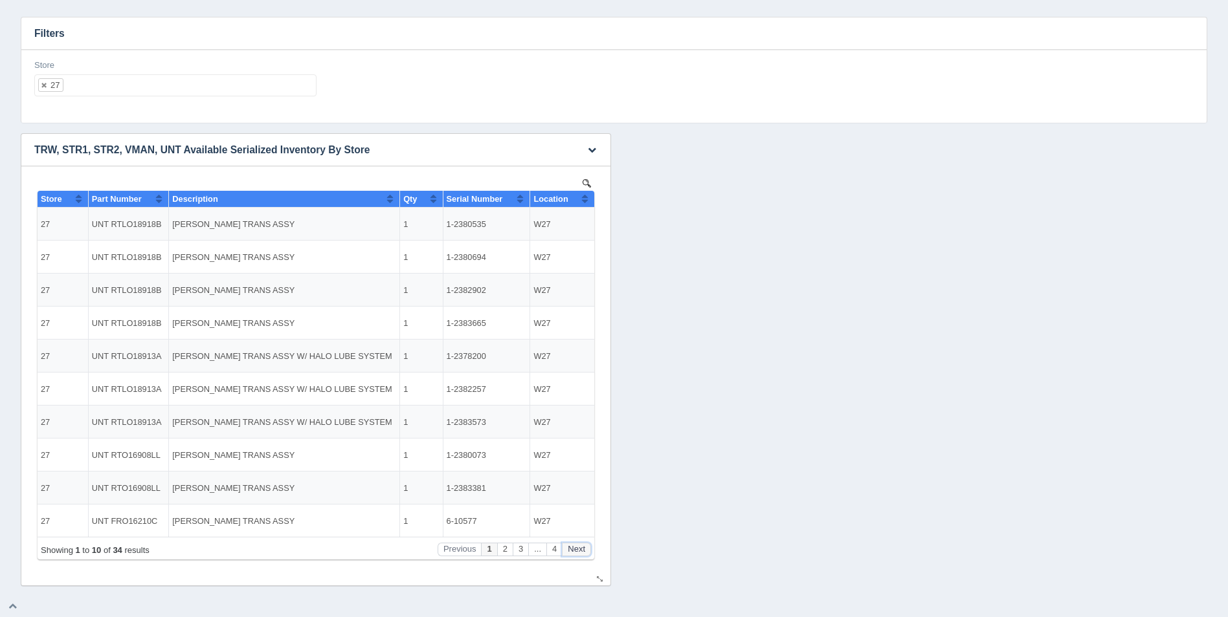
click at [587, 550] on button "Next" at bounding box center [576, 550] width 29 height 14
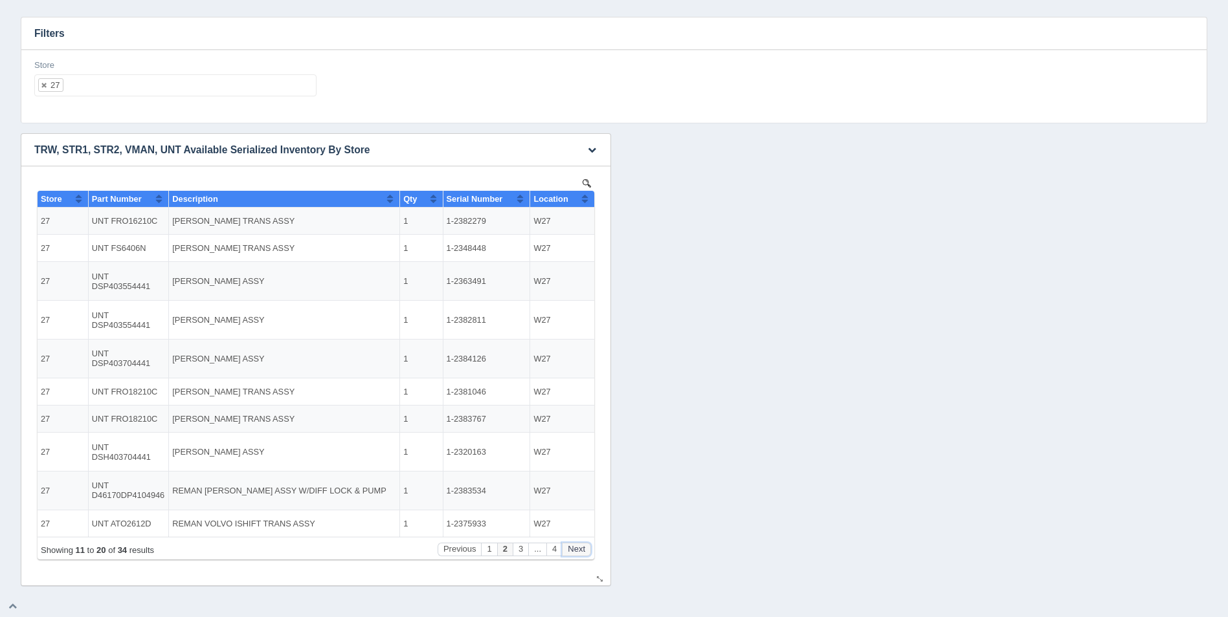
click at [587, 550] on button "Next" at bounding box center [576, 550] width 29 height 14
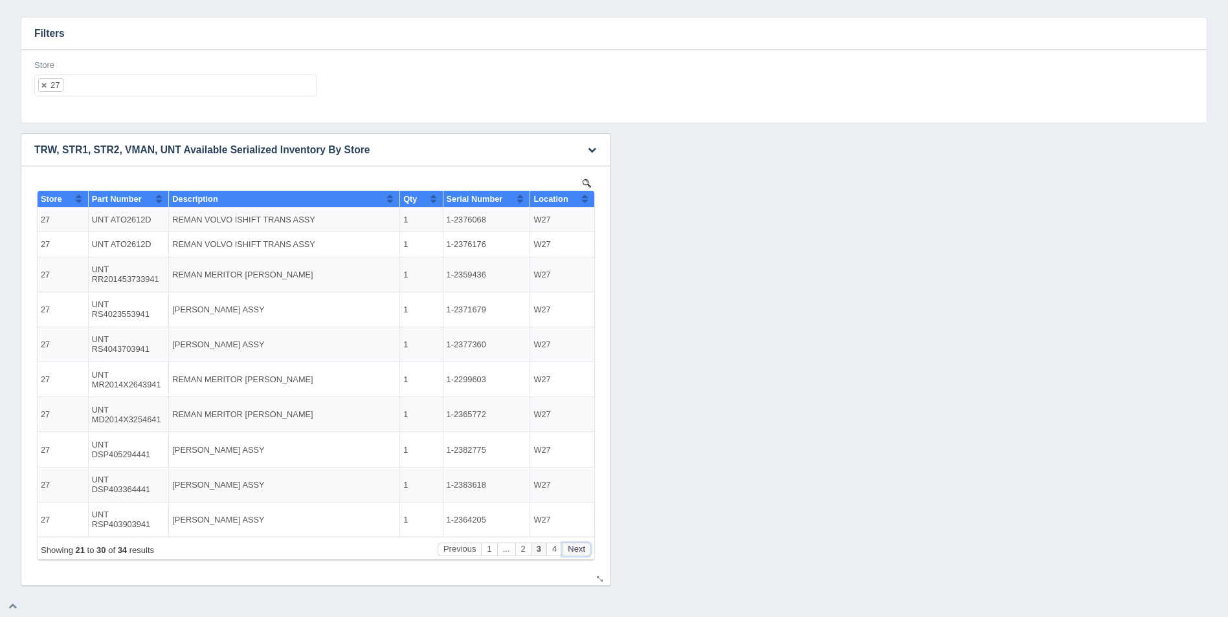
click at [587, 550] on button "Next" at bounding box center [576, 550] width 29 height 14
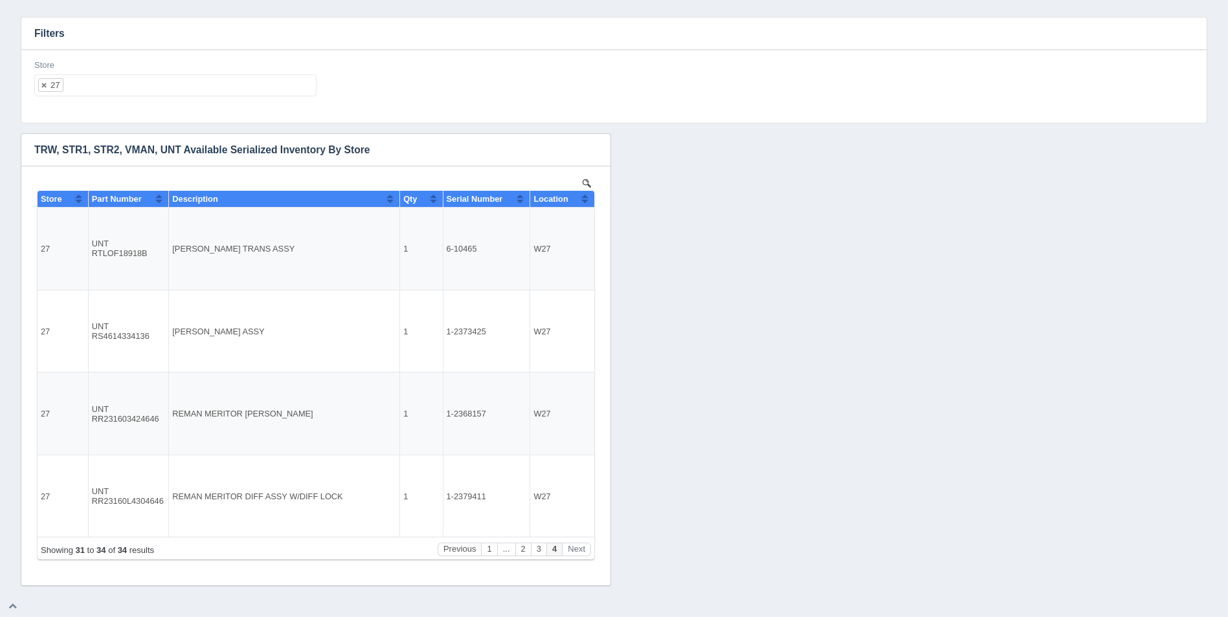
click at [135, 85] on ul "27" at bounding box center [175, 85] width 282 height 22
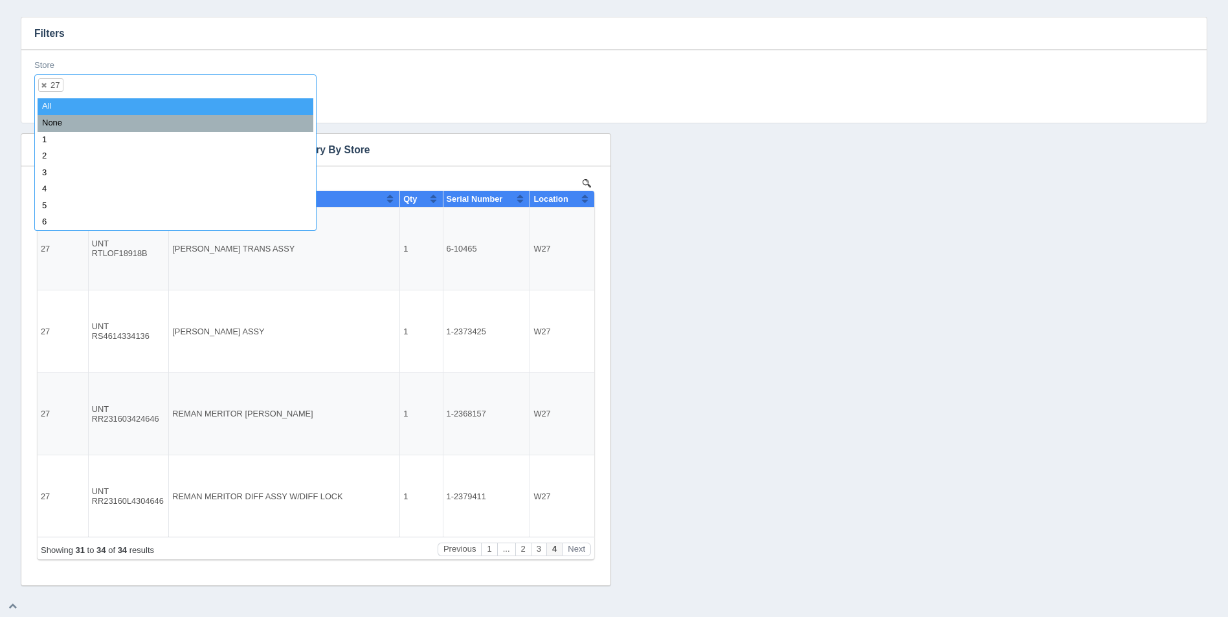
select select
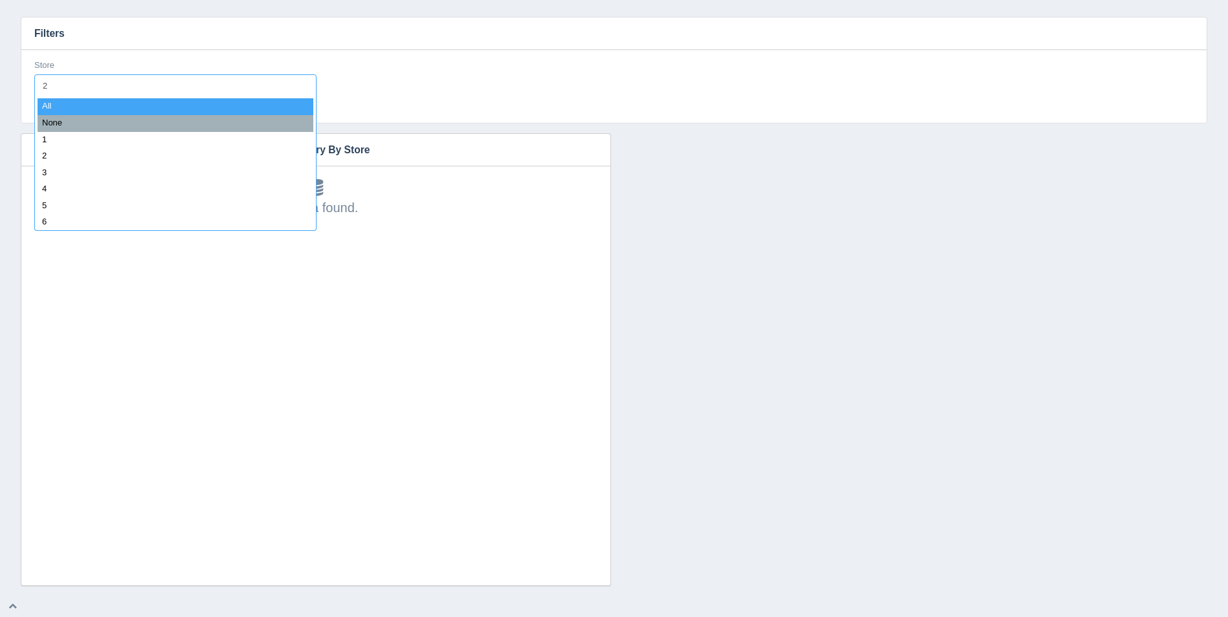
type input "28"
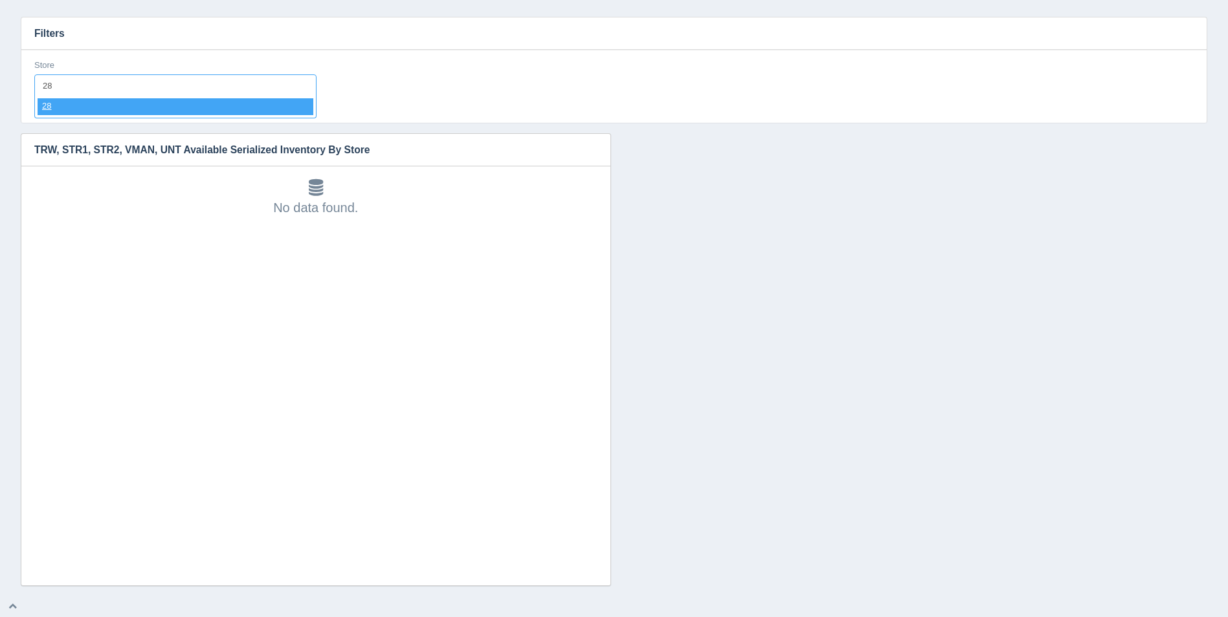
select select "28"
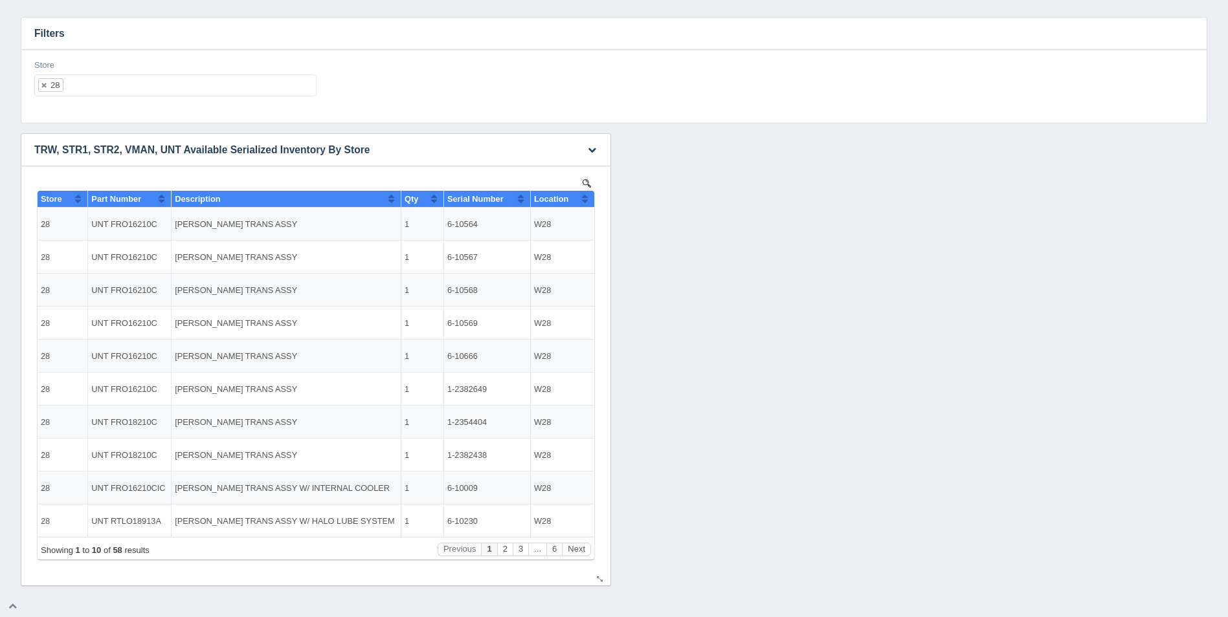
click at [586, 197] on button "Sort column ascending" at bounding box center [585, 199] width 8 height 16
click at [586, 197] on button "Sort column descending" at bounding box center [585, 199] width 8 height 16
click at [228, 92] on ul "28" at bounding box center [175, 85] width 282 height 22
select select
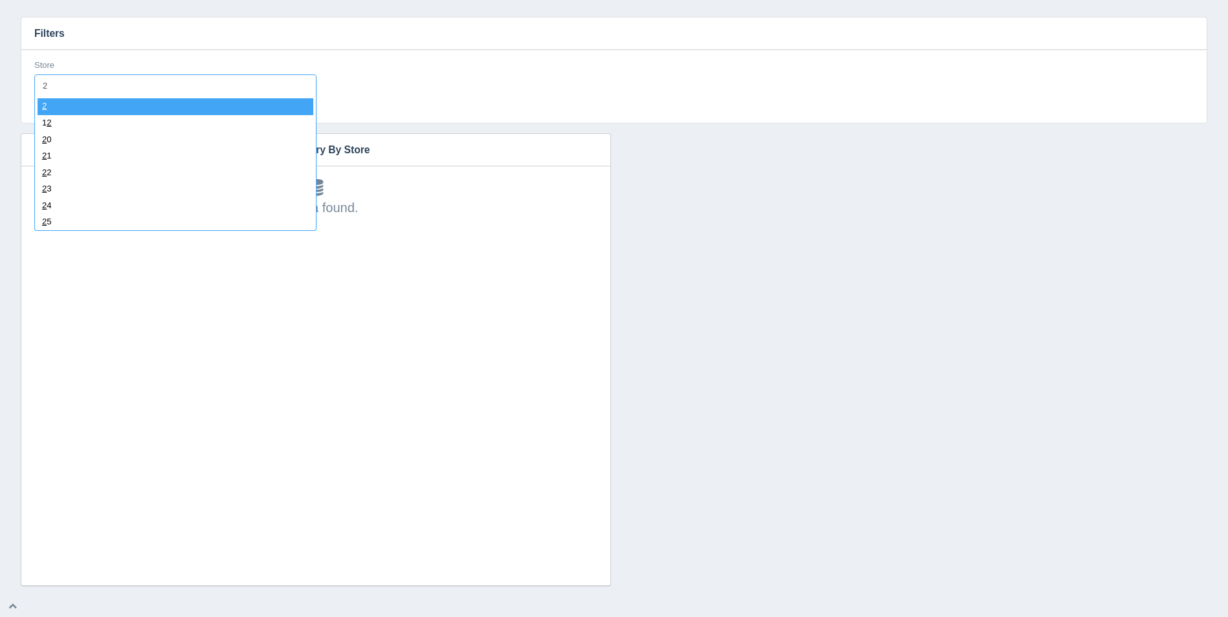
type input "29"
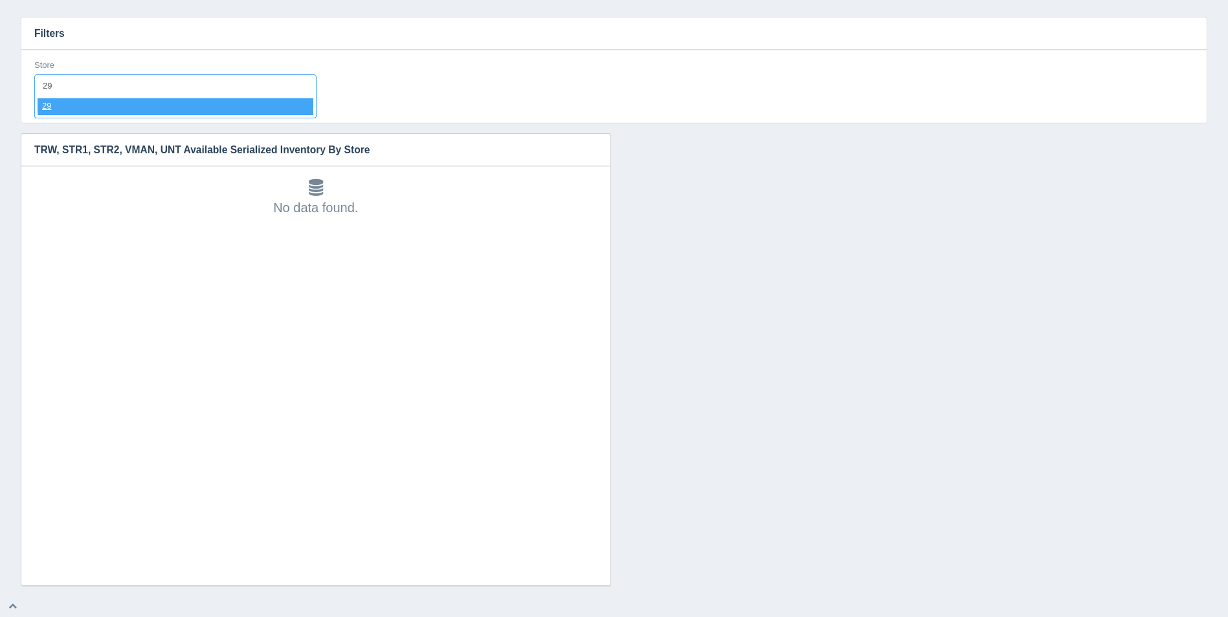
select select "29"
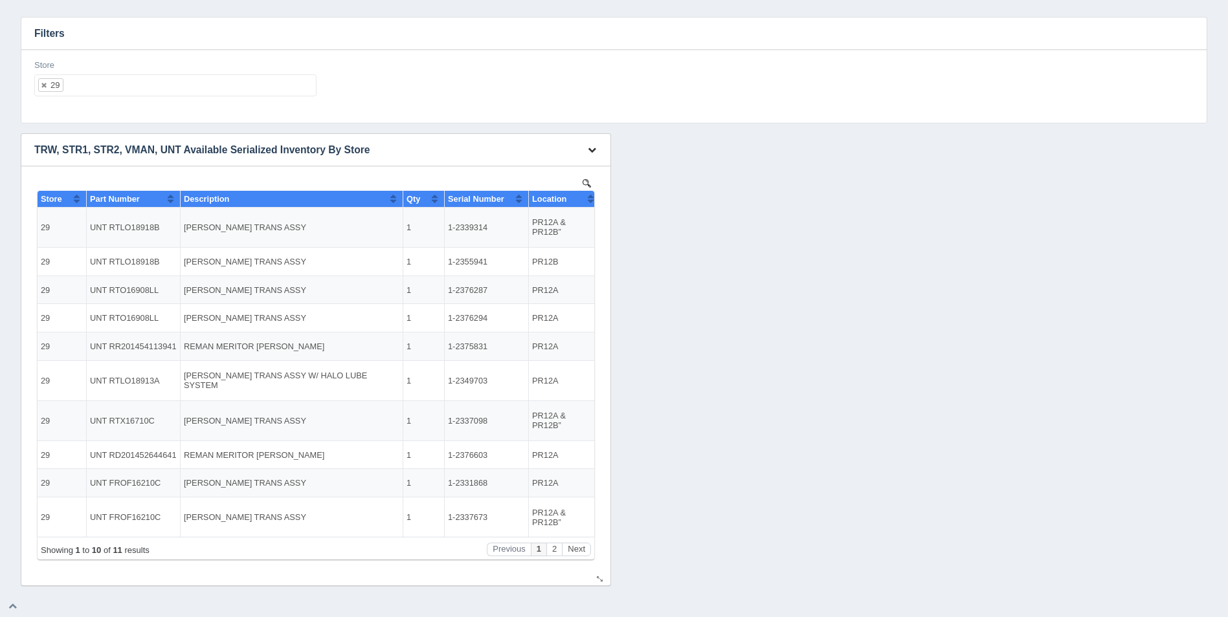
click at [594, 151] on icon "button" at bounding box center [592, 150] width 8 height 8
click at [474, 151] on h3 "TRW, STR1, STR2, VMAN, UNT Available Serialized Inventory By Store" at bounding box center [295, 150] width 549 height 32
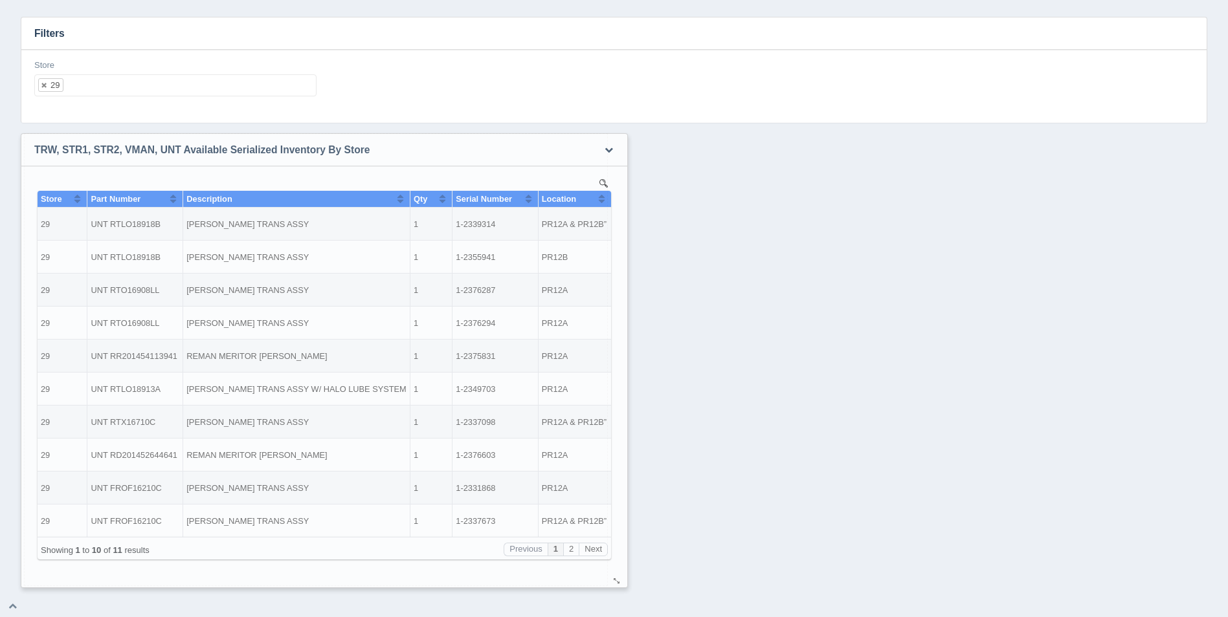
drag, startPoint x: 601, startPoint y: 583, endPoint x: 617, endPoint y: 584, distance: 16.9
click at [529, 377] on div at bounding box center [521, 371] width 16 height 14
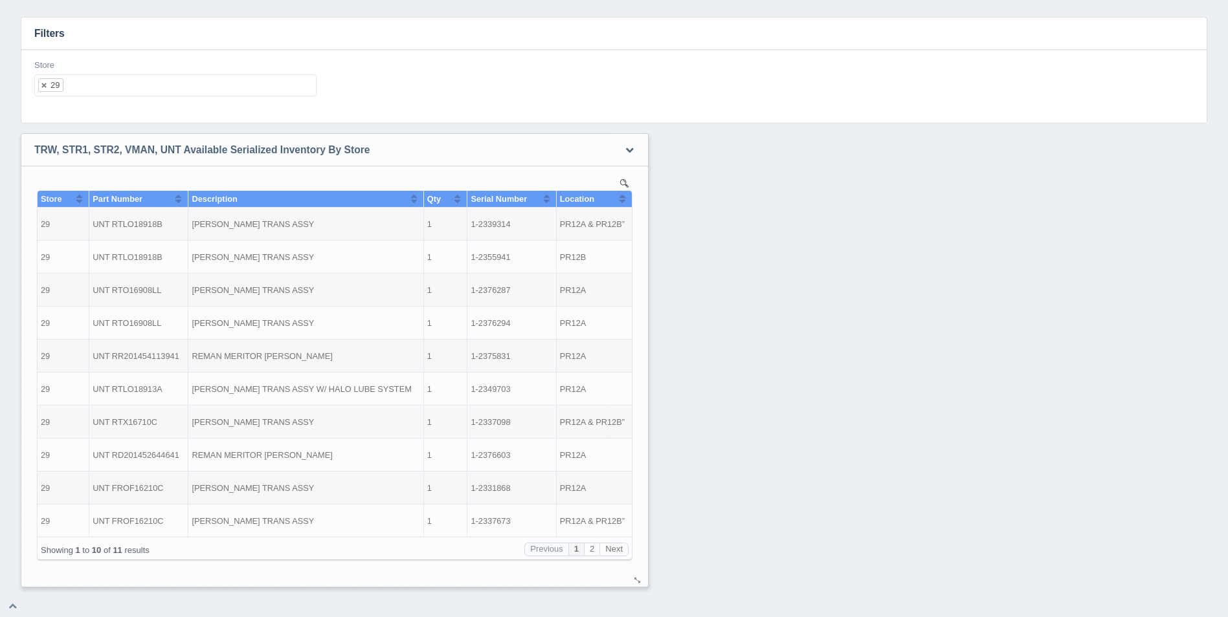
drag, startPoint x: 595, startPoint y: 579, endPoint x: 639, endPoint y: 579, distance: 44.0
click at [639, 579] on div at bounding box center [637, 581] width 10 height 10
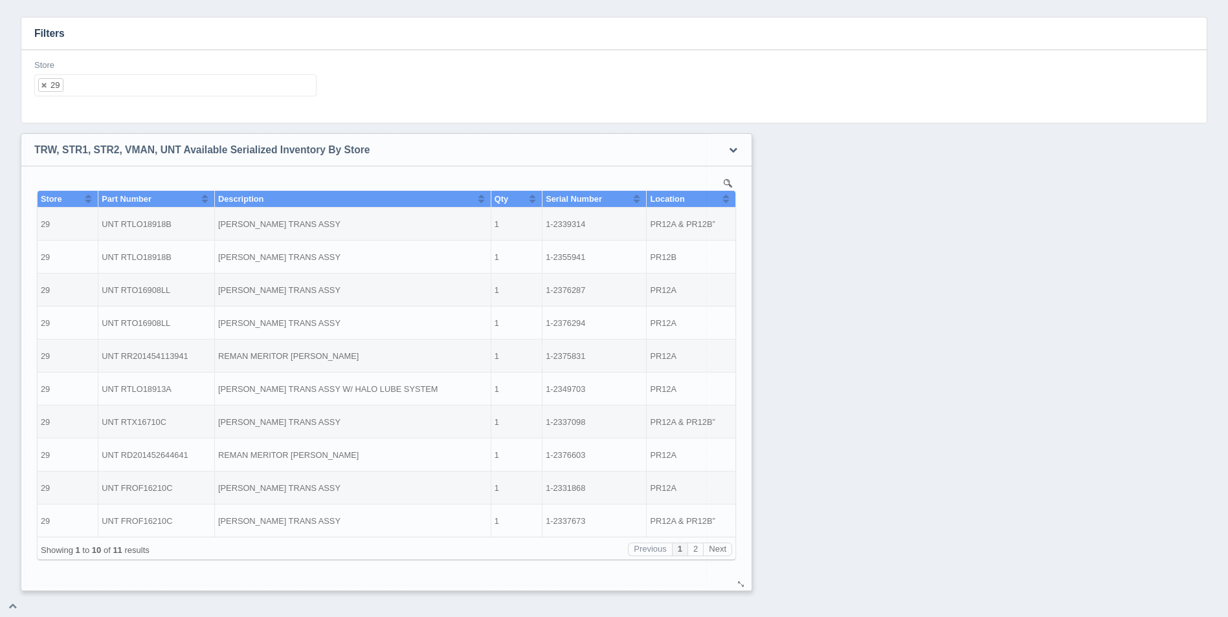
drag, startPoint x: 600, startPoint y: 577, endPoint x: 741, endPoint y: 582, distance: 141.2
click at [741, 582] on div at bounding box center [741, 585] width 10 height 10
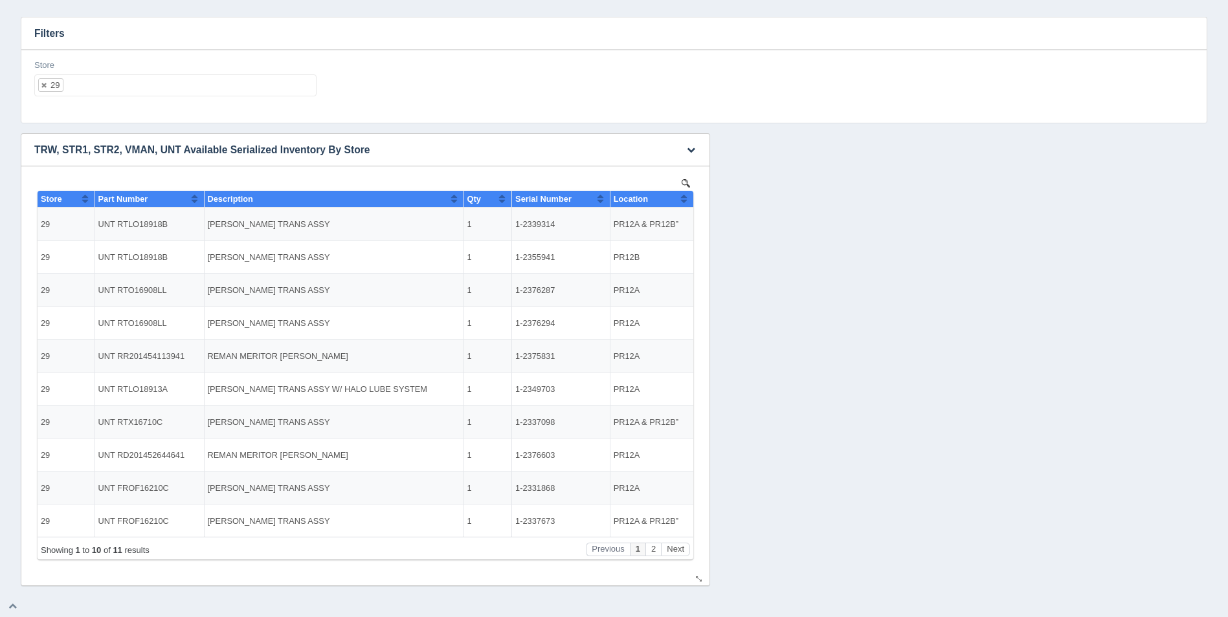
click at [683, 203] on button "Sort column ascending" at bounding box center [684, 199] width 8 height 16
click at [683, 203] on button "Sort column descending" at bounding box center [684, 199] width 8 height 16
click at [157, 83] on ul "29" at bounding box center [175, 85] width 282 height 22
select select
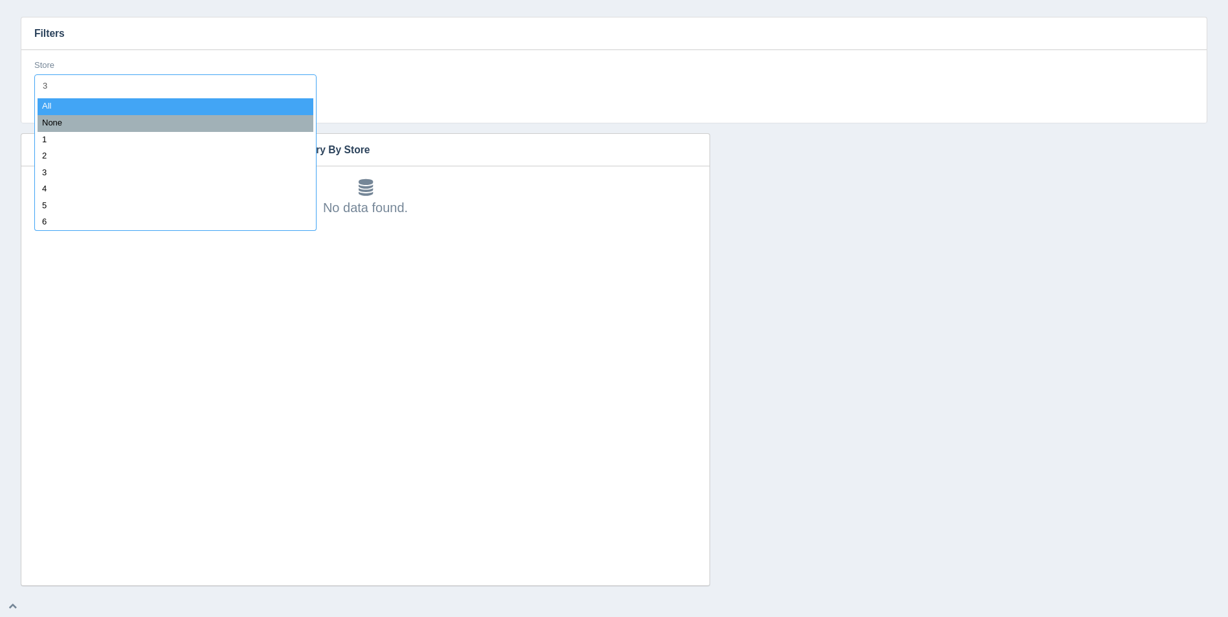
type input "30"
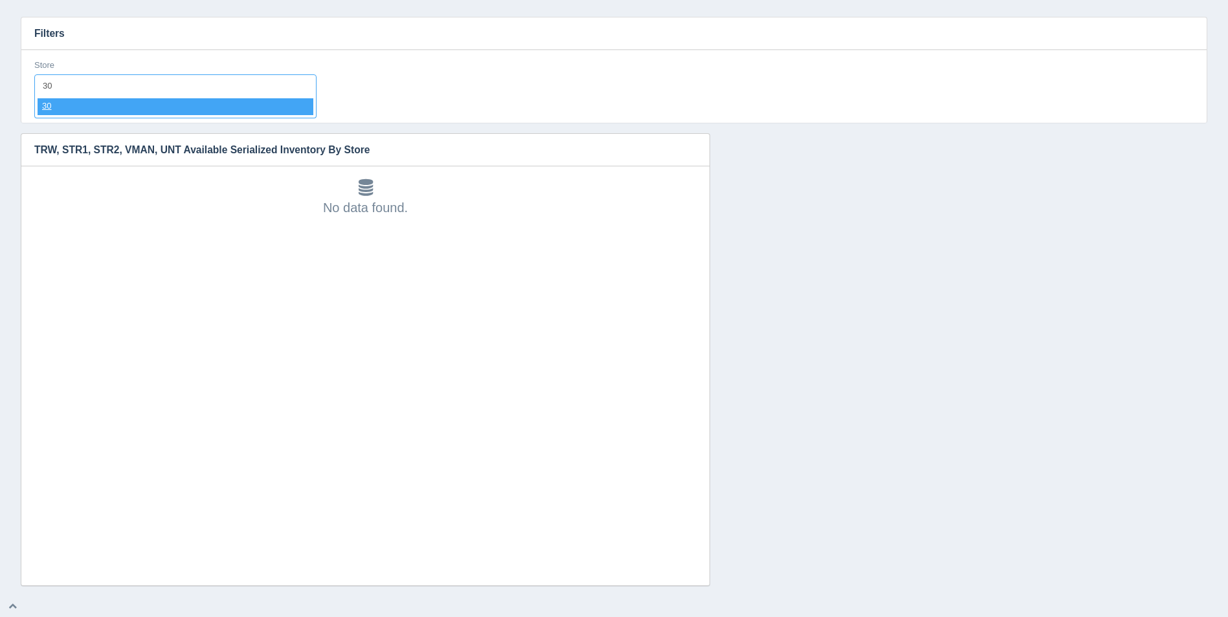
select select "30"
select select
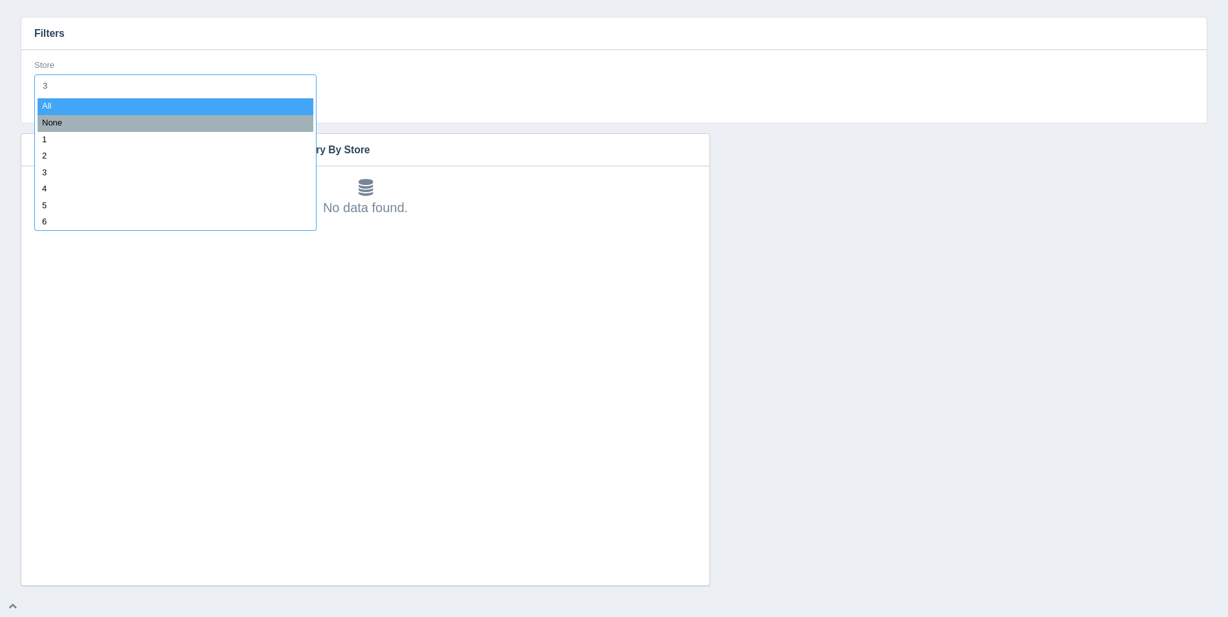
type input "31"
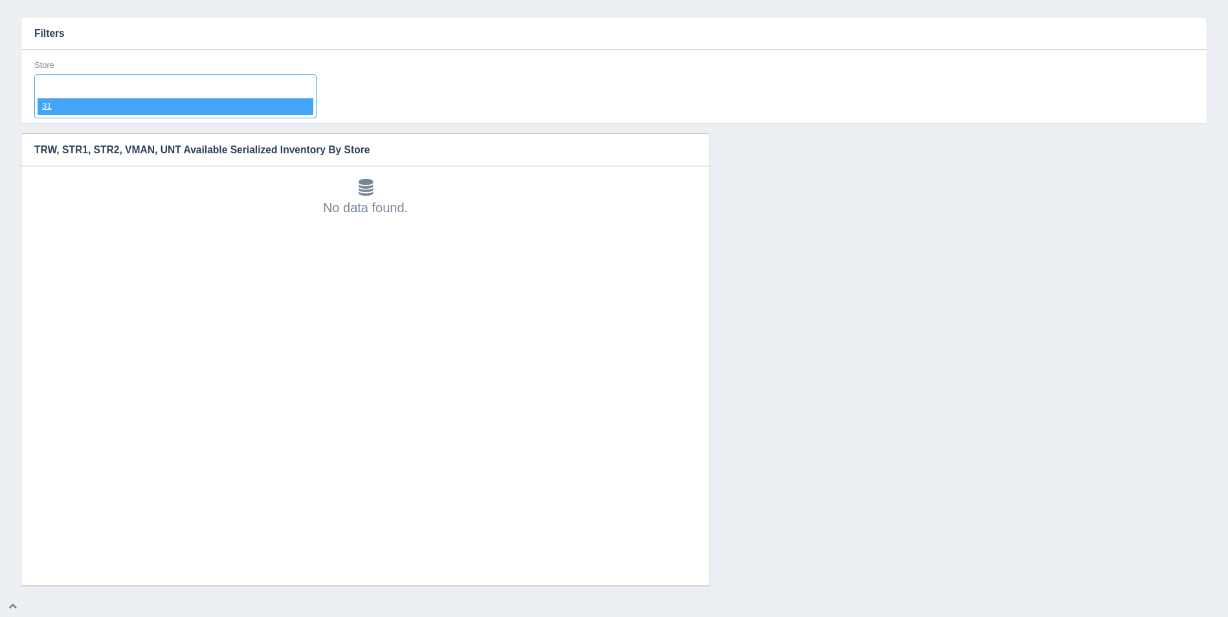
select select "31"
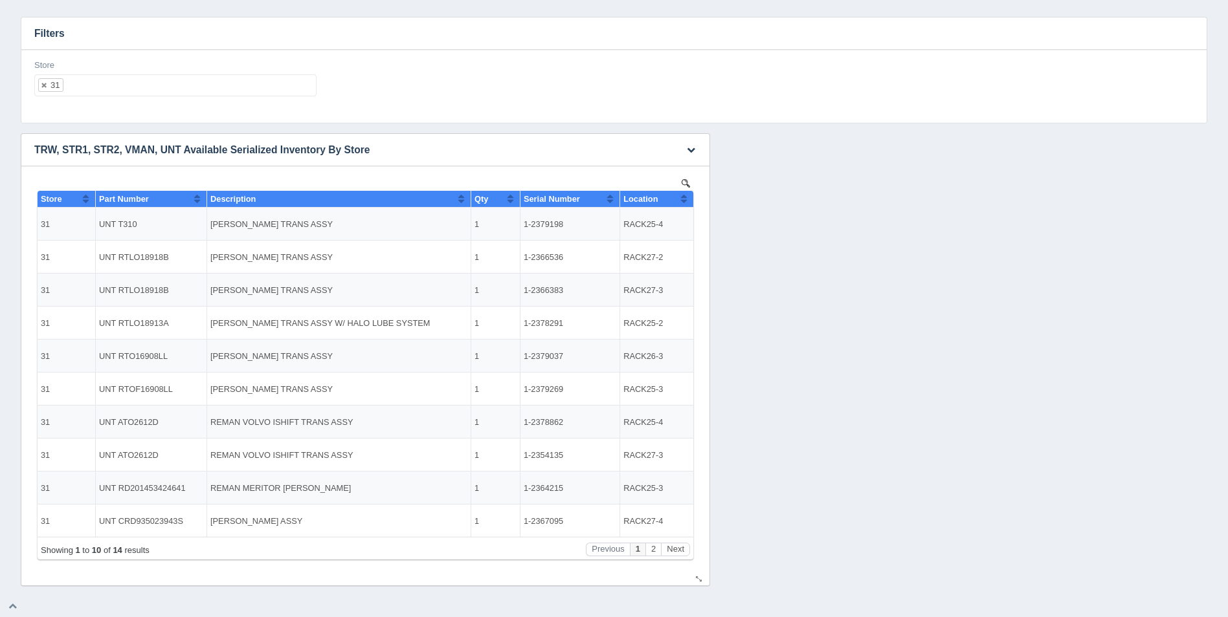
click at [685, 198] on button "Sort column ascending" at bounding box center [684, 199] width 8 height 16
click at [685, 198] on button "Sort column descending" at bounding box center [684, 199] width 8 height 16
click at [184, 81] on ul "31" at bounding box center [175, 85] width 282 height 22
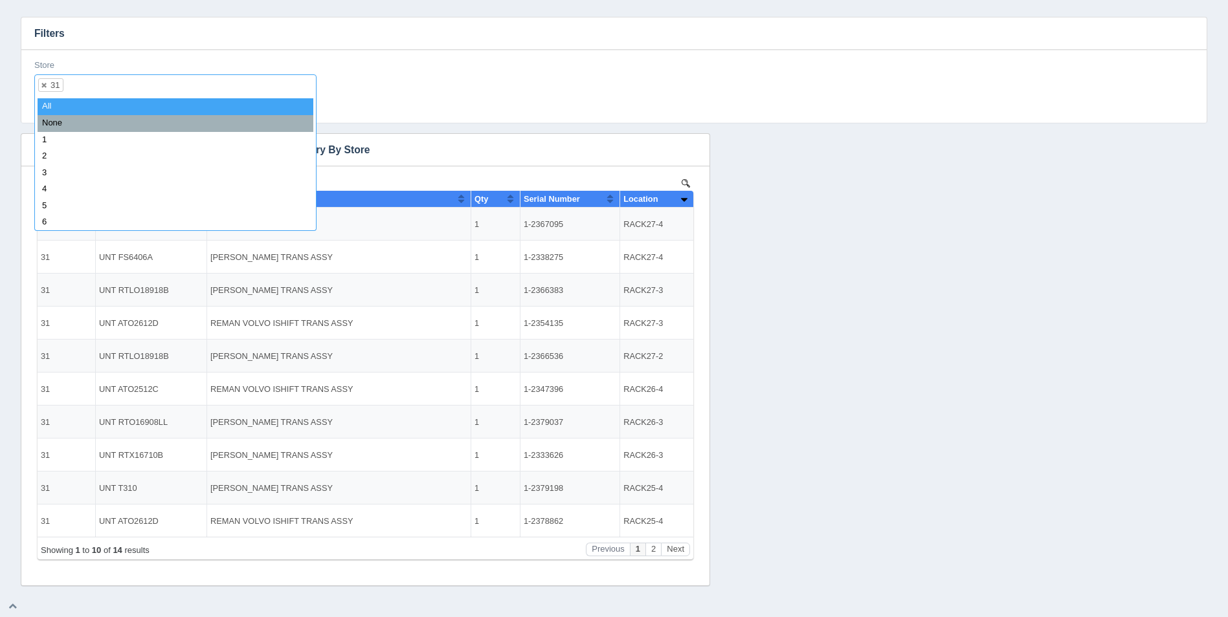
select select
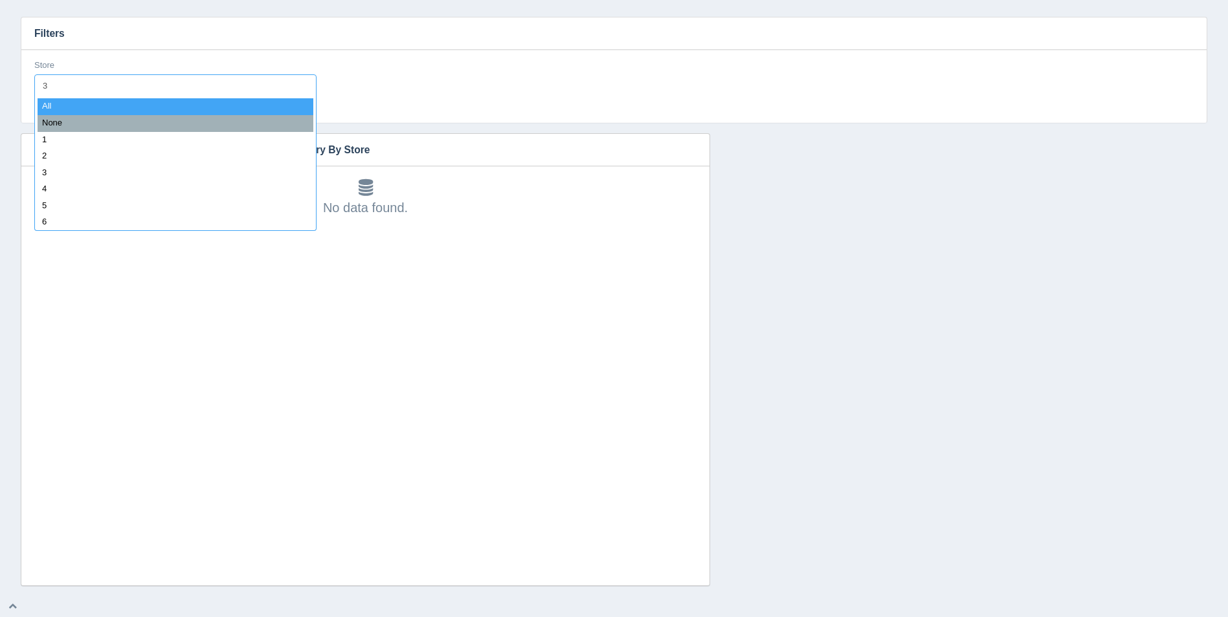
type input "32"
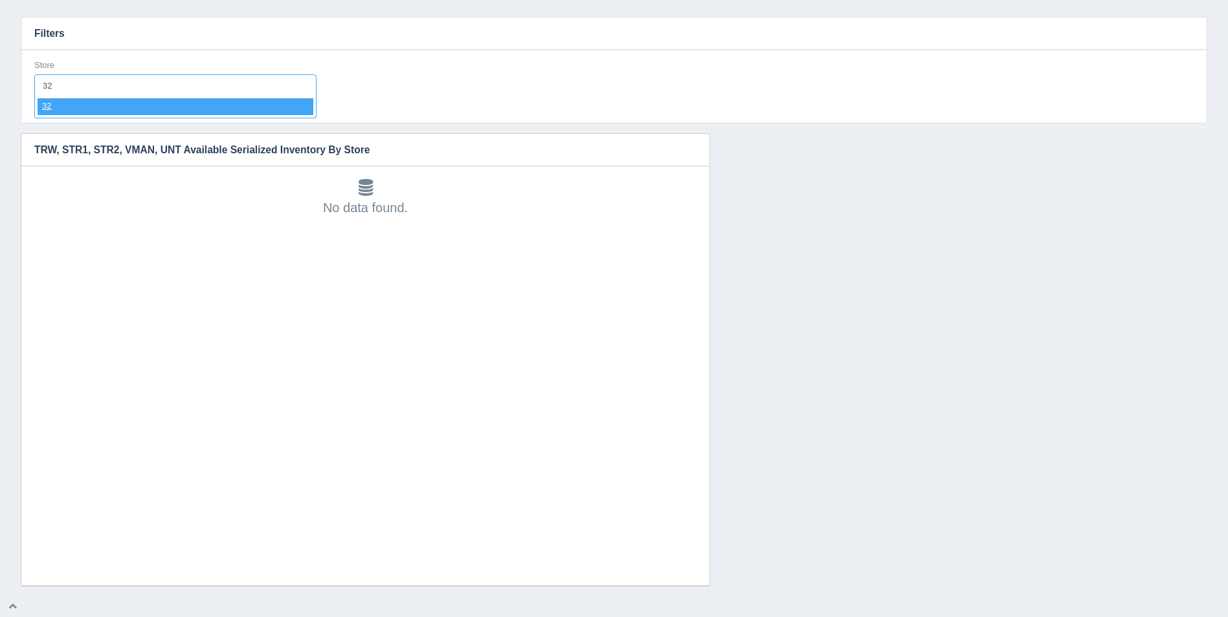
select select "32"
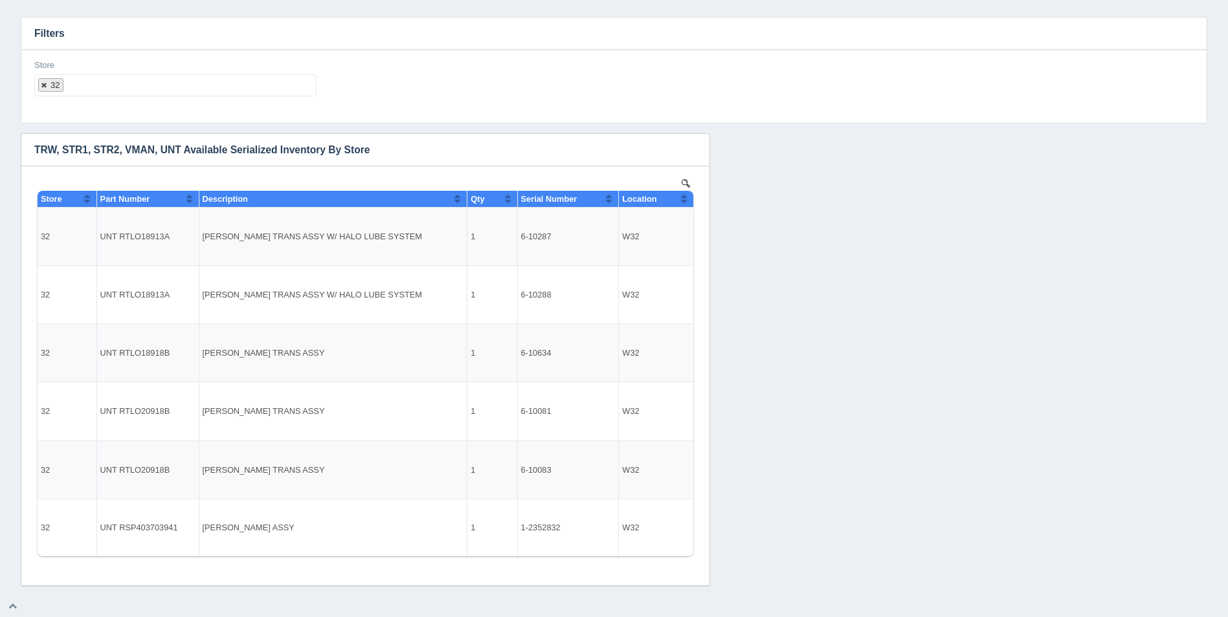
select select
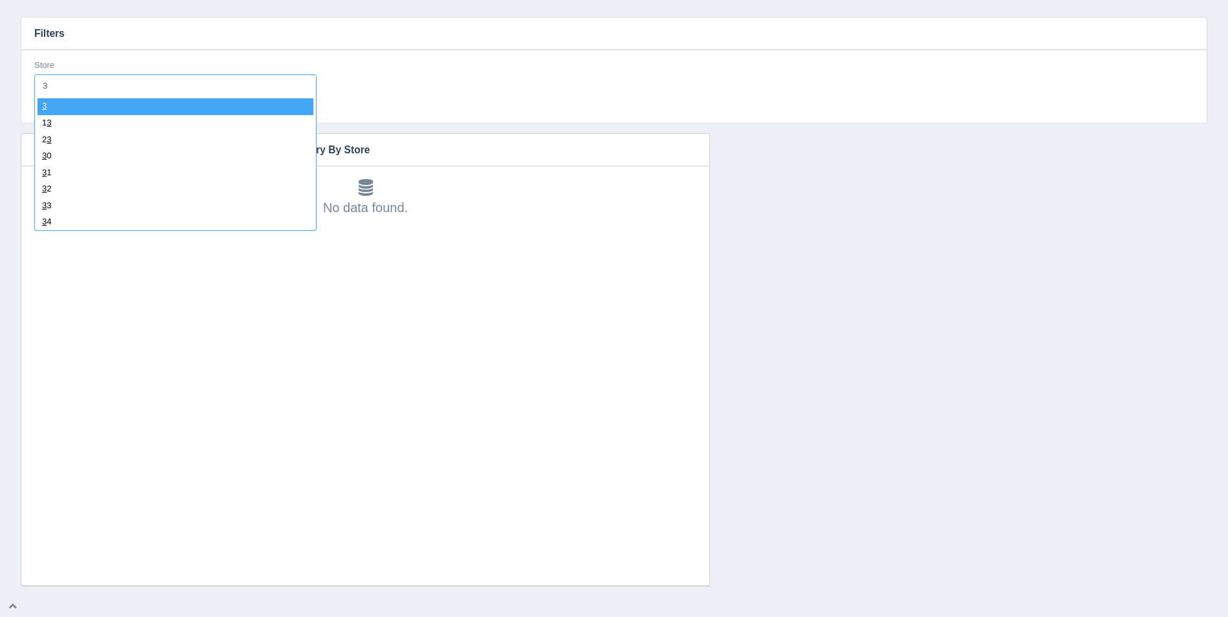
type input "33"
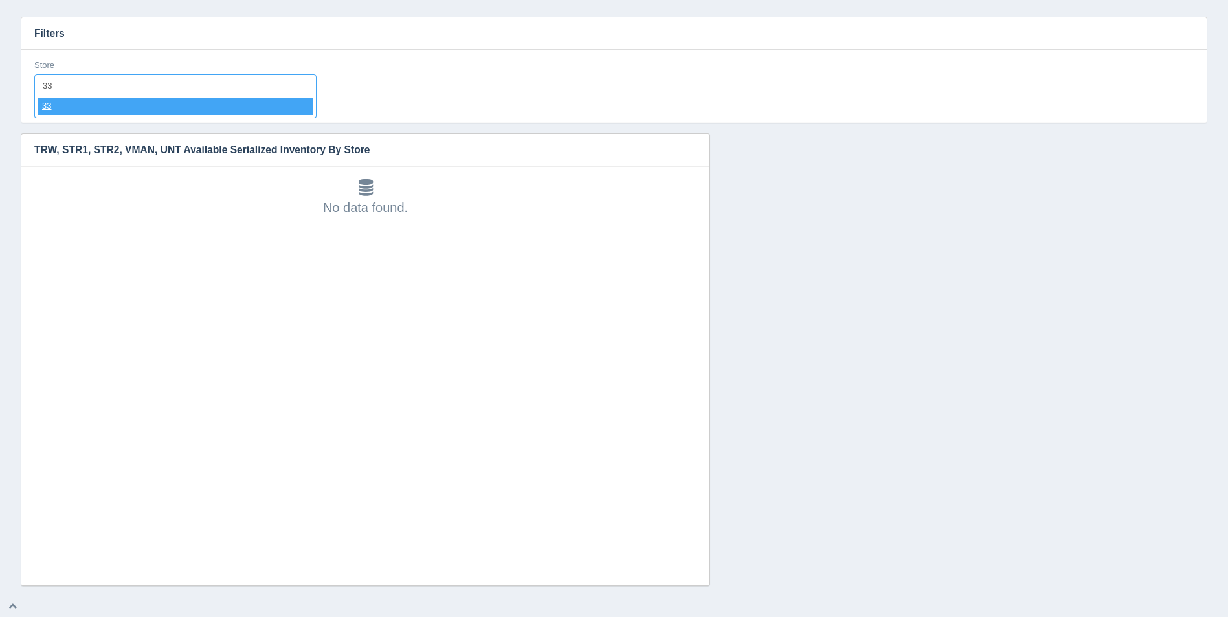
select select "33"
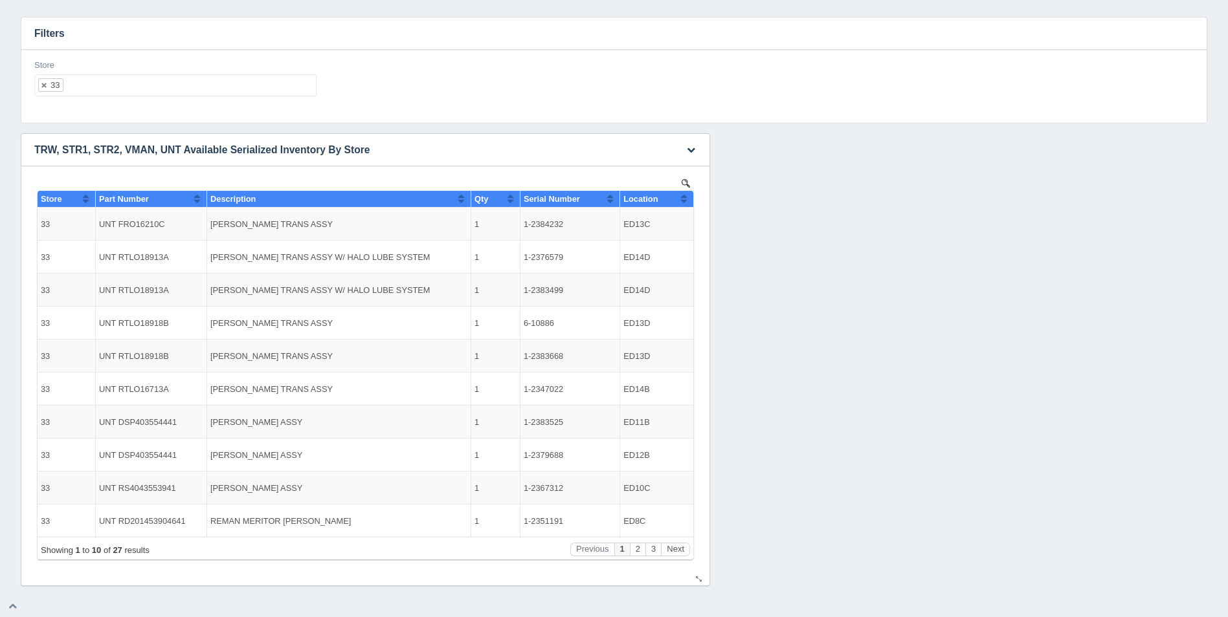
click at [684, 205] on button "Sort column ascending" at bounding box center [684, 199] width 8 height 16
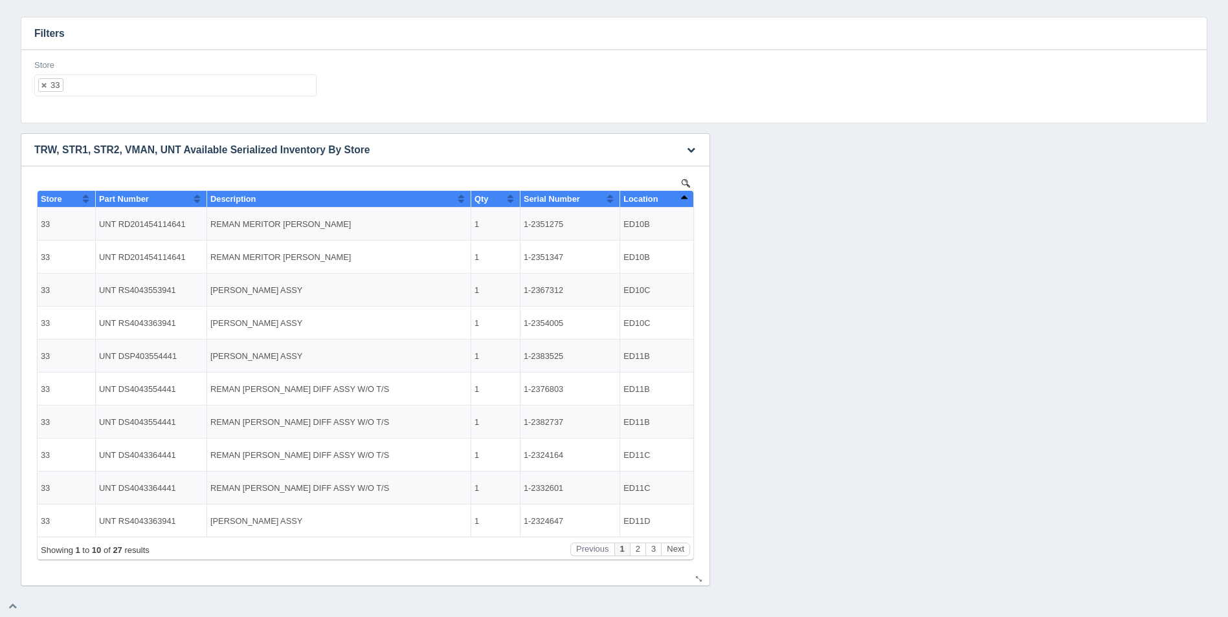
click at [683, 203] on button "Sort column descending" at bounding box center [684, 199] width 8 height 16
click at [160, 86] on ul "33" at bounding box center [175, 85] width 282 height 22
select select
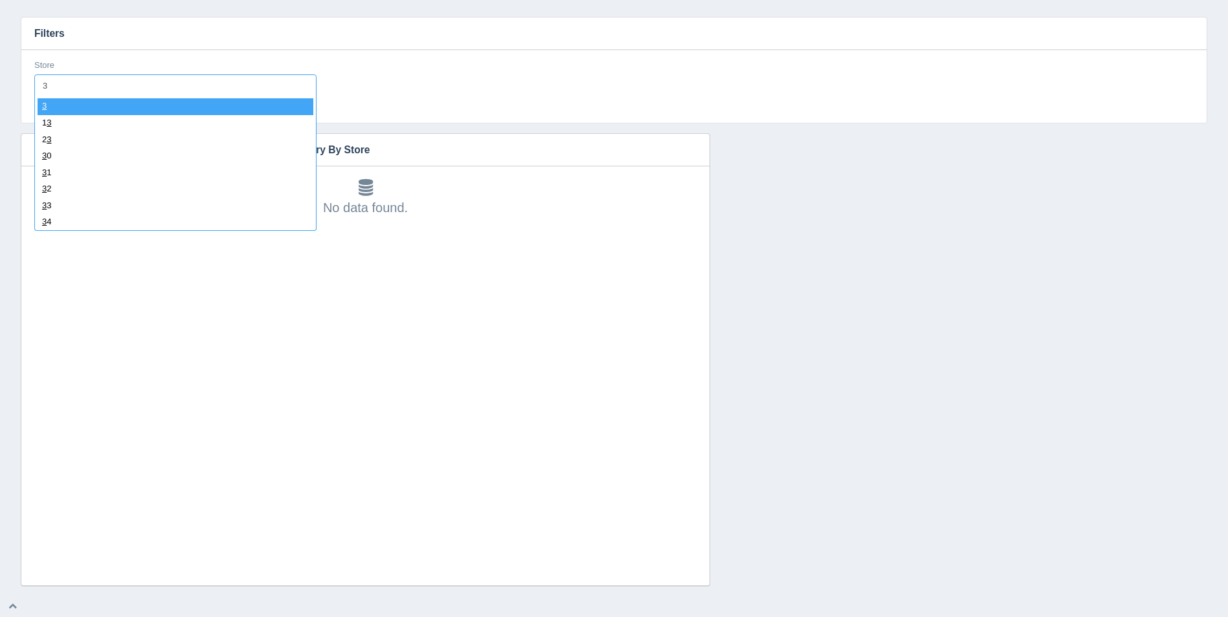
type input "34"
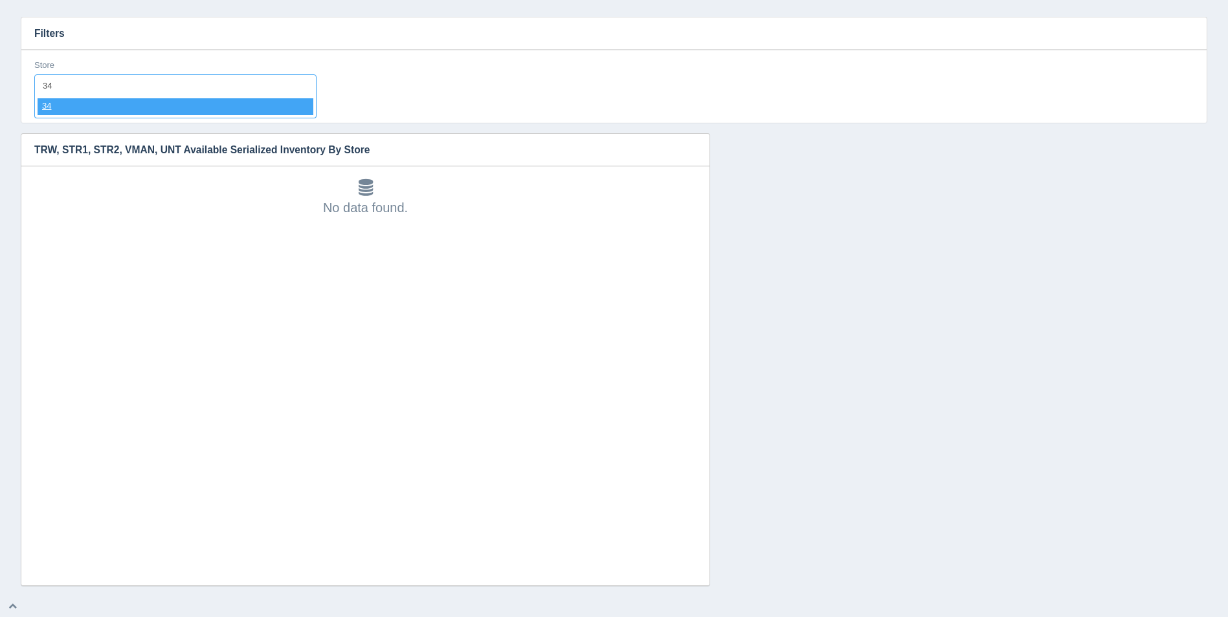
select select "34"
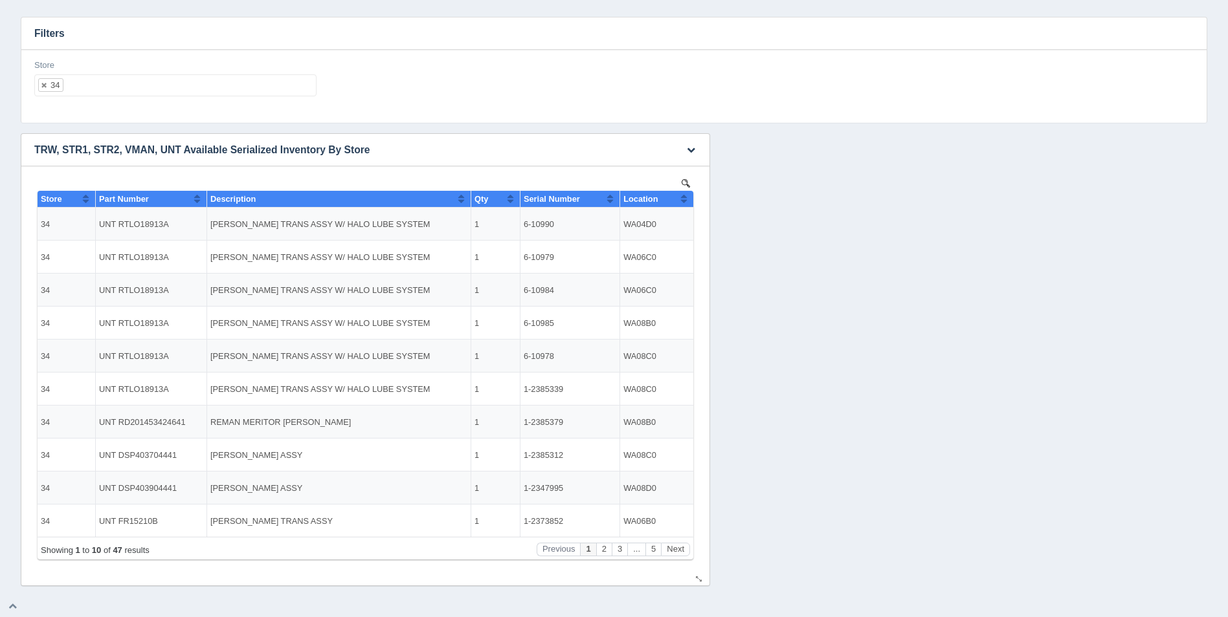
click at [684, 198] on button "Sort column ascending" at bounding box center [684, 199] width 8 height 16
click at [684, 198] on button "Sort column descending" at bounding box center [684, 199] width 8 height 16
click at [219, 96] on ul "34" at bounding box center [175, 85] width 282 height 22
select select
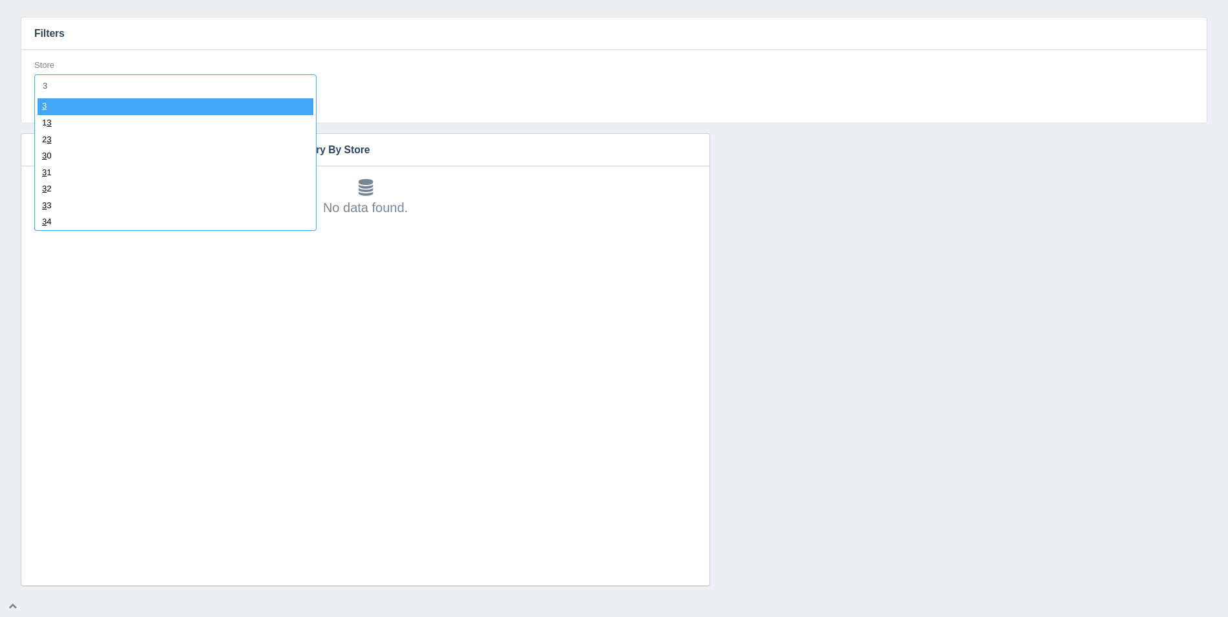
type input "35"
select select "35"
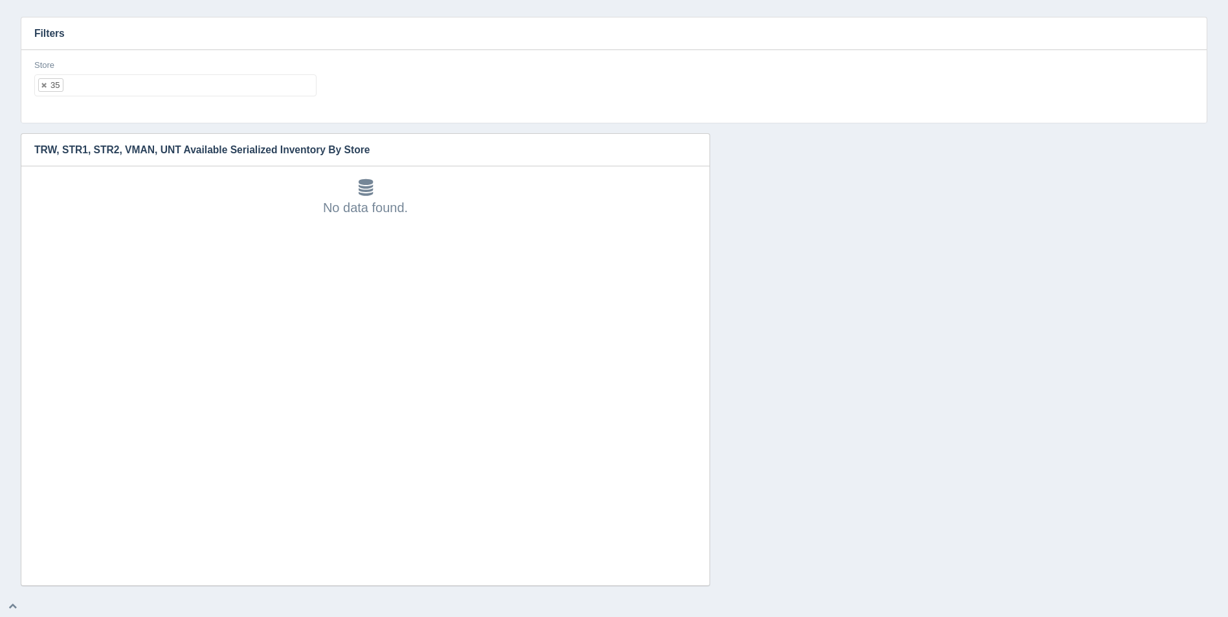
select select
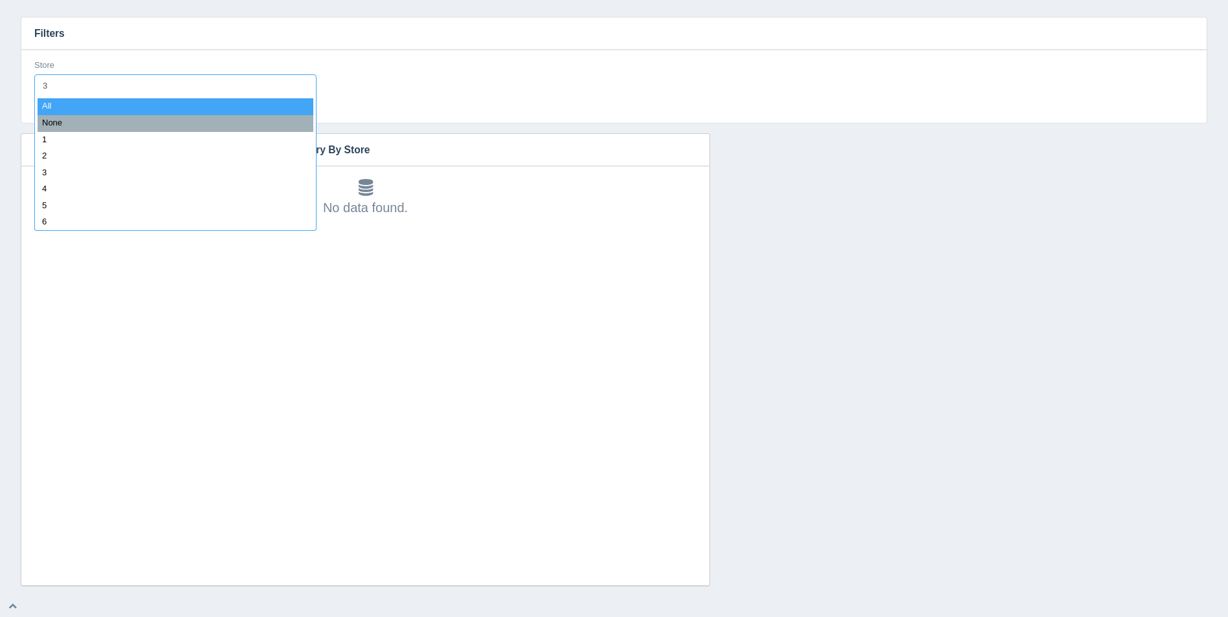
type input "36"
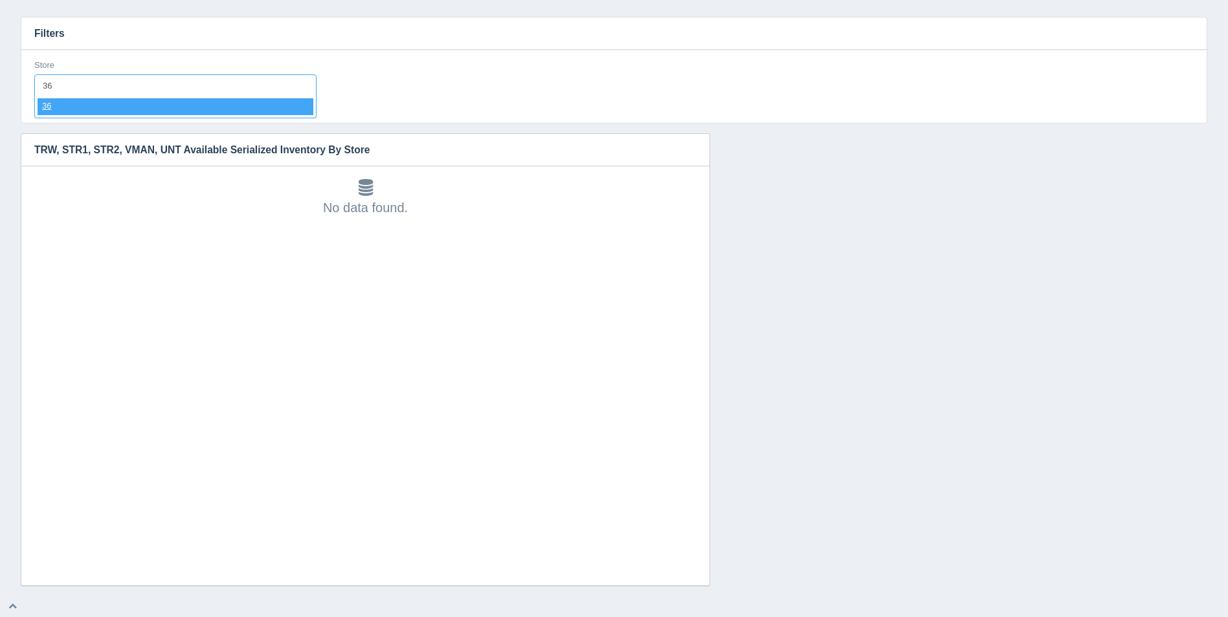
select select "36"
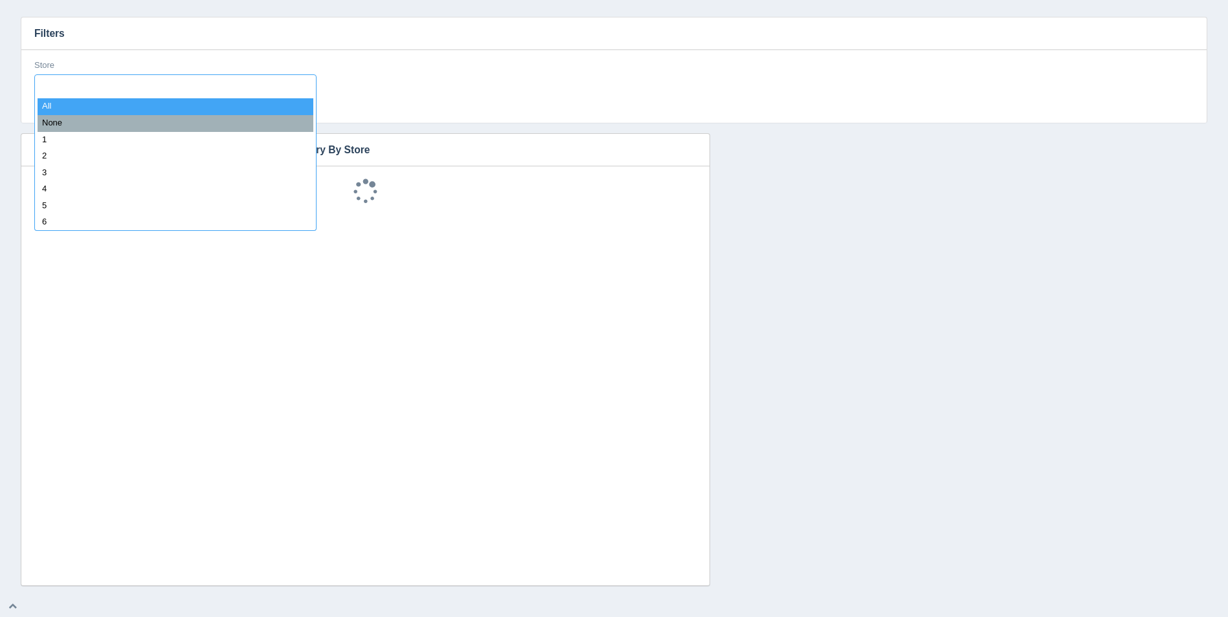
select select
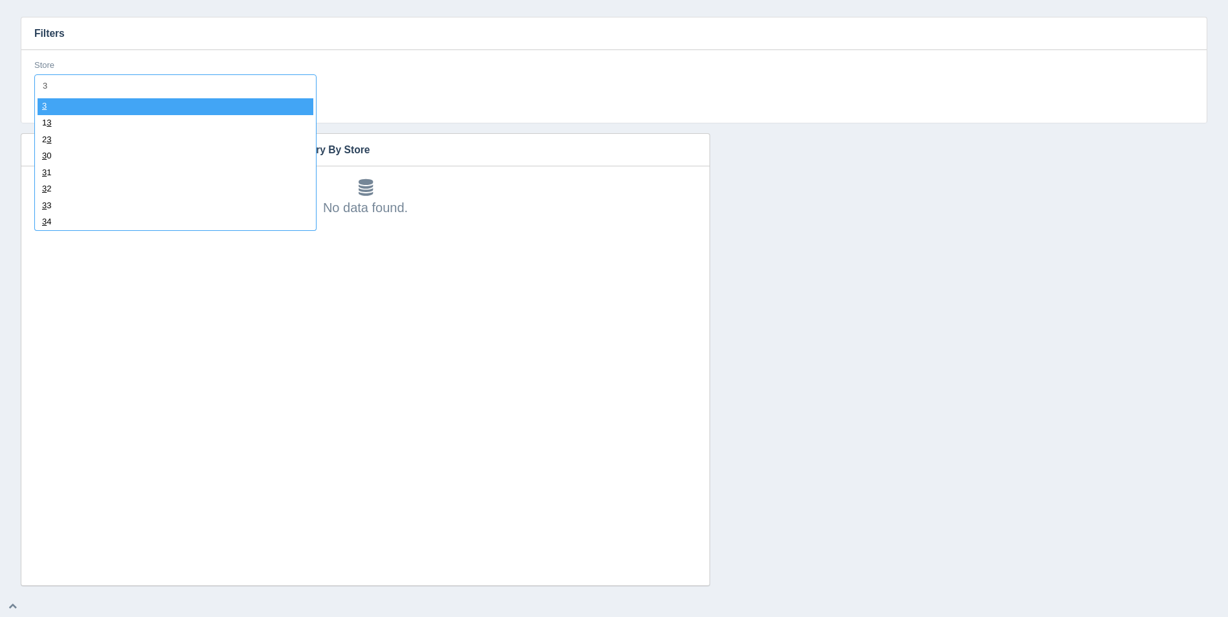
type input "37"
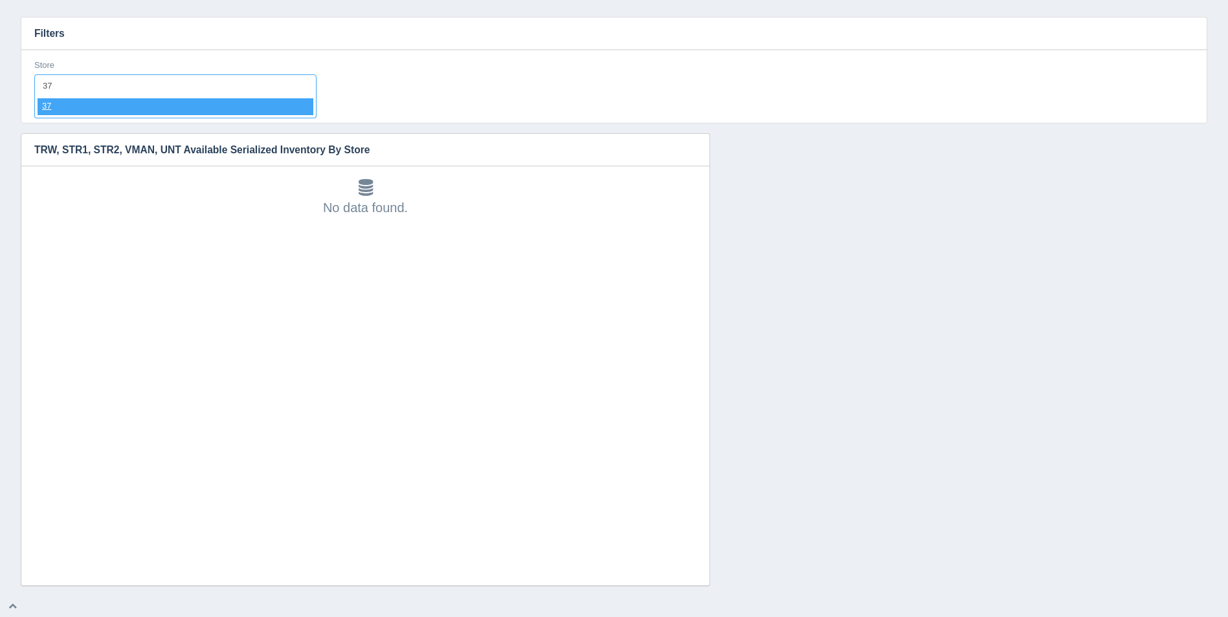
select select "37"
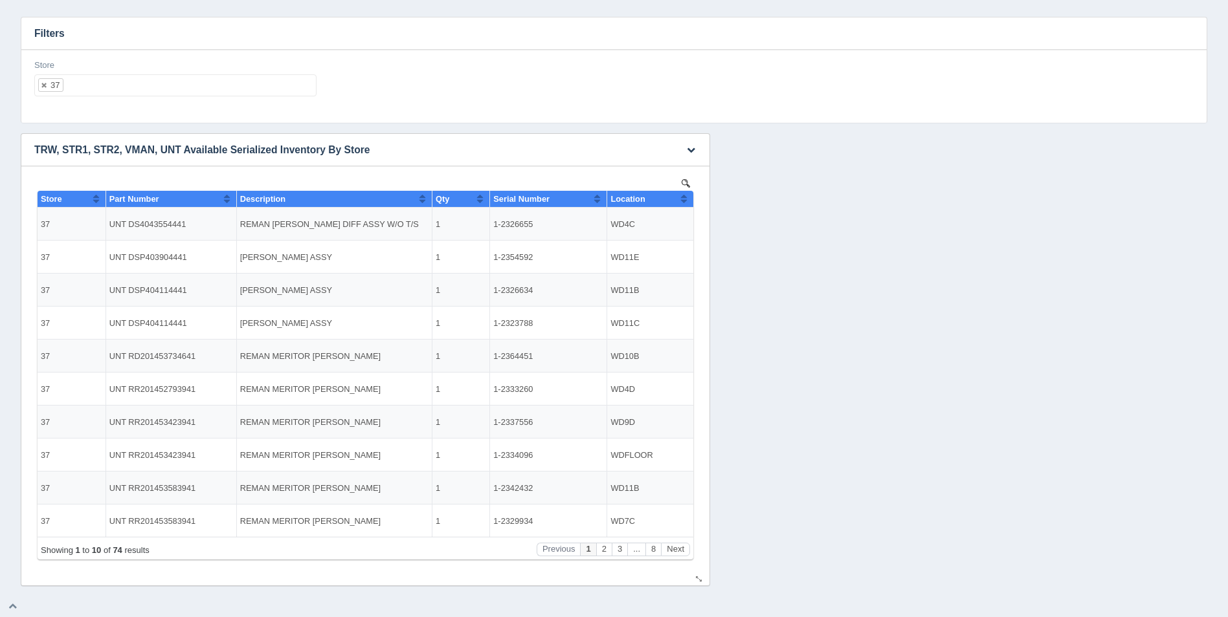
click at [684, 201] on button "Sort column ascending" at bounding box center [684, 199] width 8 height 16
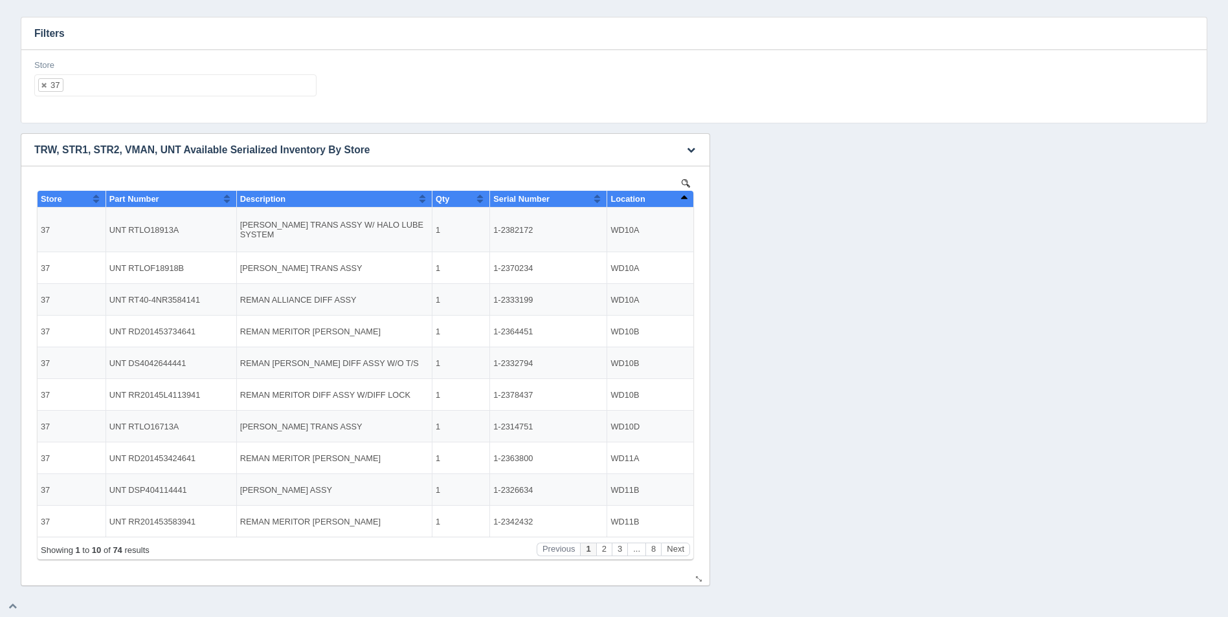
click at [684, 200] on button "Sort column descending" at bounding box center [684, 199] width 8 height 16
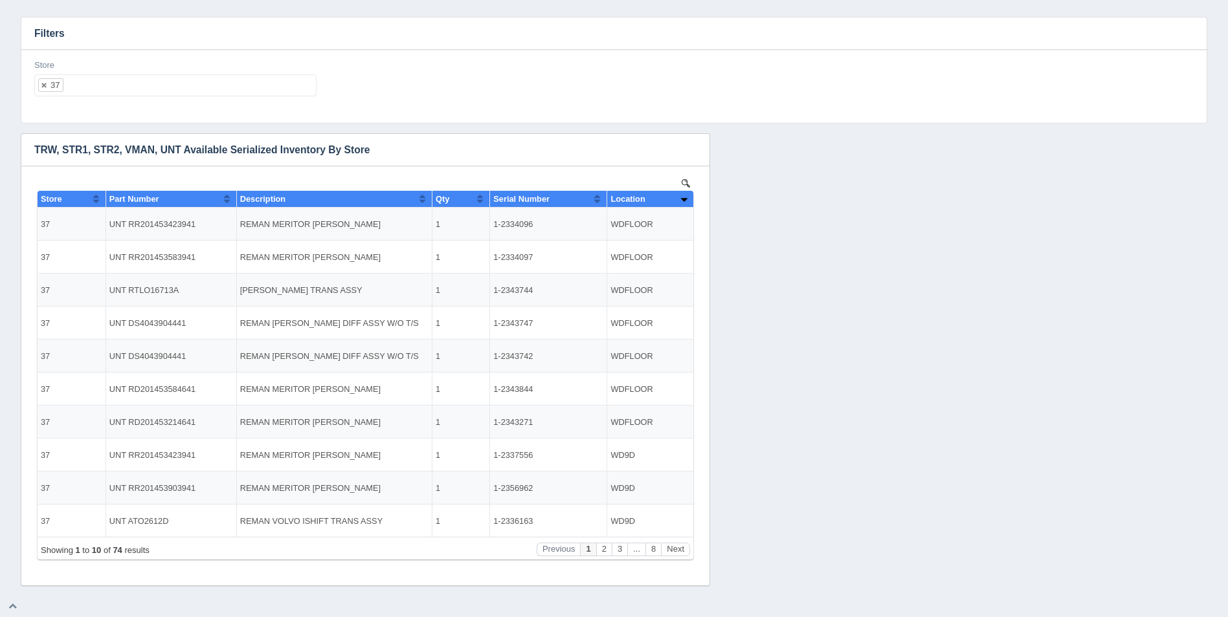
click at [218, 89] on ul "37" at bounding box center [175, 85] width 282 height 22
select select
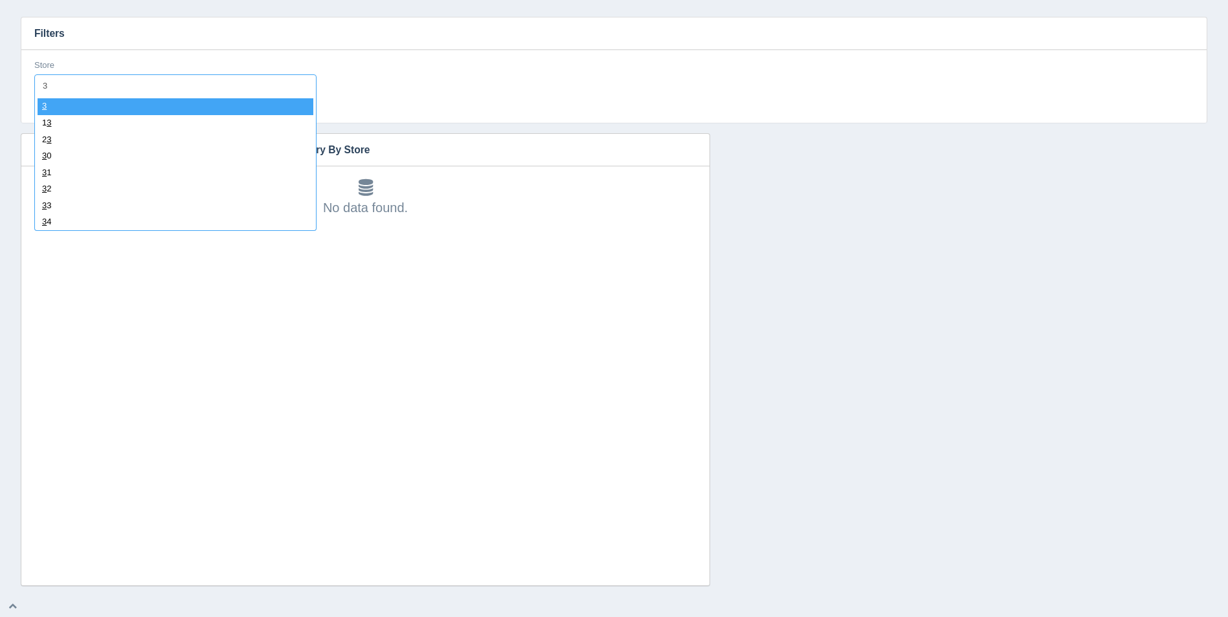
type input "38"
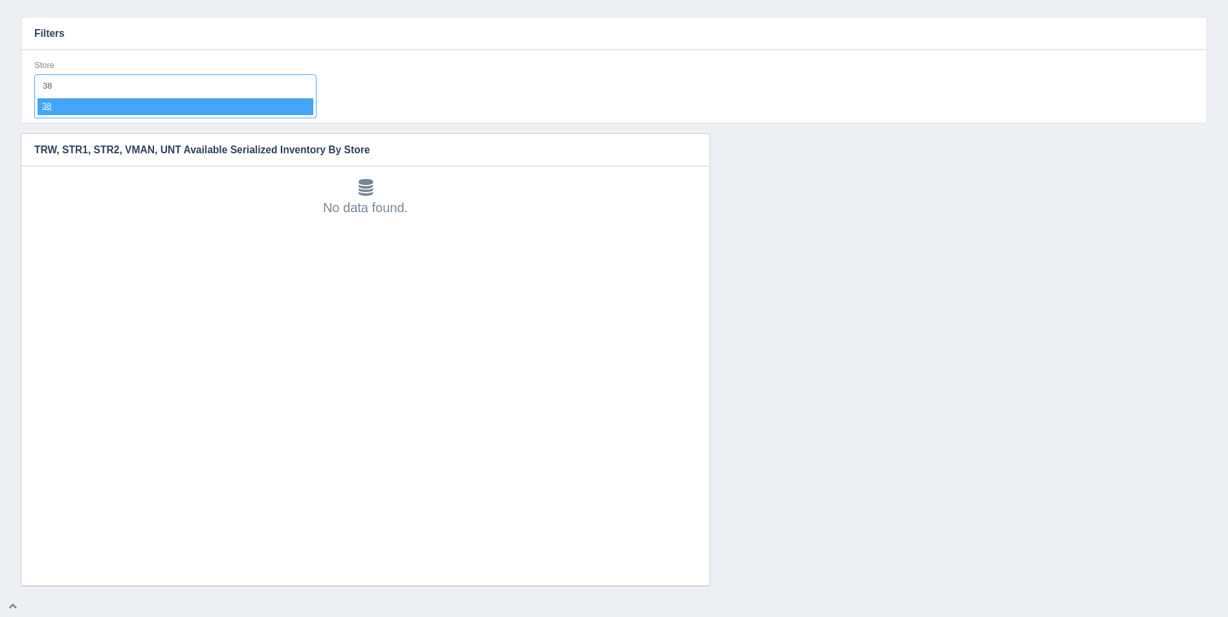
select select "38"
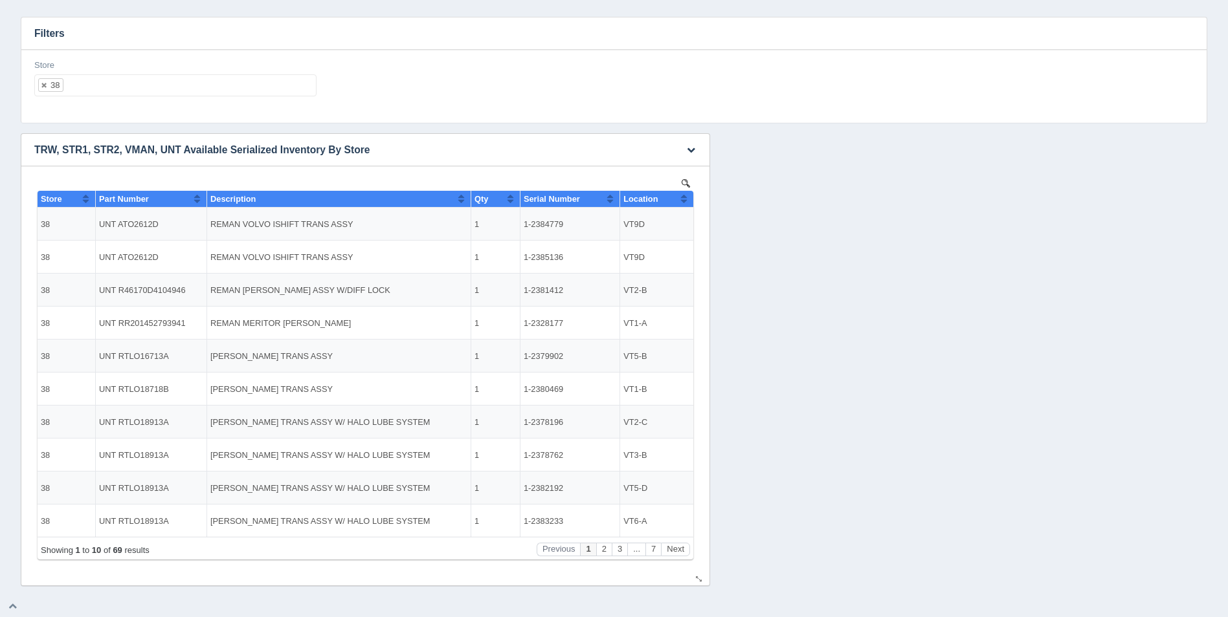
click at [680, 199] on button "Sort column ascending" at bounding box center [684, 199] width 8 height 16
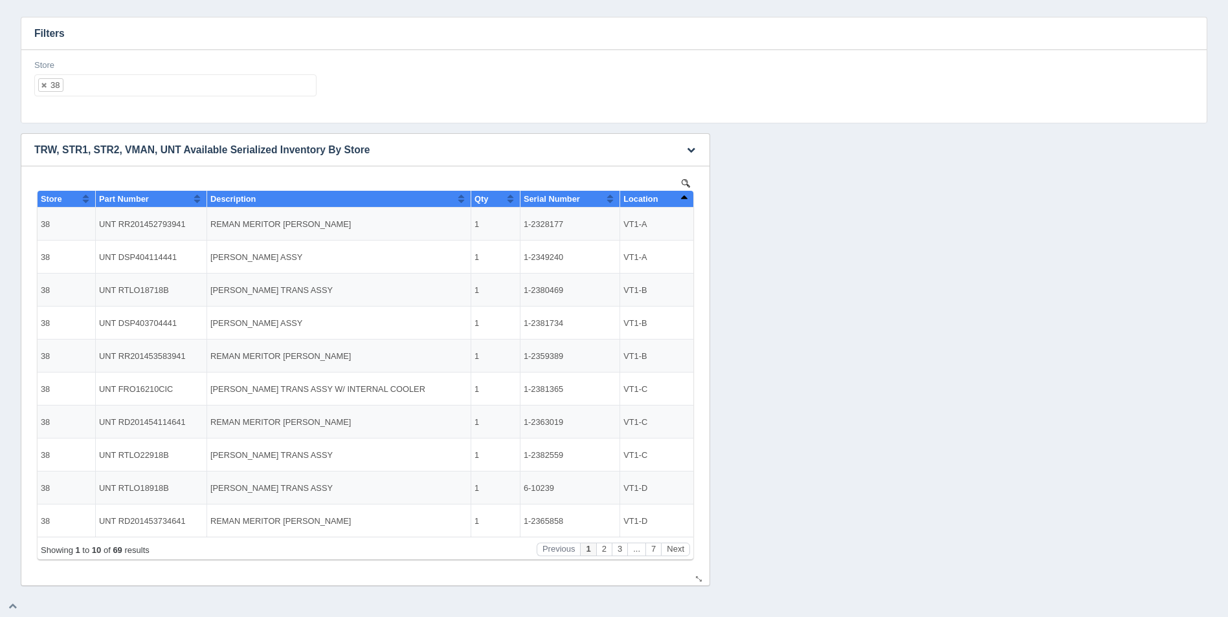
click at [680, 199] on button "Sort column descending" at bounding box center [684, 199] width 8 height 16
click at [682, 551] on button "Next" at bounding box center [675, 550] width 29 height 14
drag, startPoint x: 570, startPoint y: 388, endPoint x: 526, endPoint y: 390, distance: 44.1
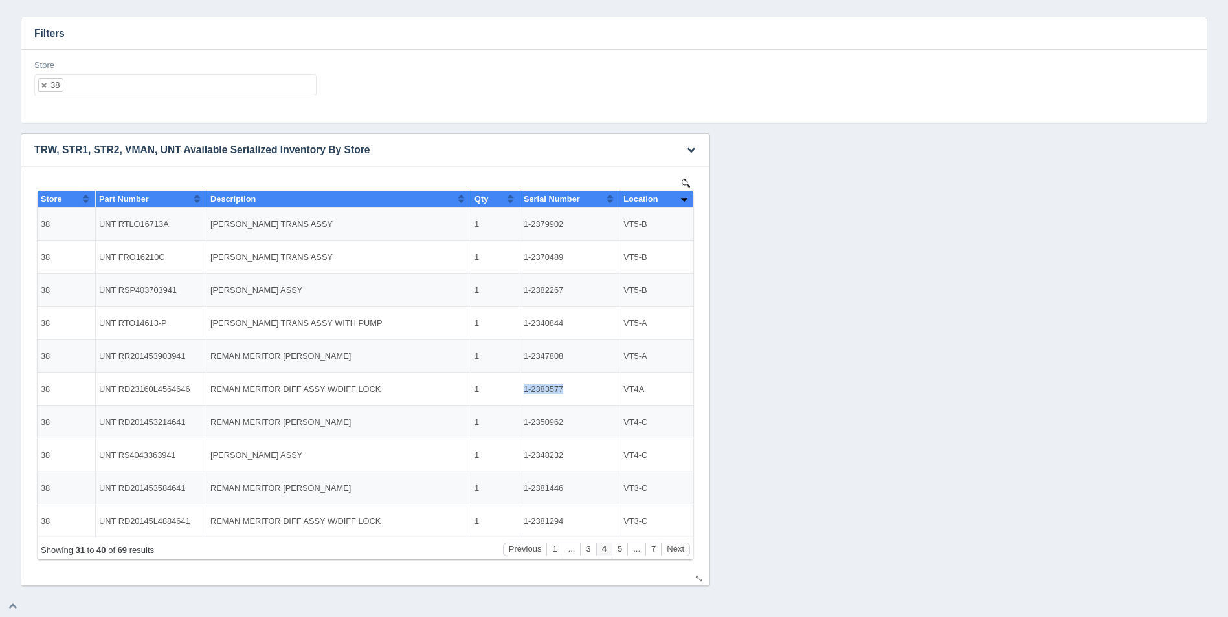
click at [526, 390] on td "1-2383577" at bounding box center [570, 389] width 100 height 33
copy td "1-2383577"
click at [679, 549] on button "Next" at bounding box center [675, 550] width 29 height 14
click at [565, 549] on button "Previous" at bounding box center [559, 550] width 44 height 14
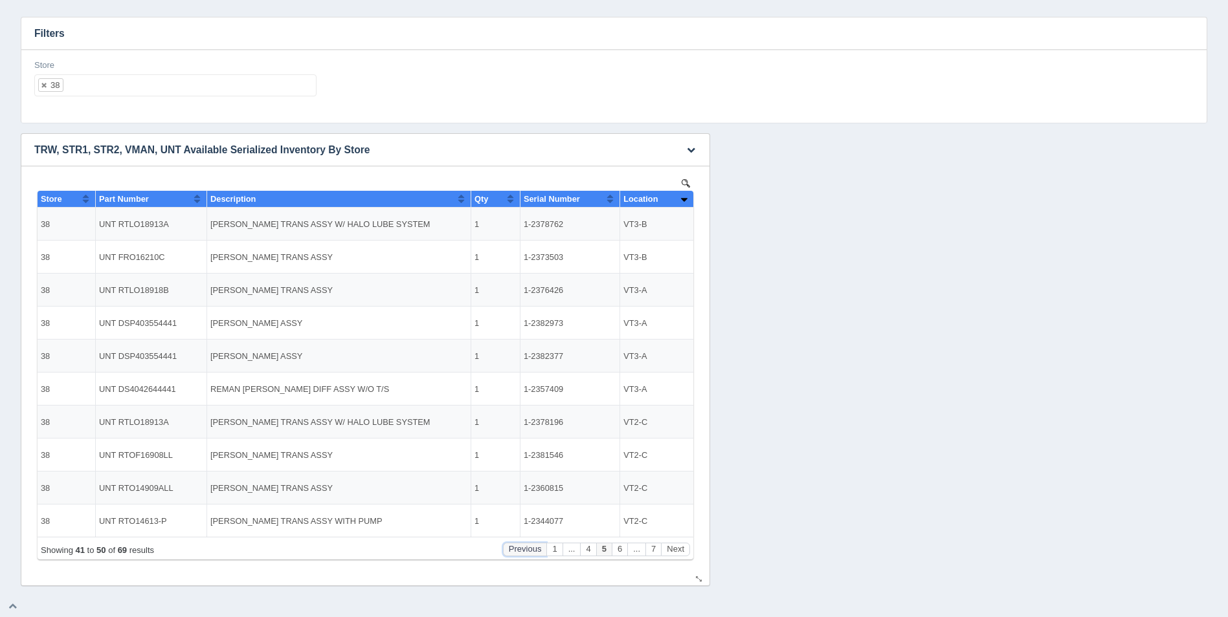
click at [526, 548] on button "Previous" at bounding box center [525, 550] width 44 height 14
drag, startPoint x: 524, startPoint y: 388, endPoint x: 570, endPoint y: 389, distance: 46.0
click at [570, 389] on td "1-2384792" at bounding box center [570, 389] width 100 height 33
copy td "1-2384792"
